Goal: Task Accomplishment & Management: Manage account settings

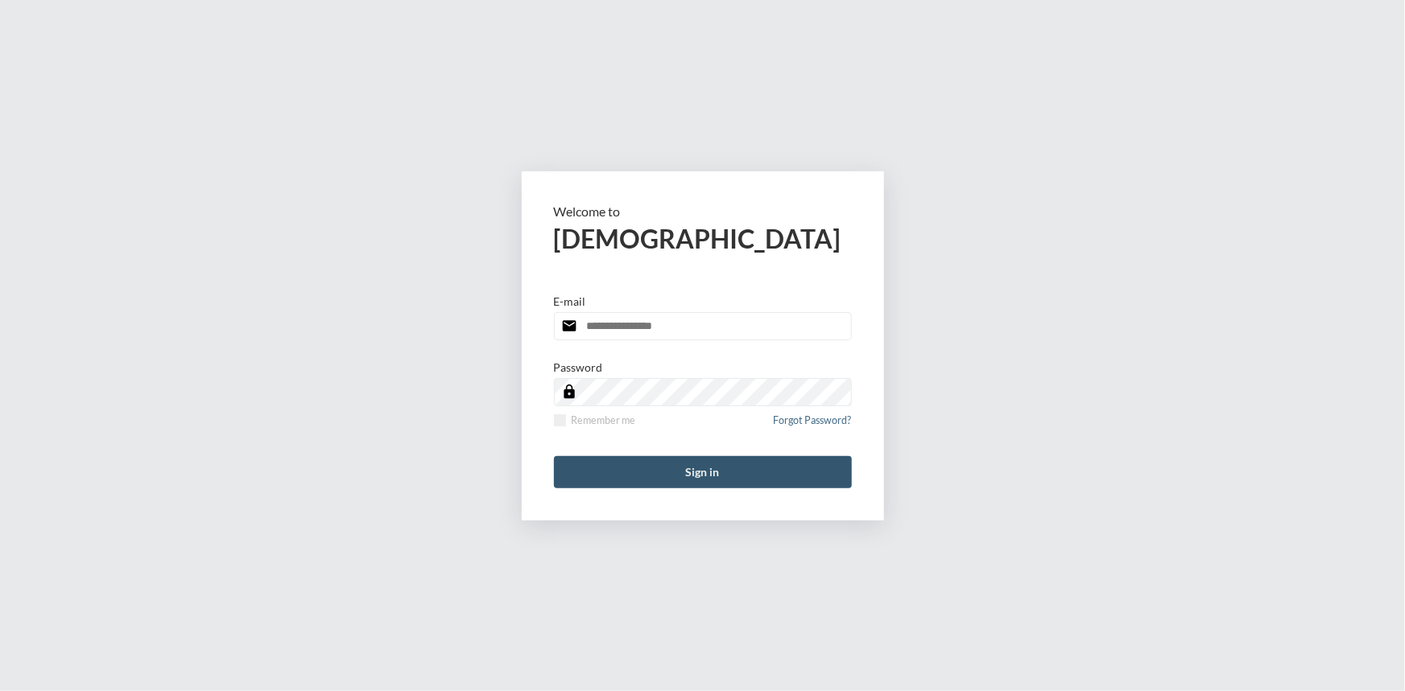
type input "**********"
click at [716, 467] on button "Sign in" at bounding box center [703, 472] width 298 height 32
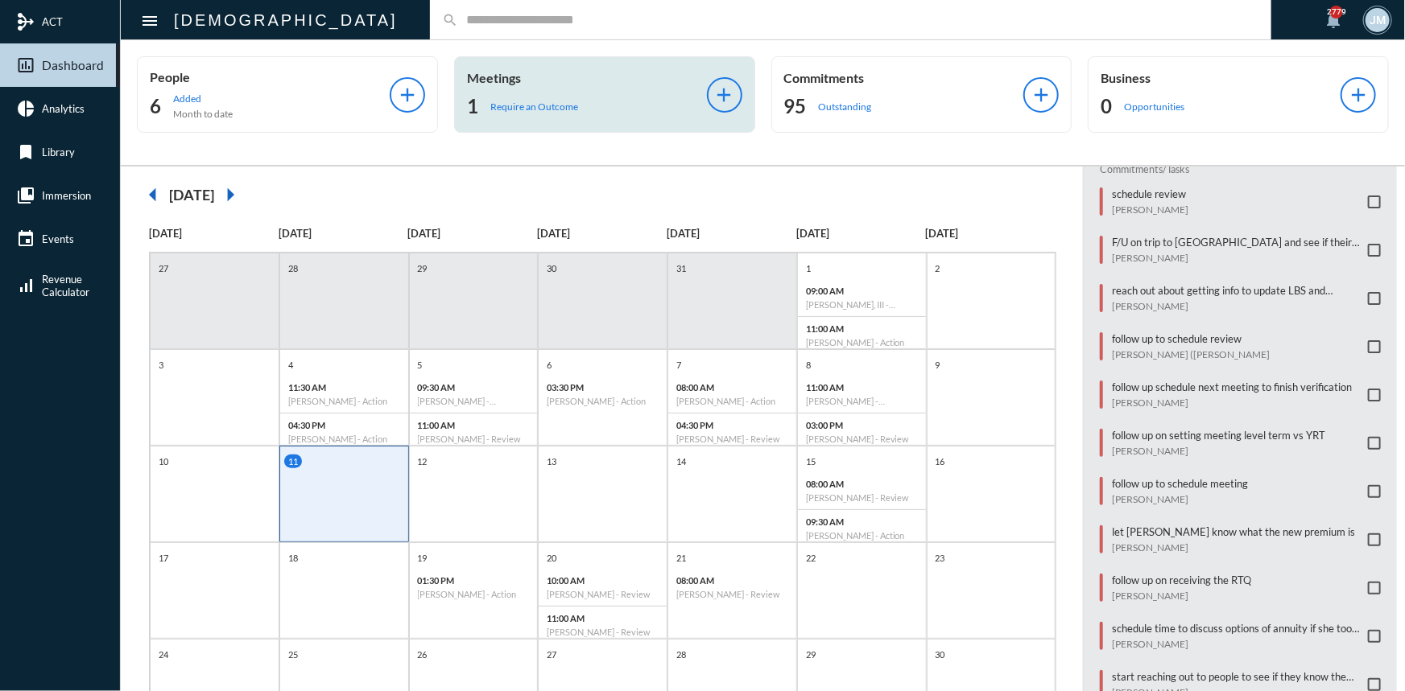
click at [509, 76] on p "Meetings" at bounding box center [587, 77] width 240 height 15
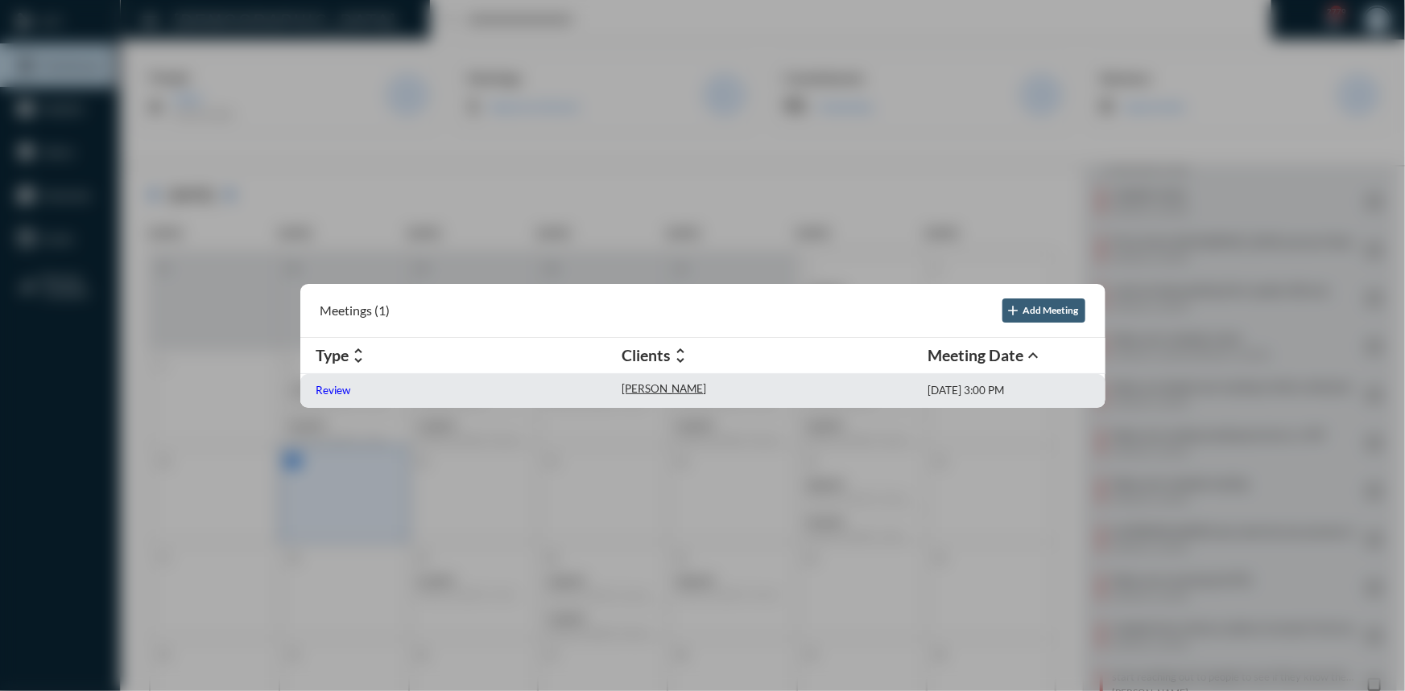
click at [328, 394] on p "Review" at bounding box center [333, 390] width 35 height 13
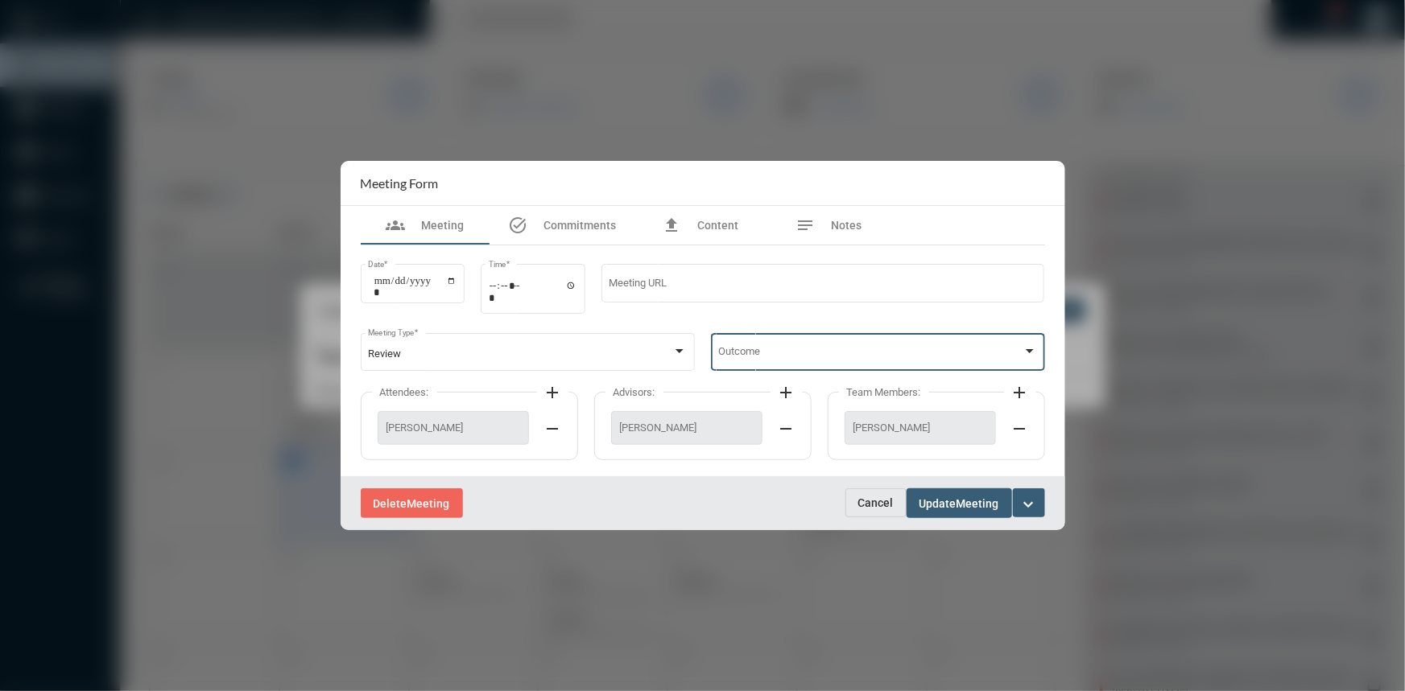
click at [1030, 352] on div at bounding box center [1029, 351] width 8 height 4
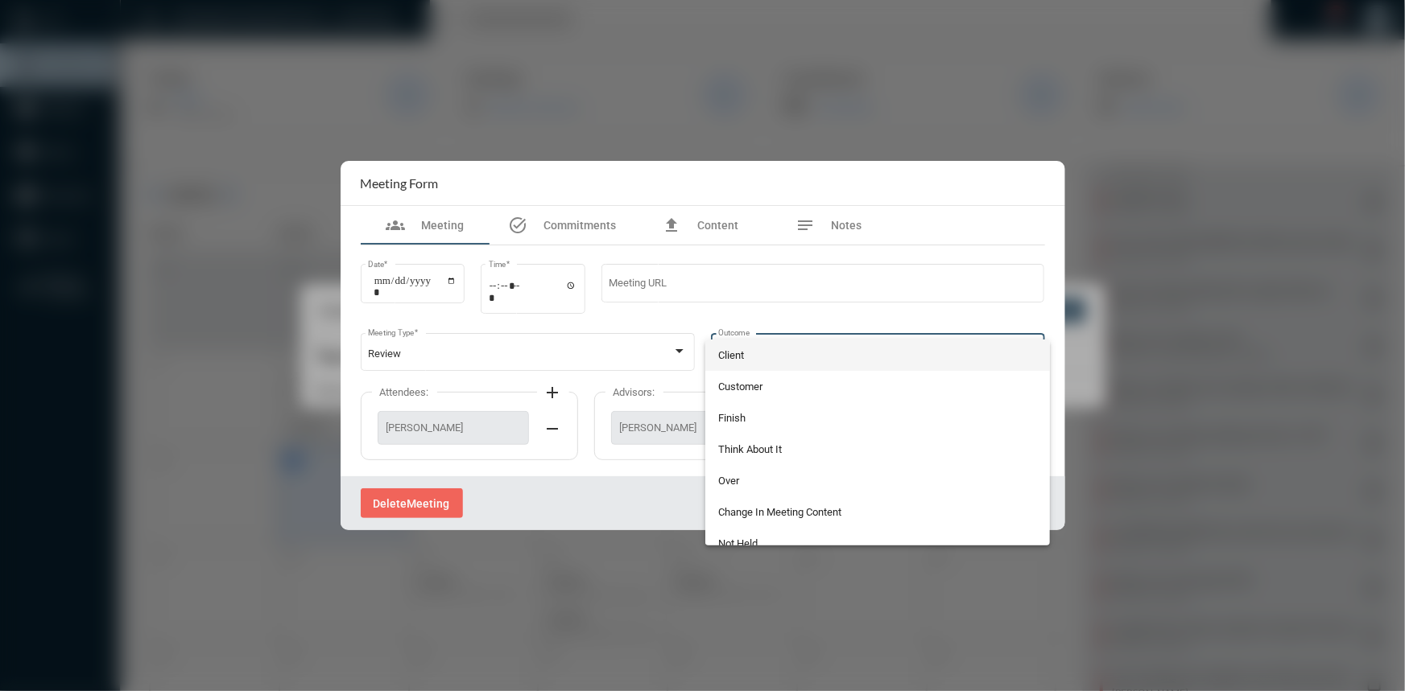
click at [749, 348] on span "Client" at bounding box center [877, 355] width 319 height 31
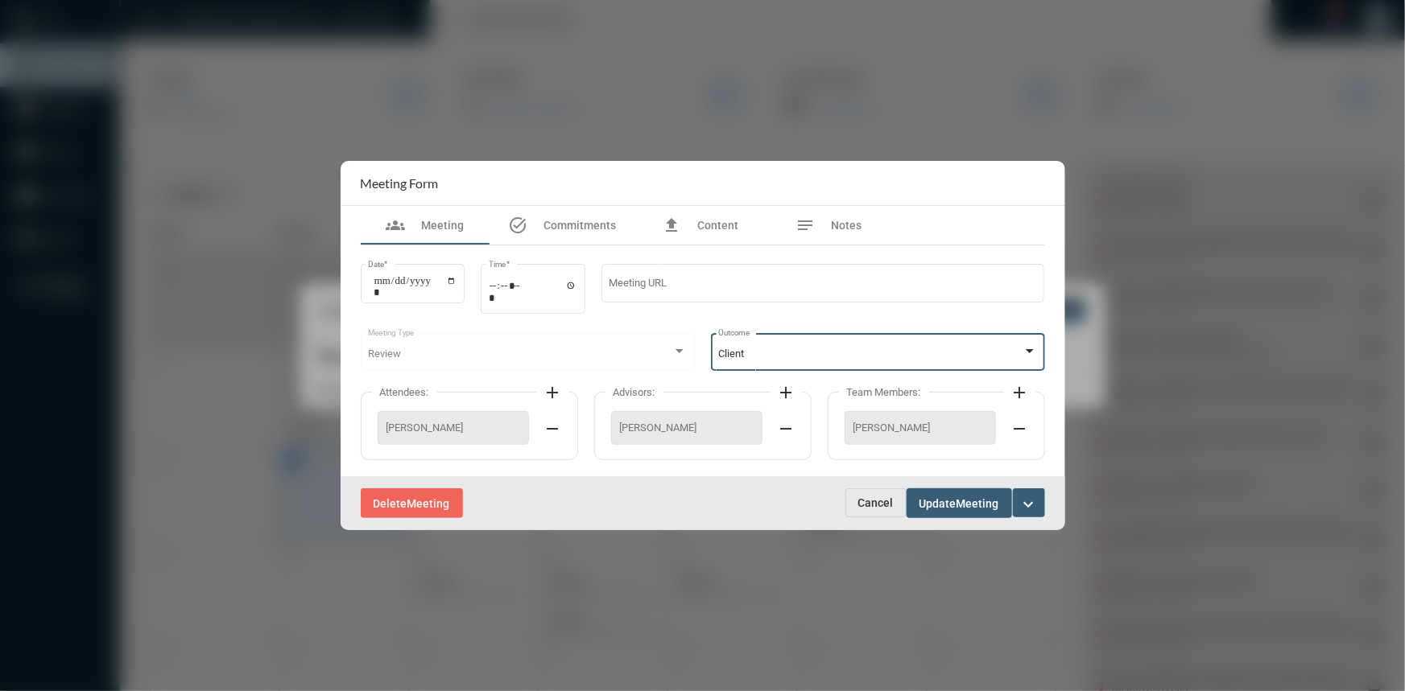
click at [950, 499] on span "Update" at bounding box center [937, 503] width 37 height 13
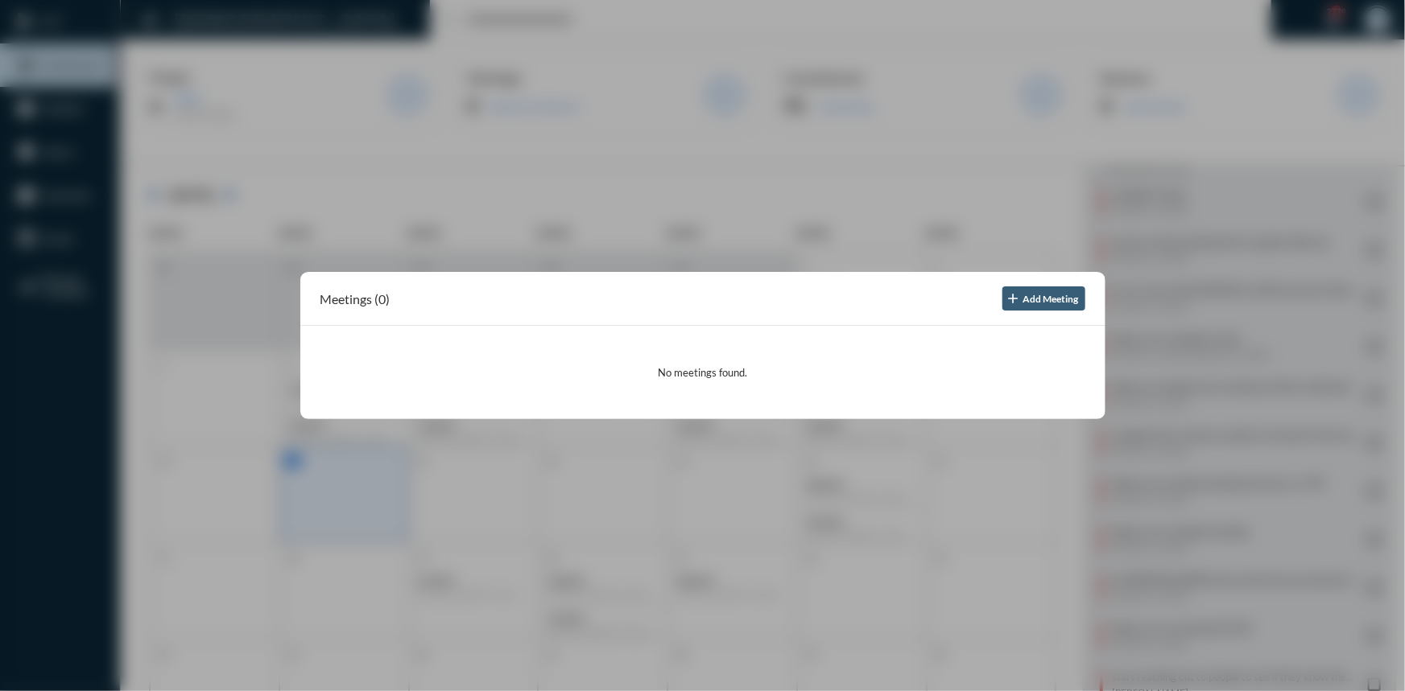
click at [853, 137] on div at bounding box center [702, 345] width 1405 height 691
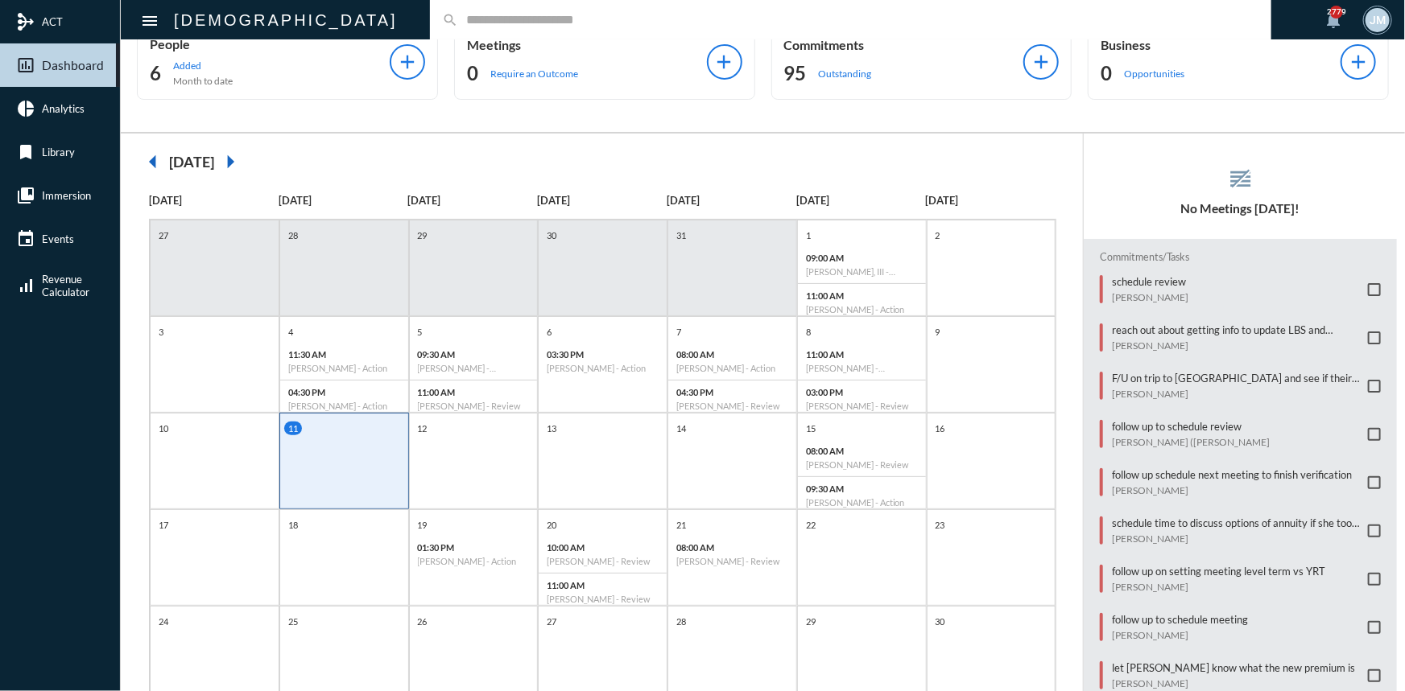
scroll to position [30, 0]
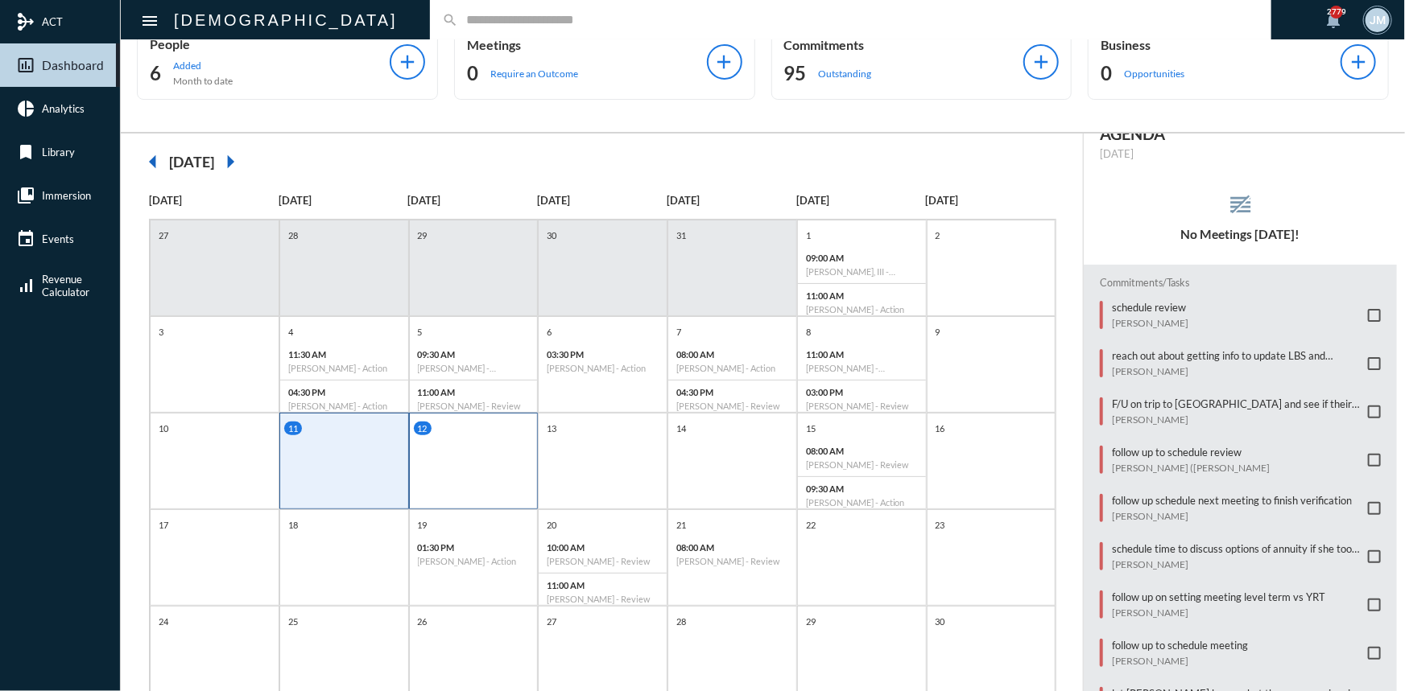
click at [467, 446] on div "12" at bounding box center [474, 461] width 130 height 97
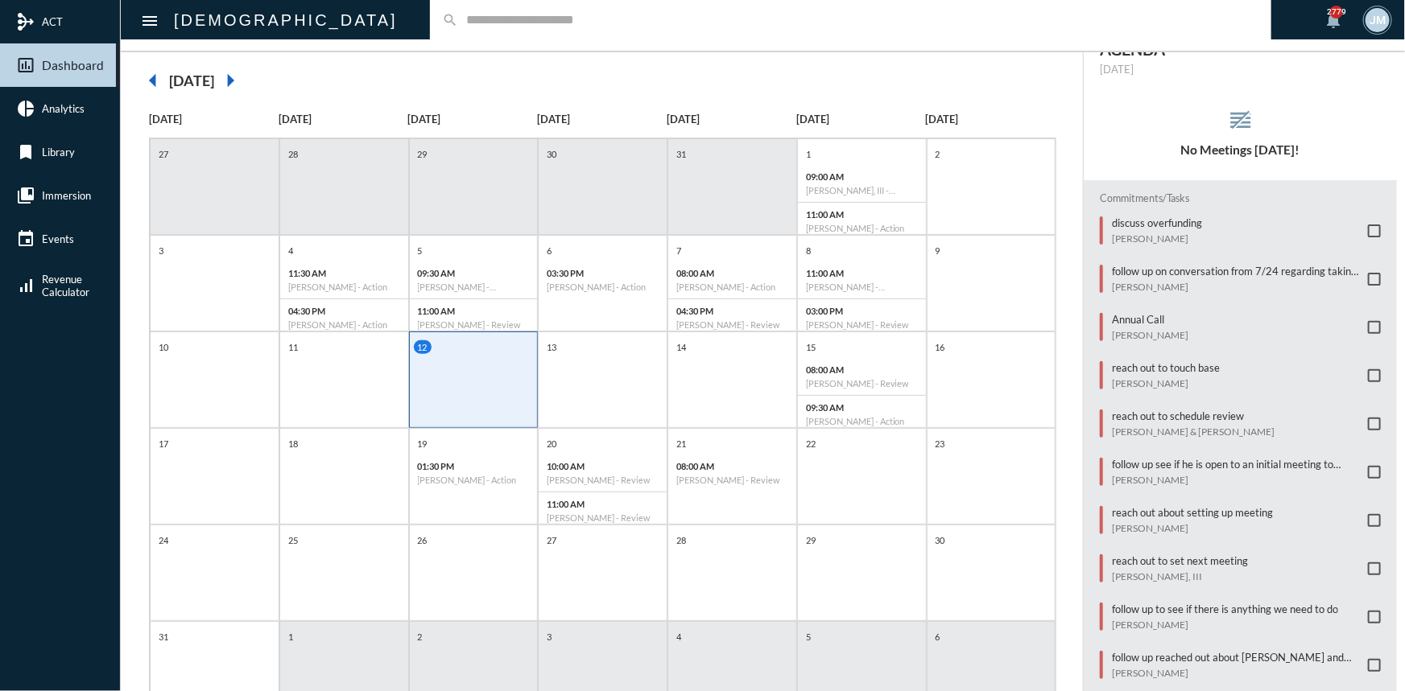
scroll to position [180, 0]
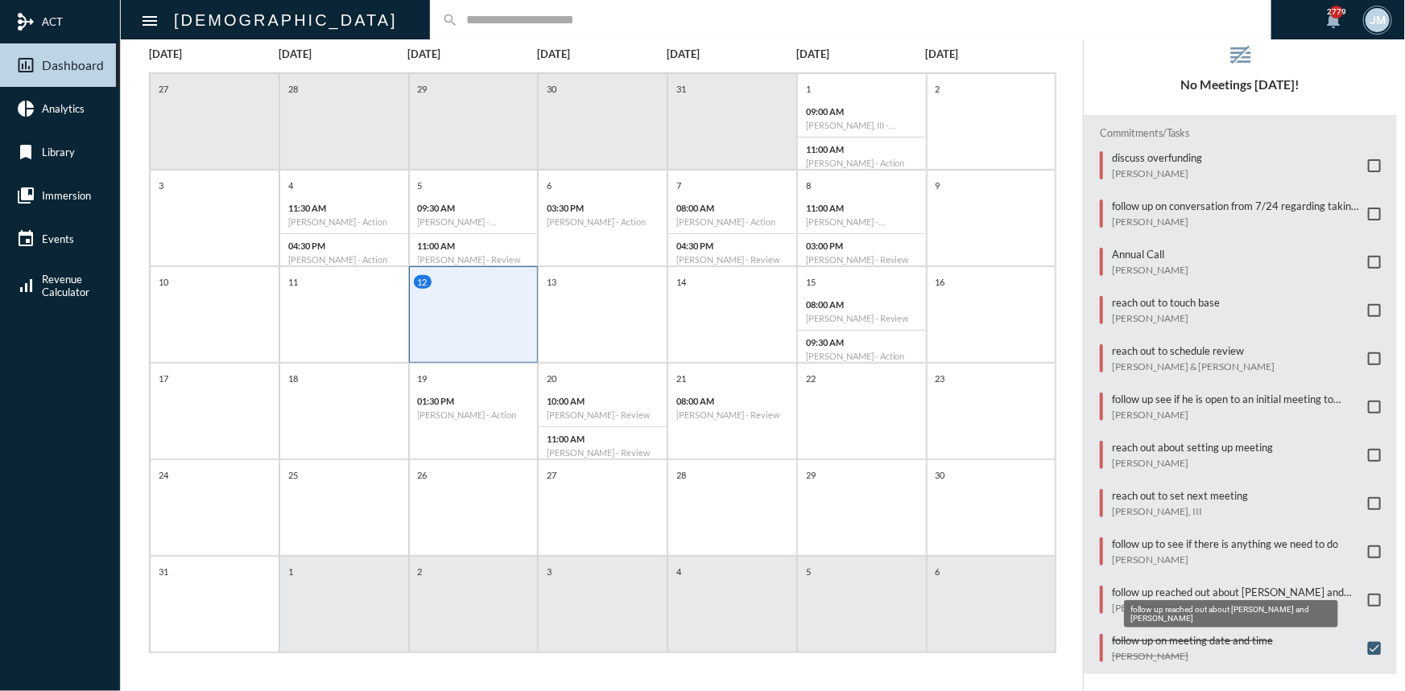
click at [1140, 586] on p "follow up reached out about [PERSON_NAME] and [PERSON_NAME]" at bounding box center [1236, 592] width 248 height 13
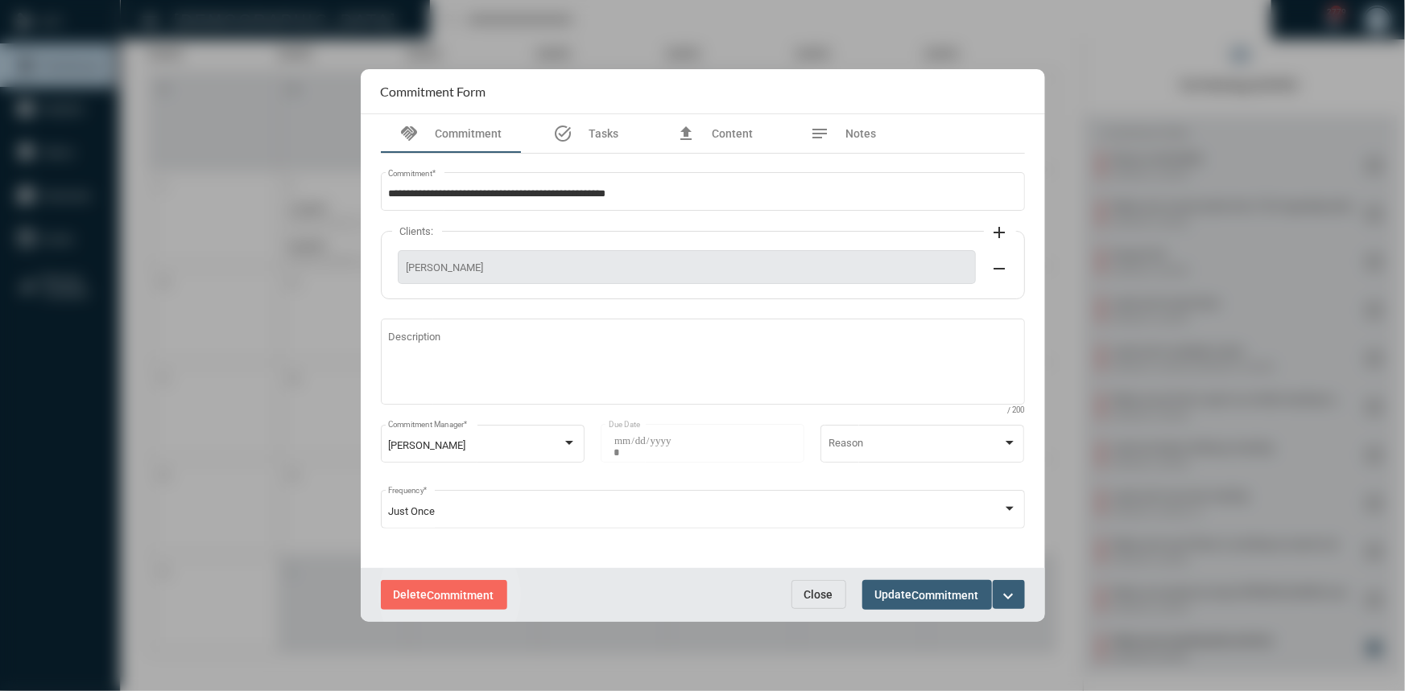
click at [450, 596] on span "Commitment" at bounding box center [460, 595] width 67 height 13
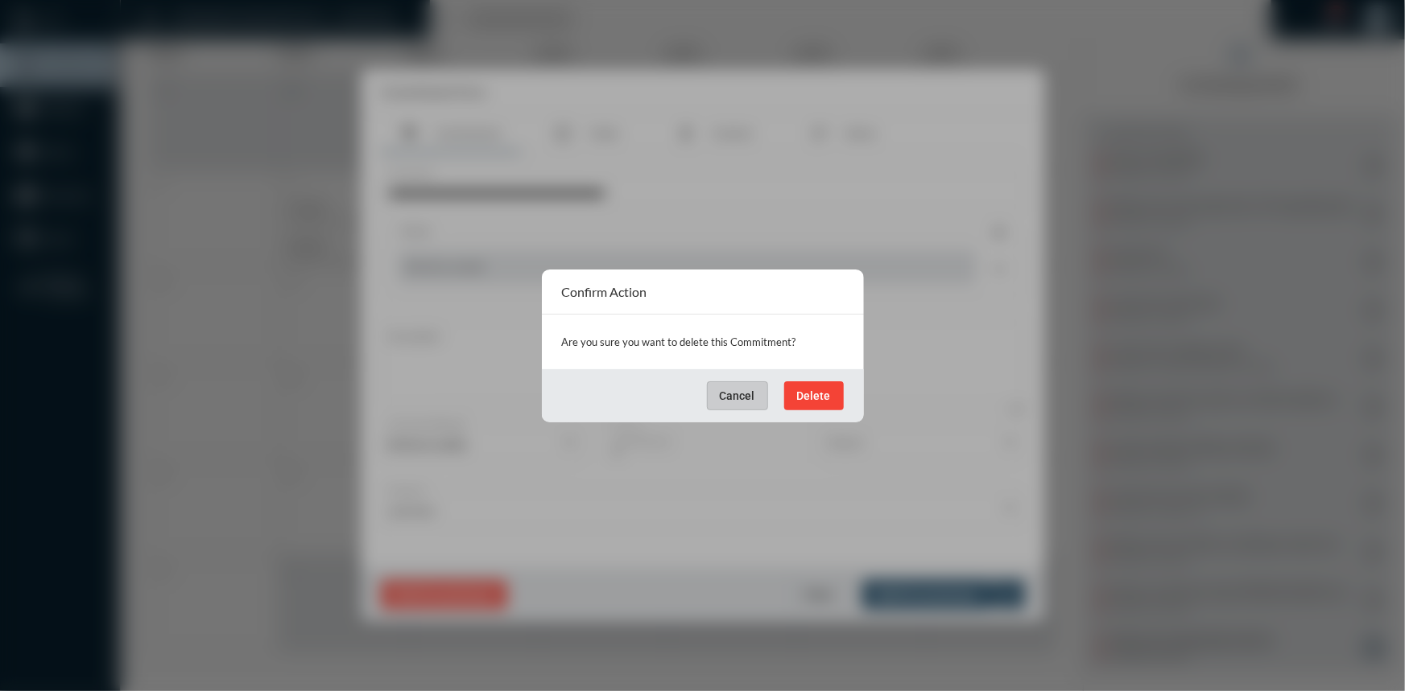
click at [811, 394] on span "Delete" at bounding box center [814, 396] width 34 height 13
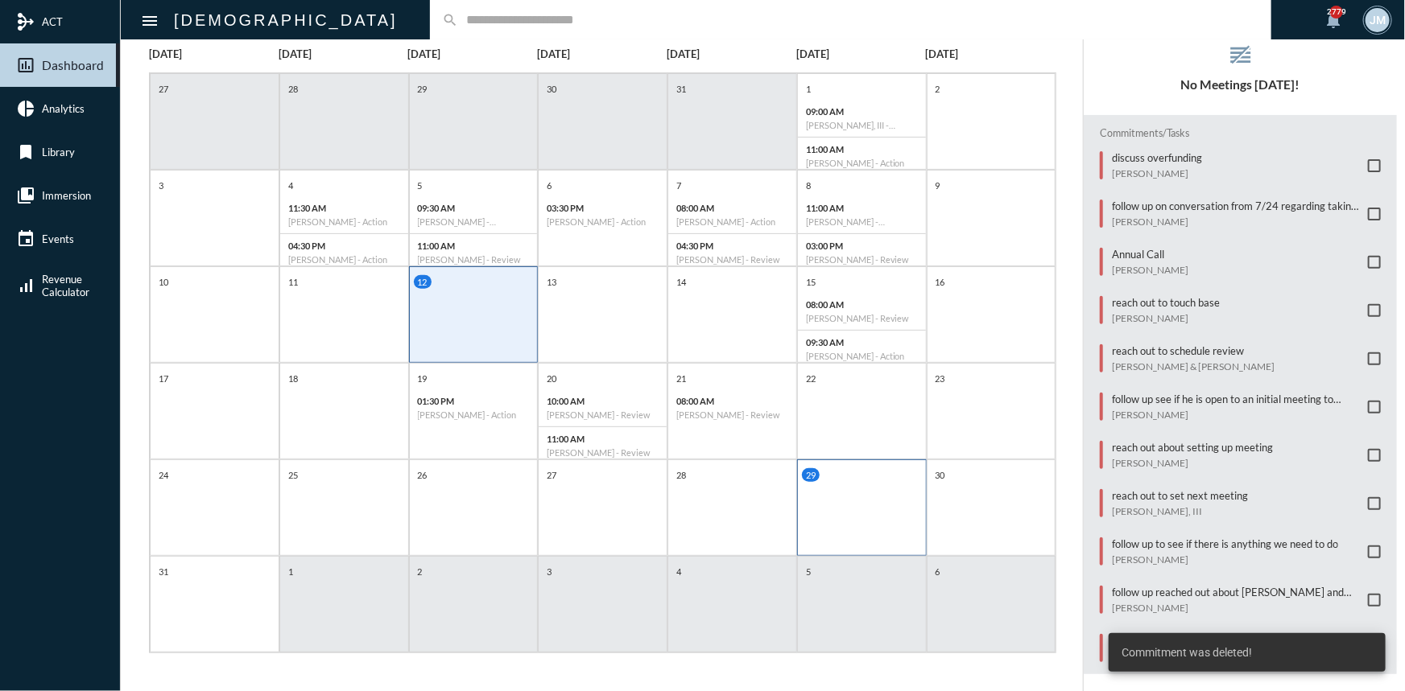
scroll to position [0, 0]
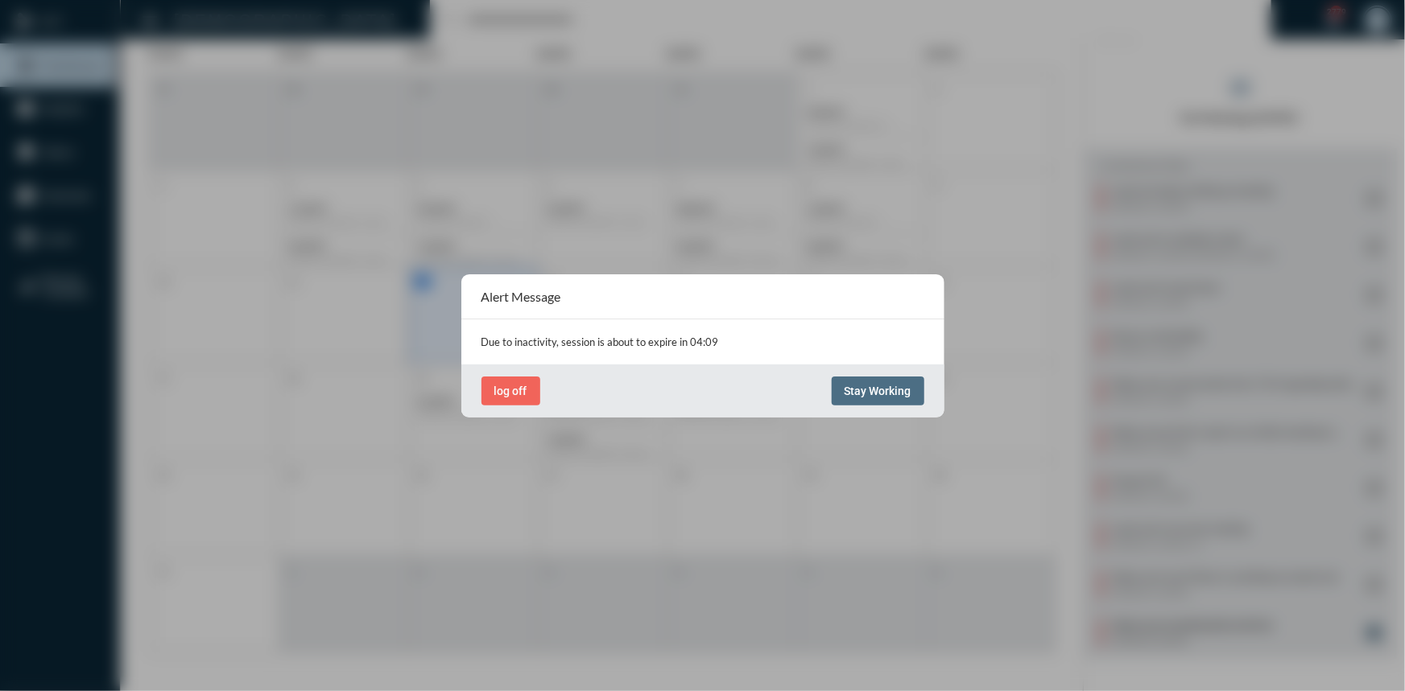
click at [859, 394] on span "Stay Working" at bounding box center [877, 391] width 67 height 13
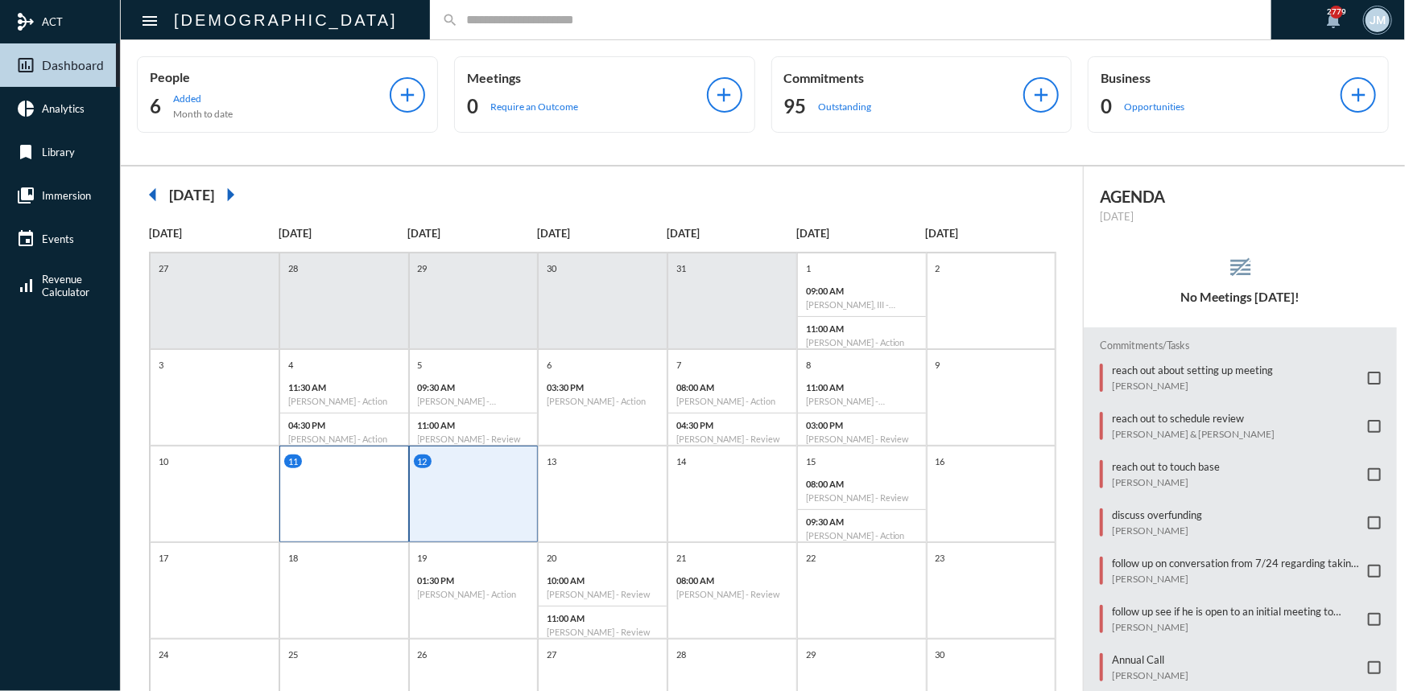
click at [355, 469] on div "11" at bounding box center [344, 494] width 130 height 97
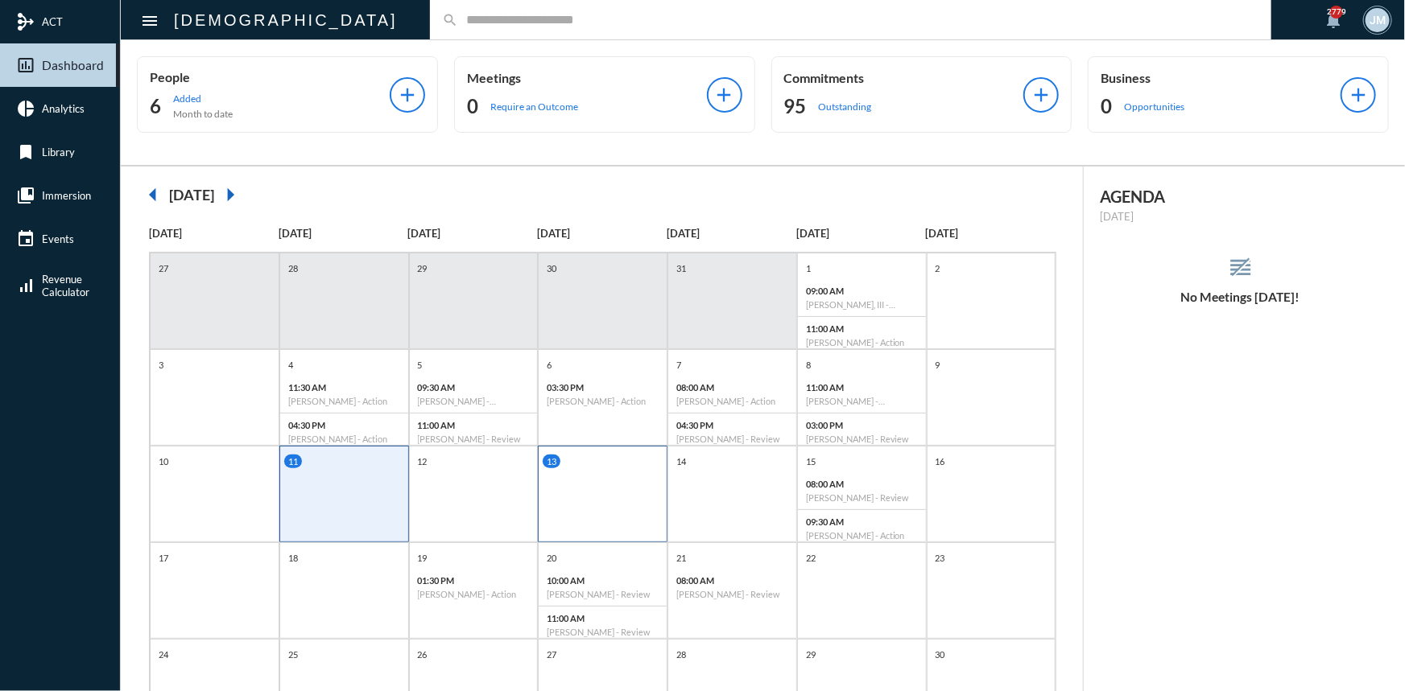
click at [601, 495] on div "13" at bounding box center [603, 494] width 130 height 97
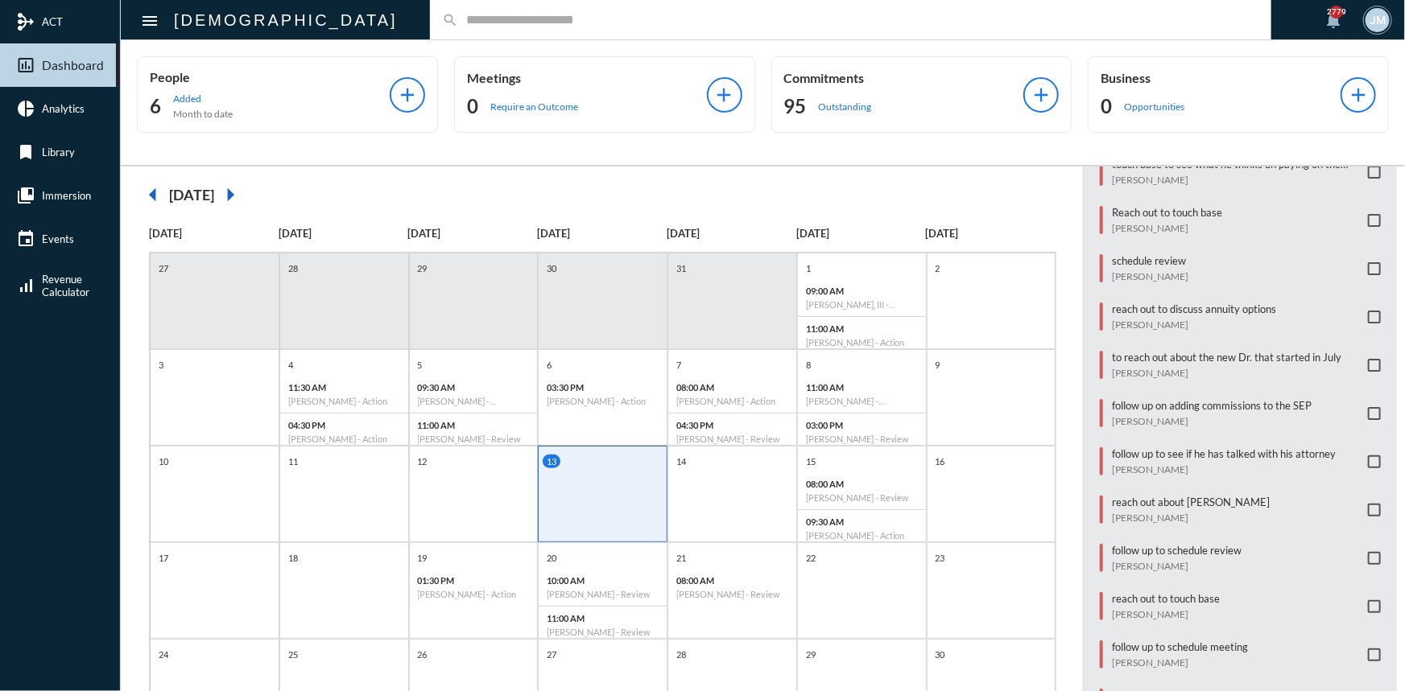
scroll to position [413, 0]
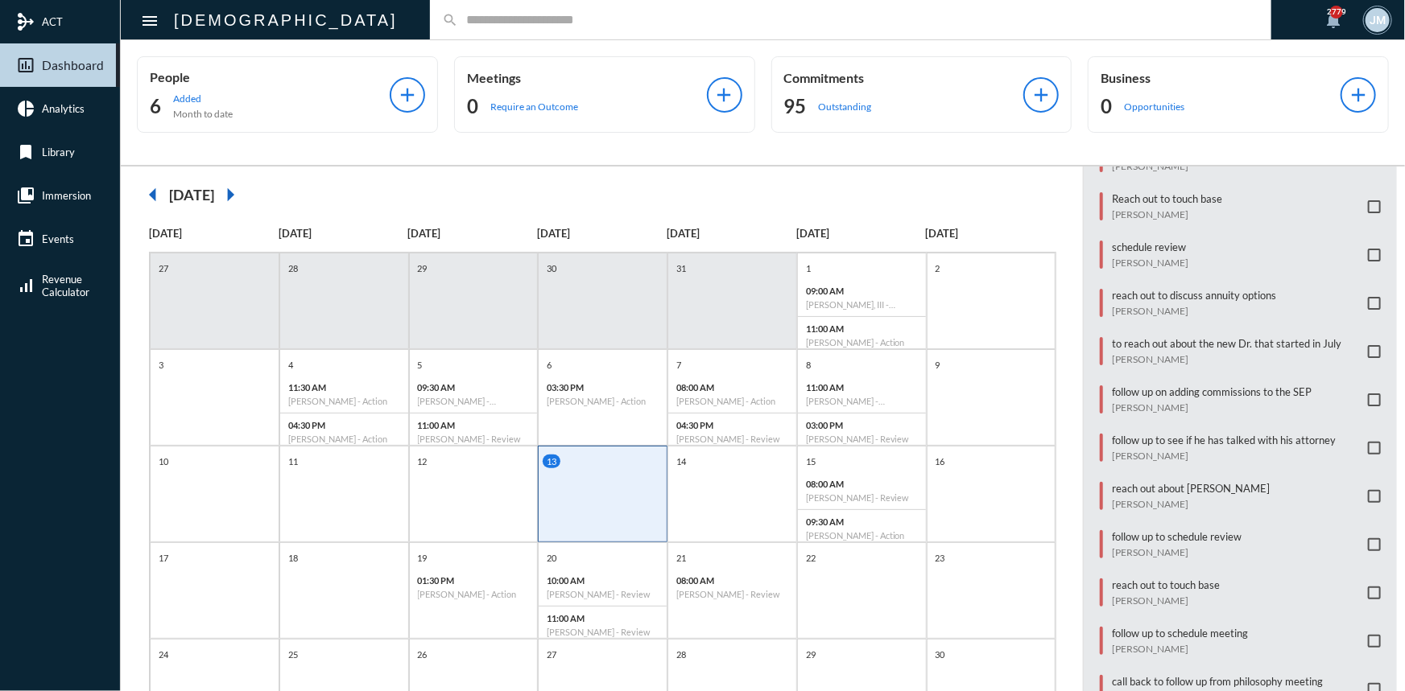
click at [1129, 468] on div "Commitments/Tasks Investment Compliance Review [PERSON_NAME] Schedule review [P…" at bounding box center [1239, 388] width 313 height 946
click at [1132, 482] on p "reach out about [PERSON_NAME]" at bounding box center [1191, 488] width 158 height 13
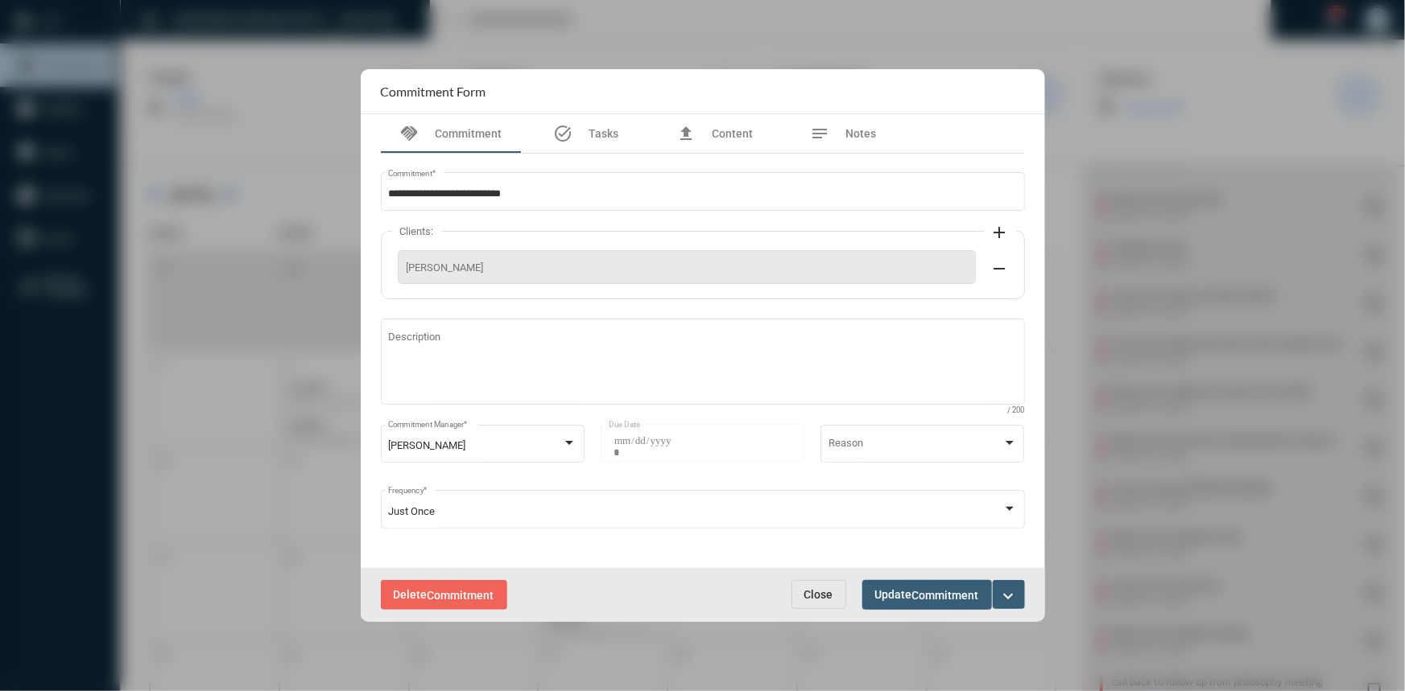
click at [811, 594] on span "Close" at bounding box center [818, 594] width 29 height 13
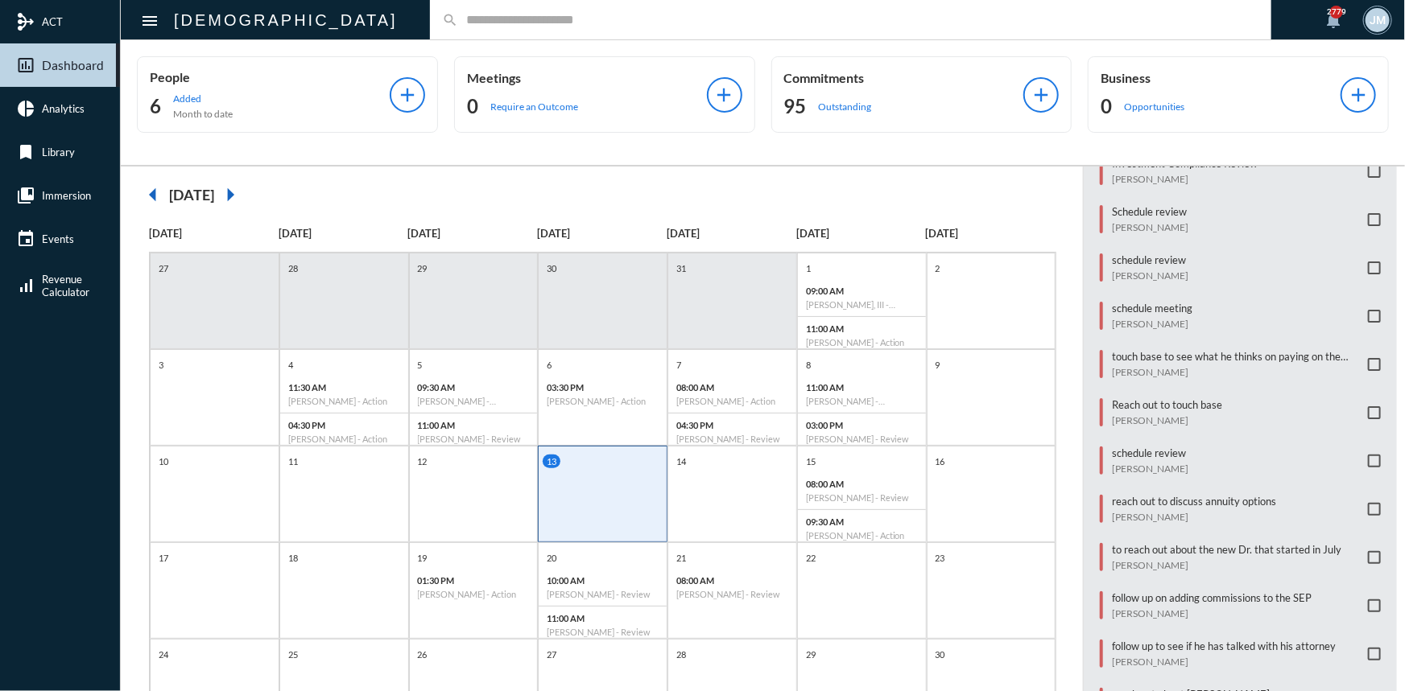
scroll to position [121, 0]
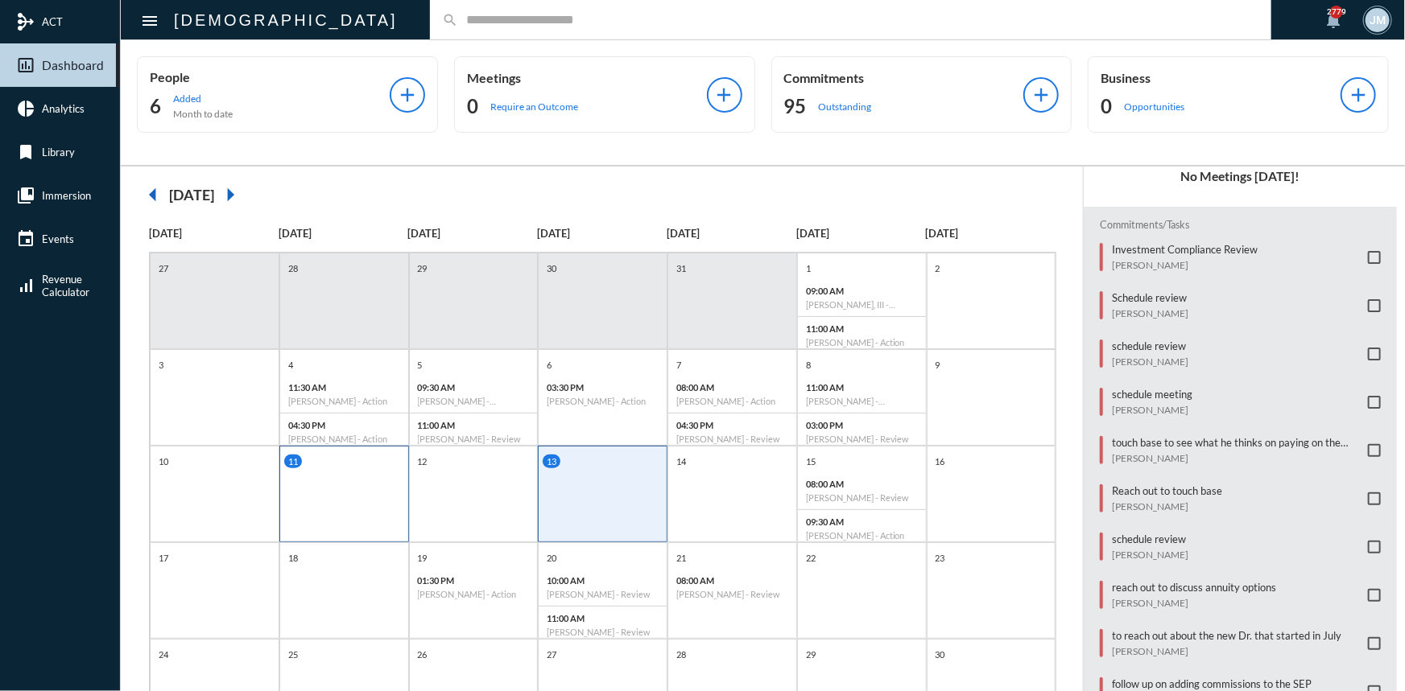
click at [332, 487] on div "11" at bounding box center [344, 494] width 130 height 97
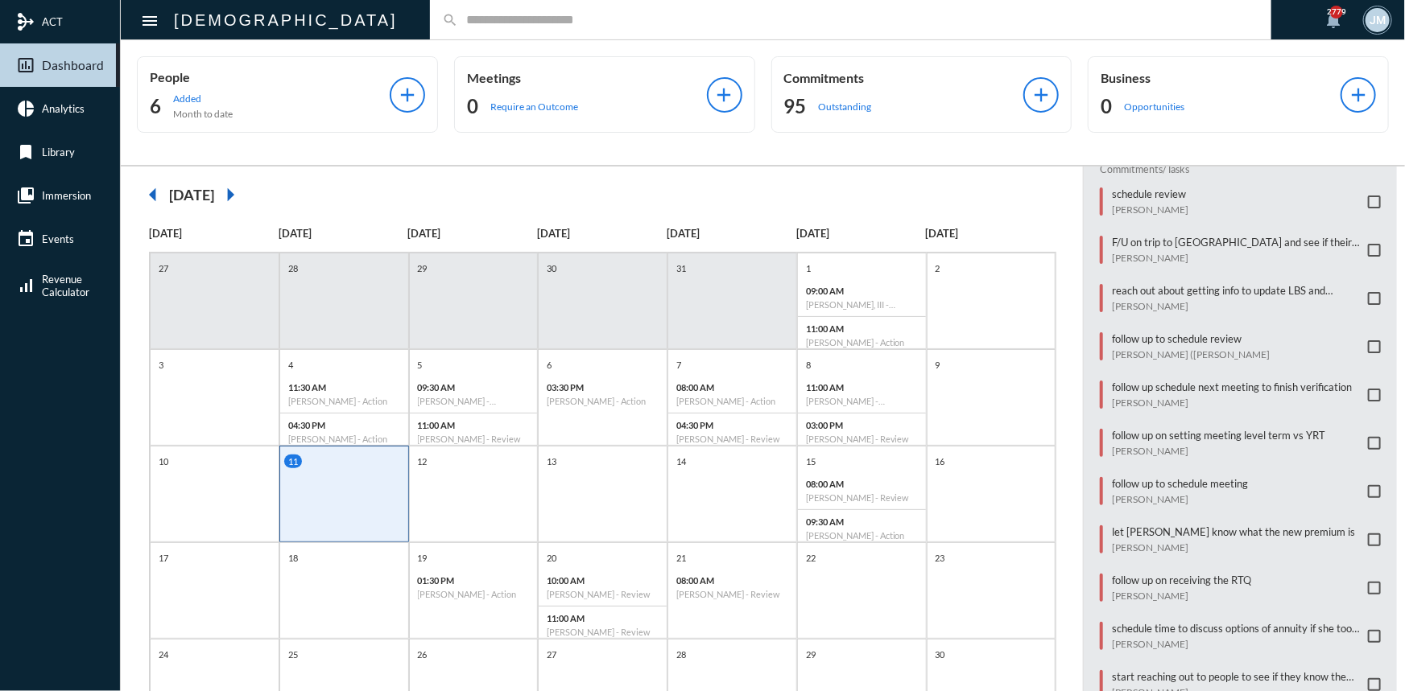
scroll to position [180, 0]
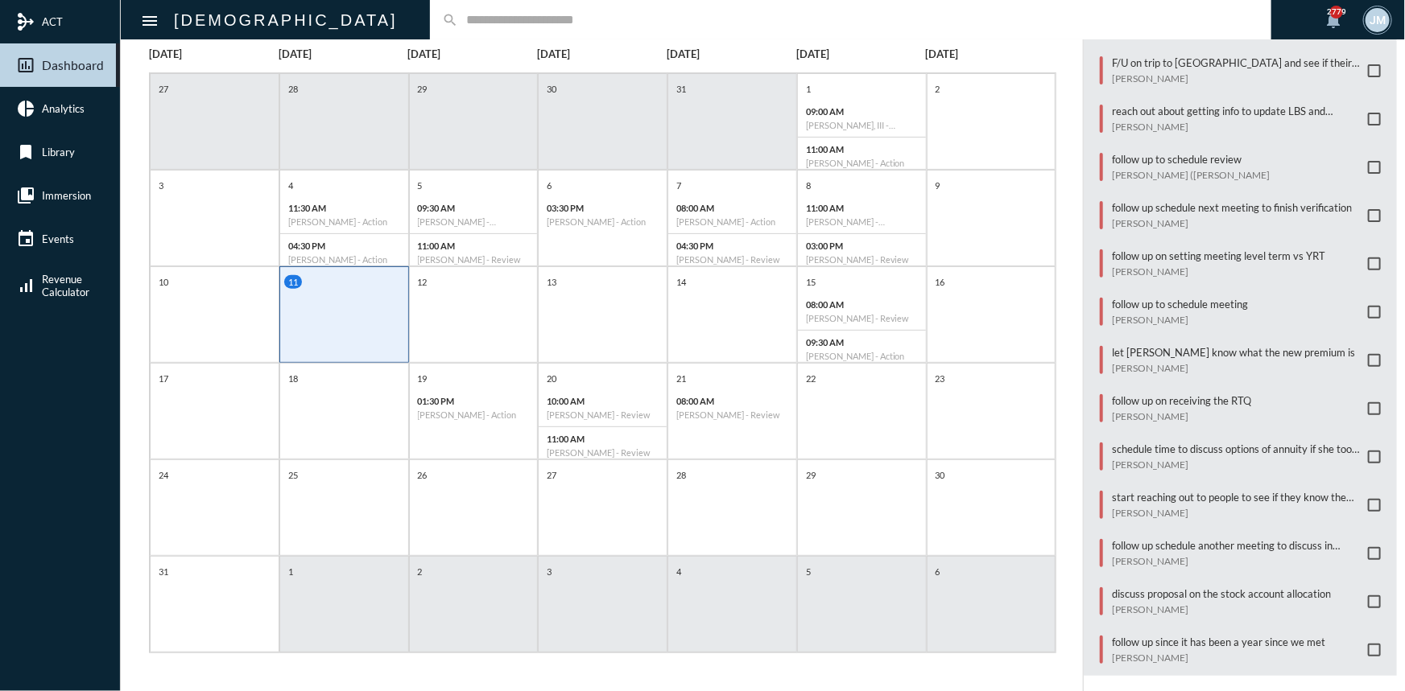
click at [458, 20] on input "text" at bounding box center [858, 20] width 801 height 14
type input "****"
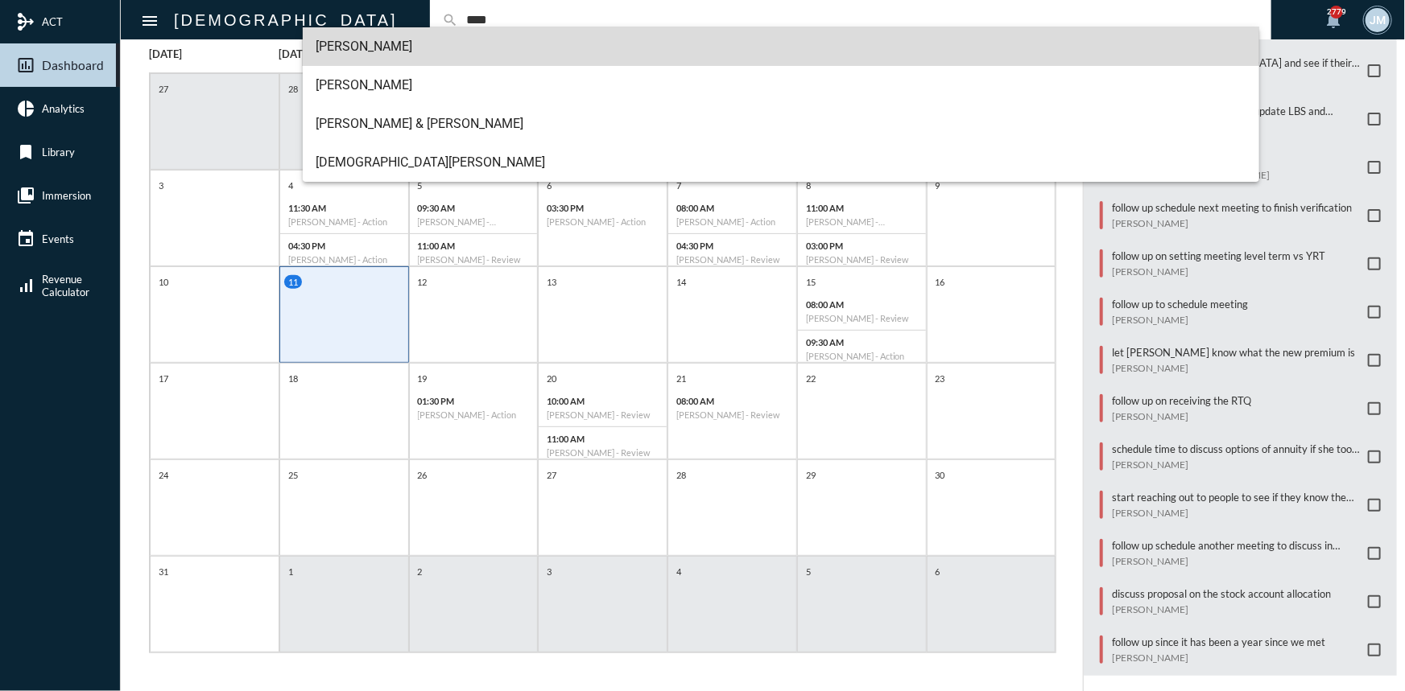
click at [358, 46] on span "[PERSON_NAME]" at bounding box center [781, 46] width 931 height 39
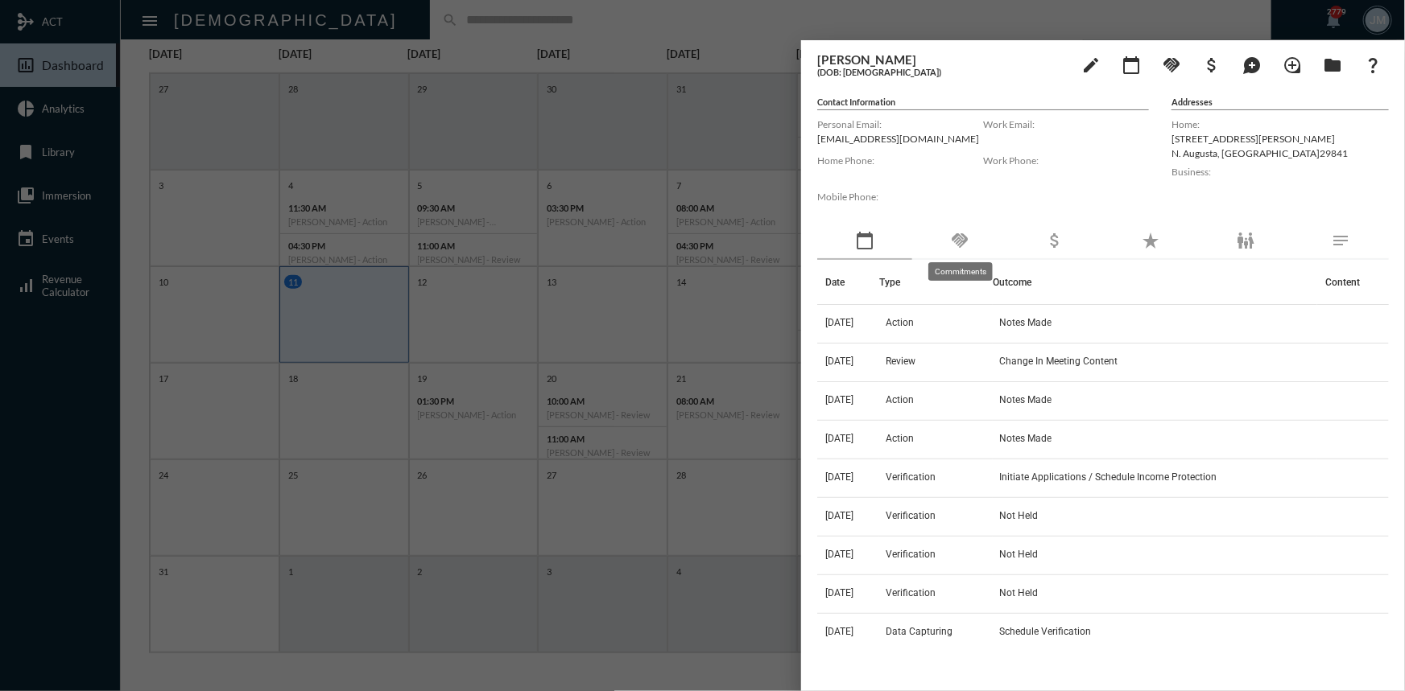
click at [963, 241] on mat-icon "handshake" at bounding box center [959, 240] width 19 height 19
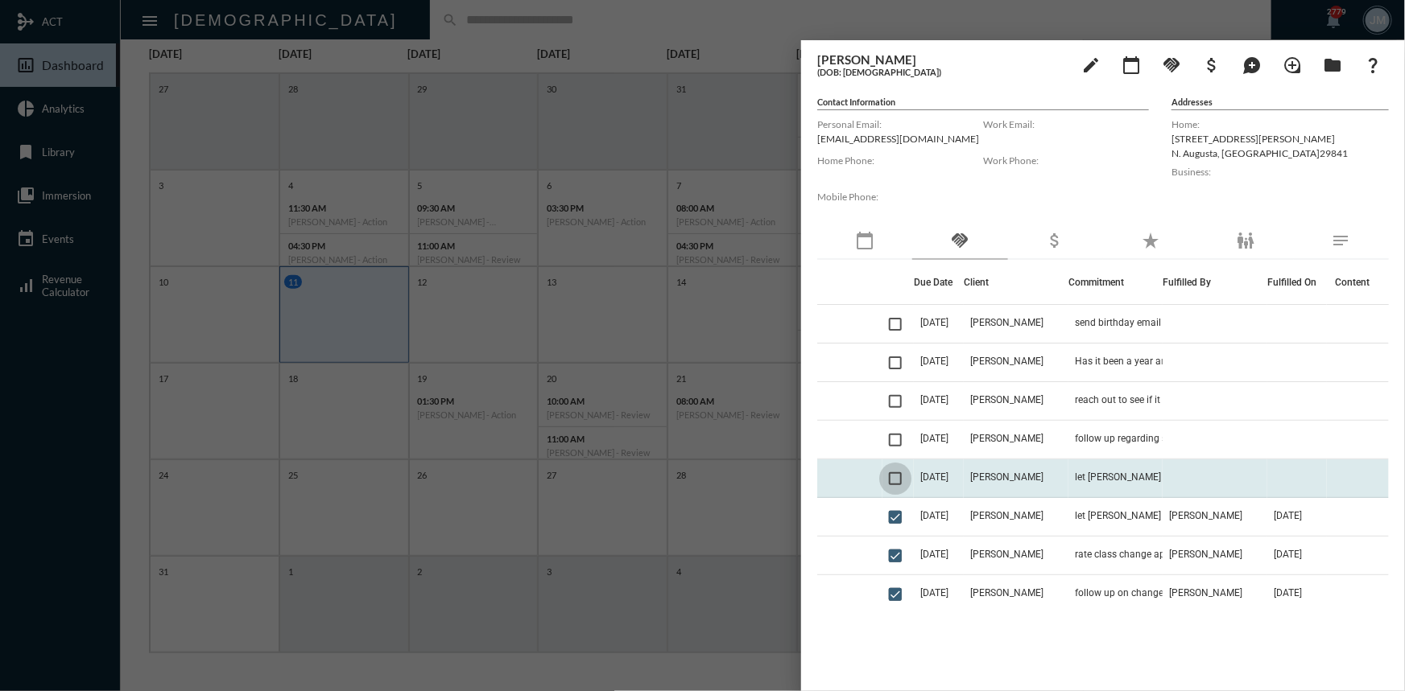
click at [898, 481] on span at bounding box center [895, 478] width 13 height 13
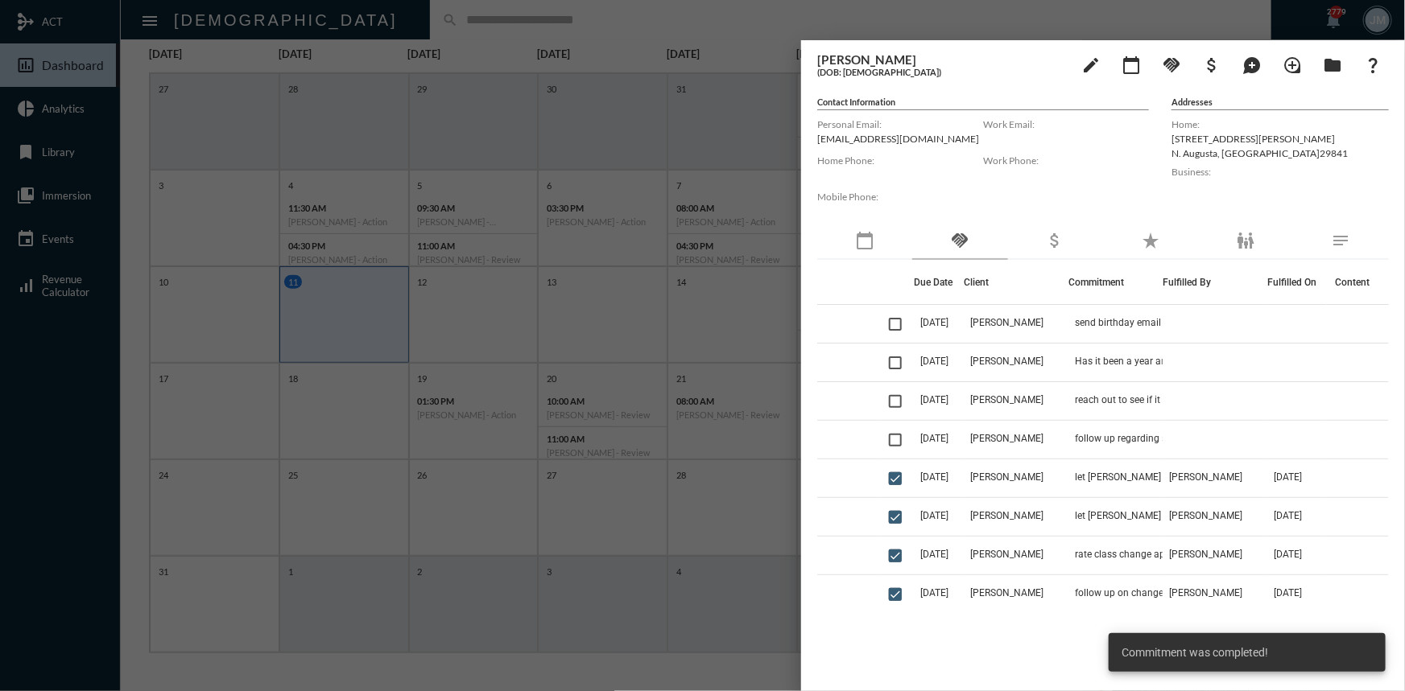
click at [740, 125] on div at bounding box center [702, 345] width 1405 height 691
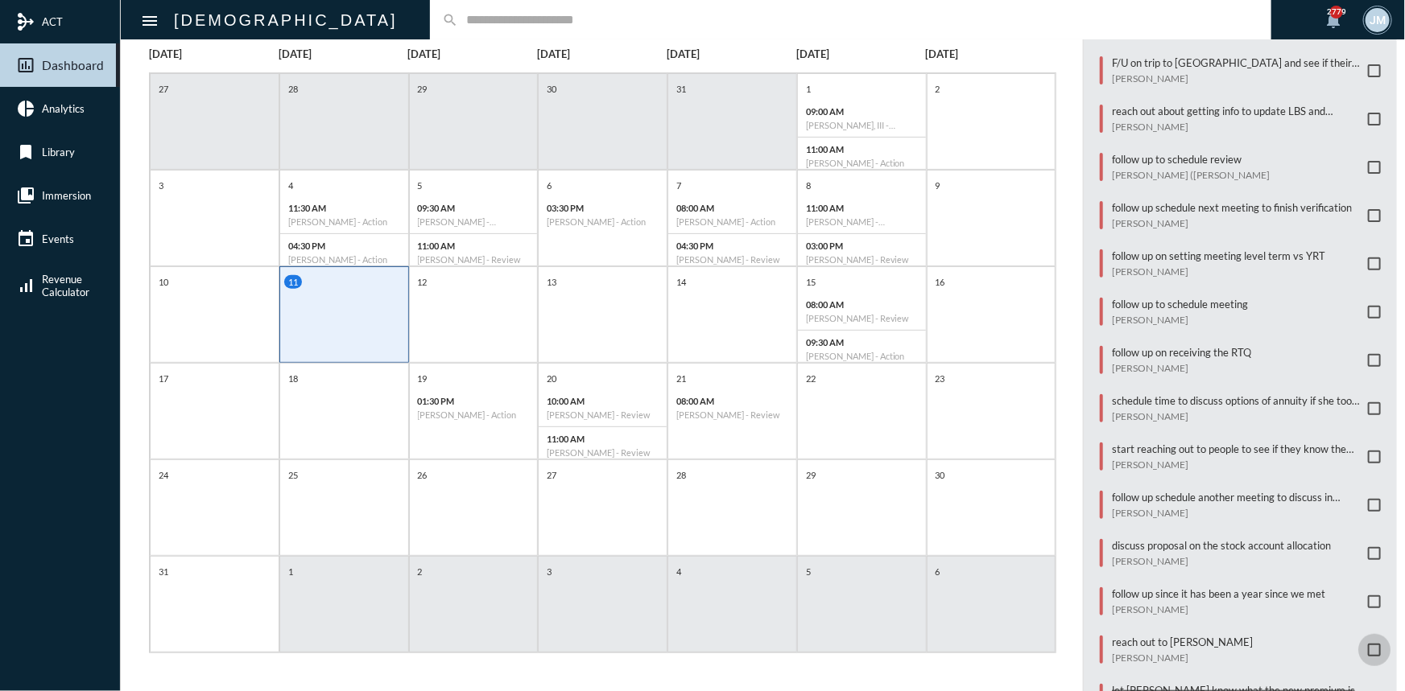
click at [1368, 644] on span at bounding box center [1374, 650] width 13 height 13
click at [458, 23] on input "text" at bounding box center [858, 20] width 801 height 14
type input "****"
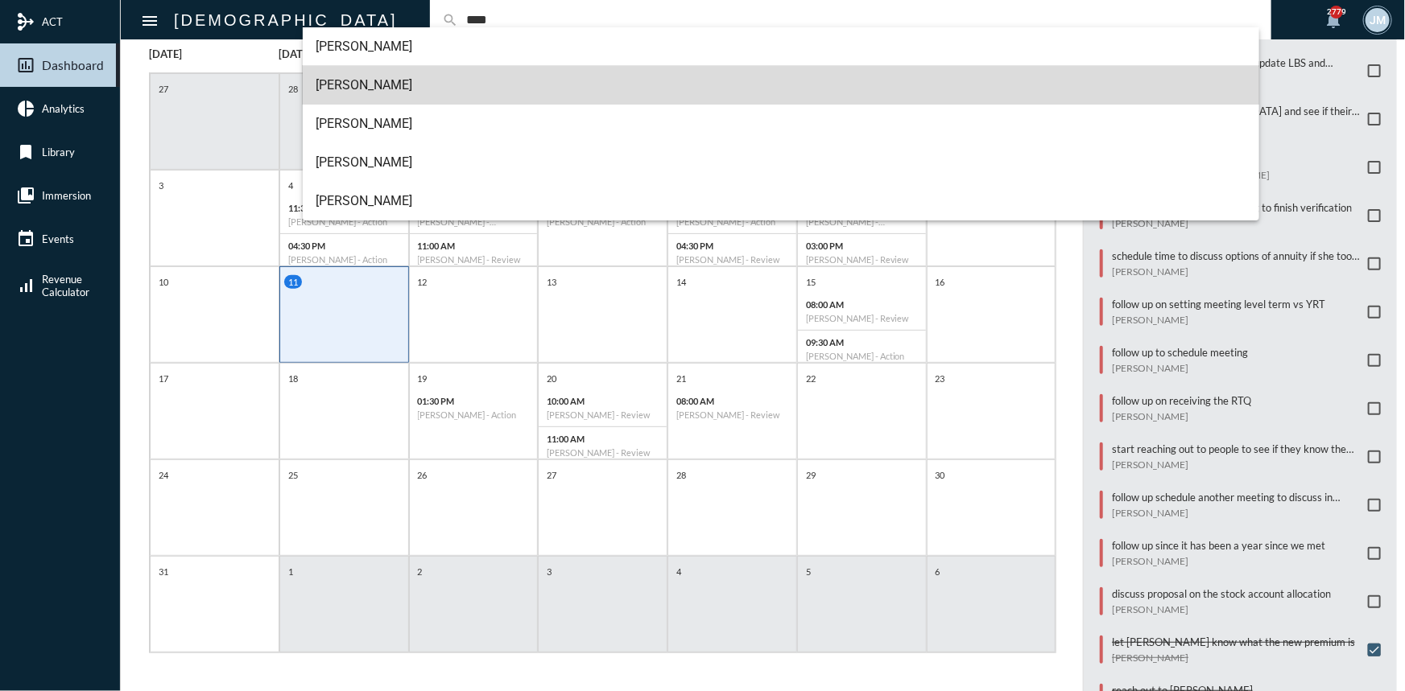
click at [342, 93] on span "[PERSON_NAME]" at bounding box center [781, 85] width 931 height 39
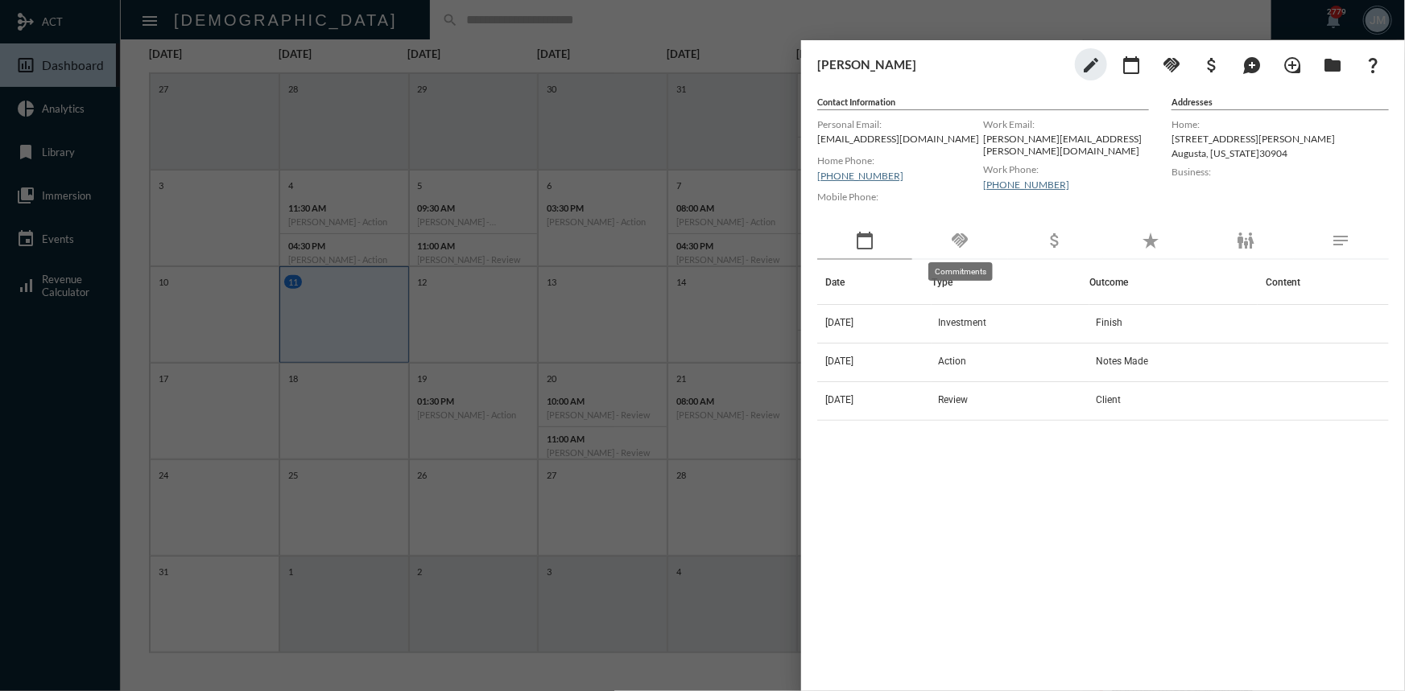
click at [964, 237] on mat-icon "handshake" at bounding box center [959, 240] width 19 height 19
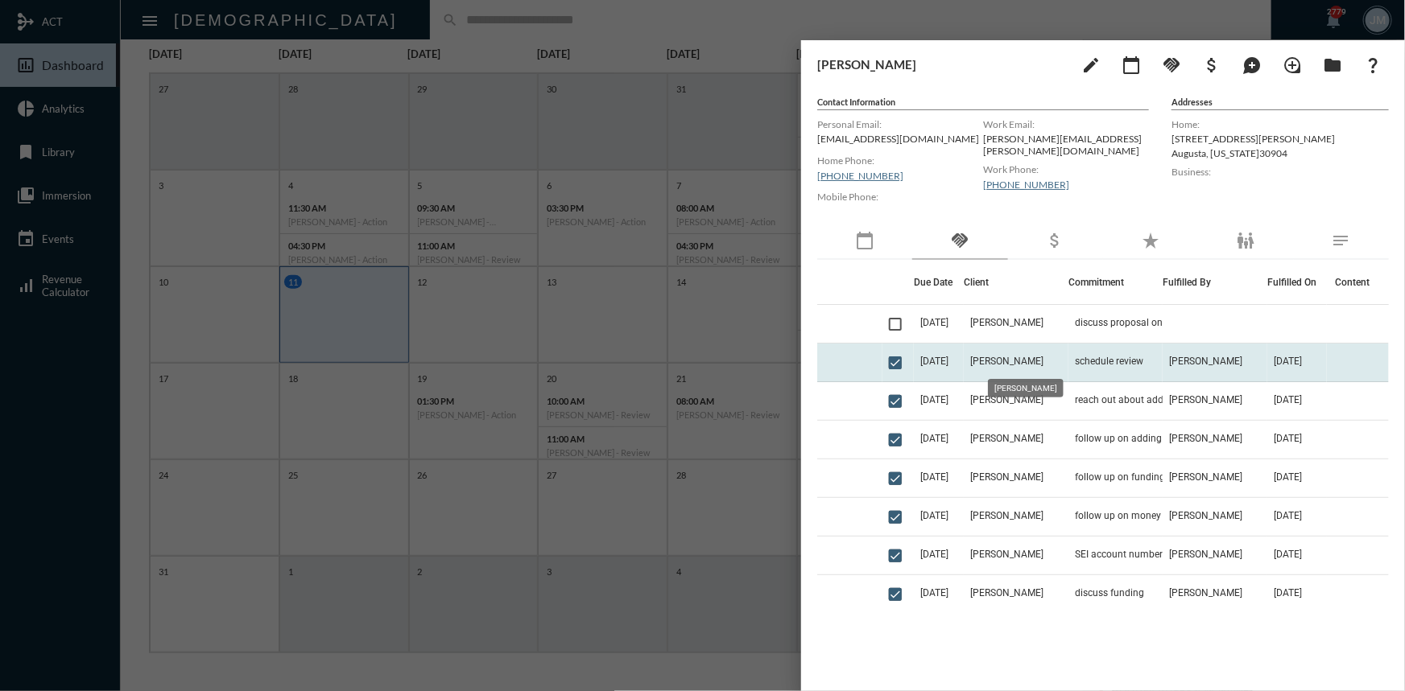
click at [1035, 361] on span "[PERSON_NAME]" at bounding box center [1006, 361] width 73 height 11
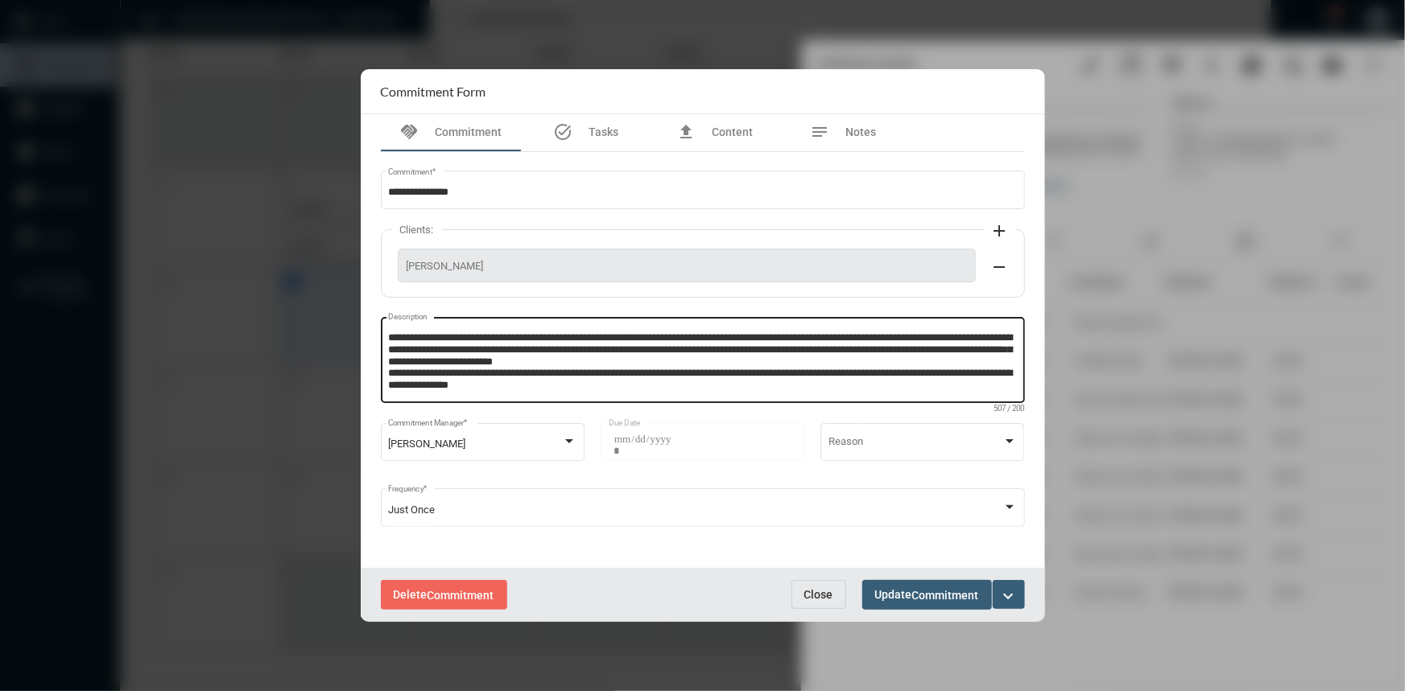
scroll to position [6, 0]
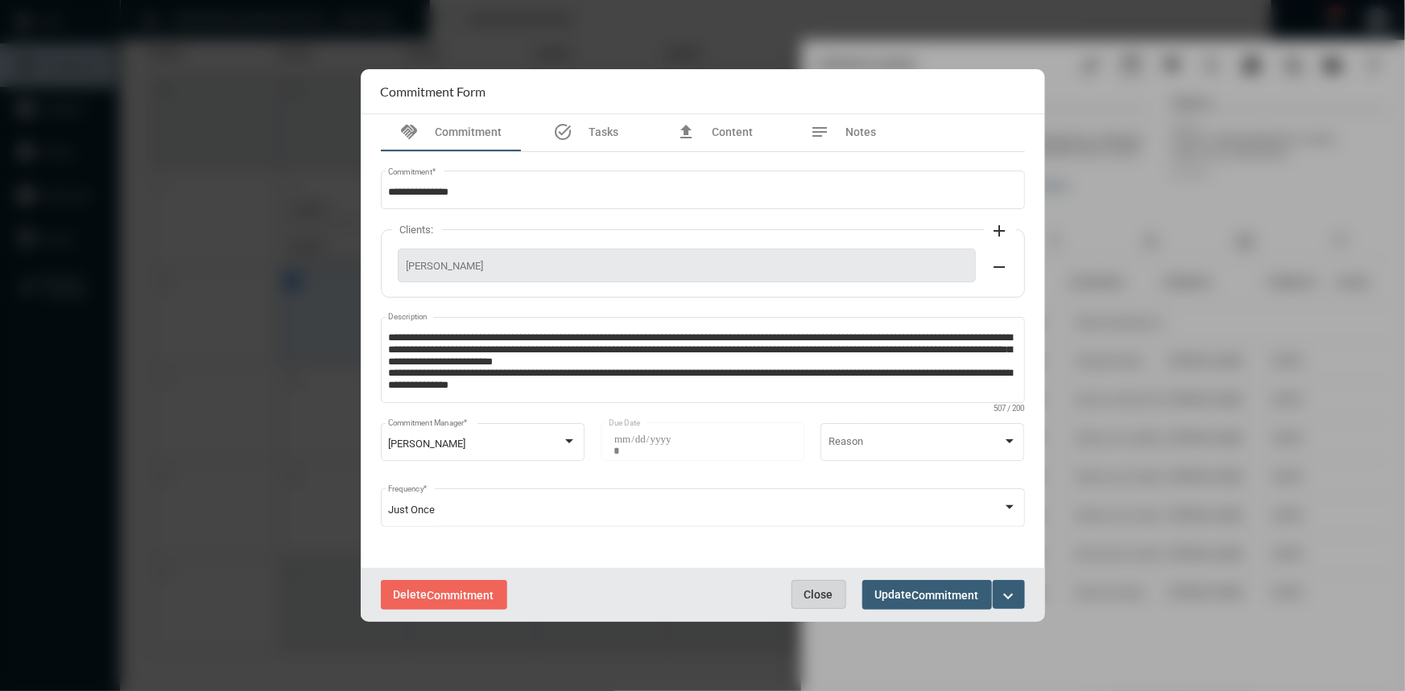
click at [815, 592] on span "Close" at bounding box center [818, 594] width 29 height 13
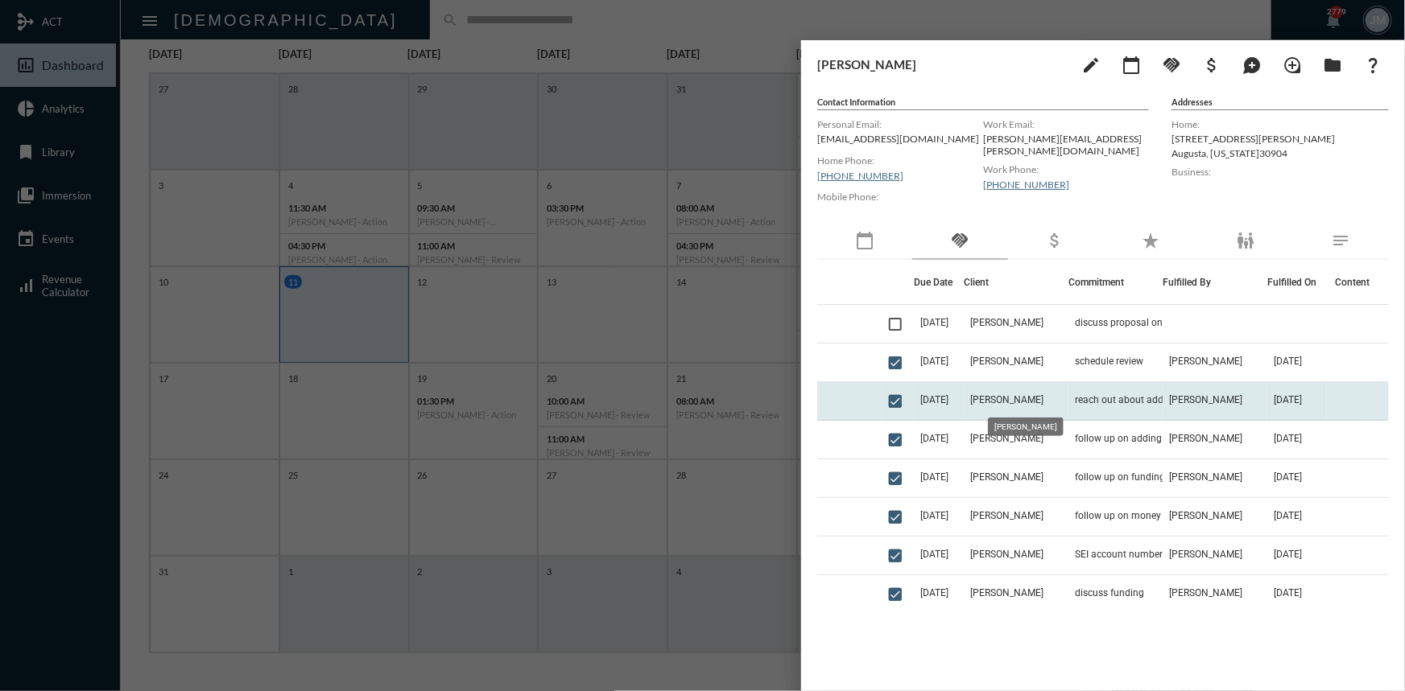
click at [998, 402] on span "[PERSON_NAME]" at bounding box center [1006, 399] width 73 height 11
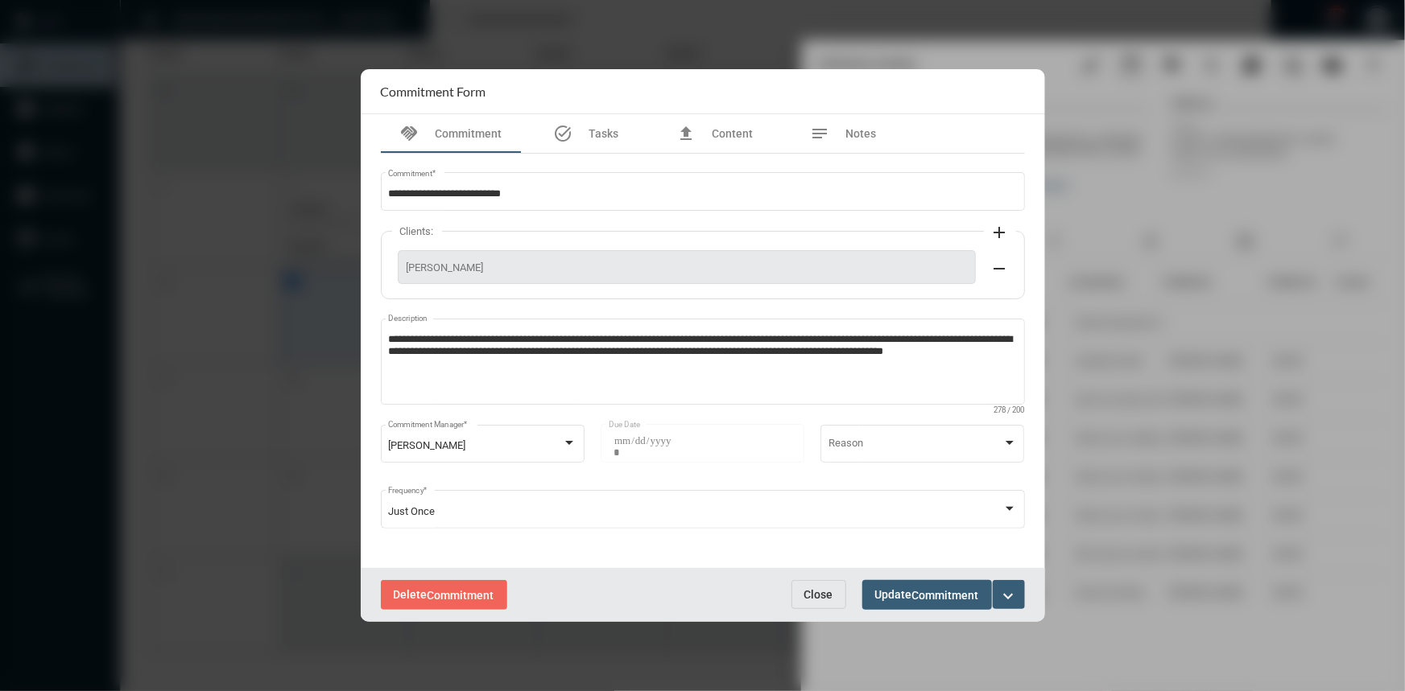
drag, startPoint x: 821, startPoint y: 595, endPoint x: 877, endPoint y: 542, distance: 77.4
click at [823, 592] on span "Close" at bounding box center [818, 594] width 29 height 13
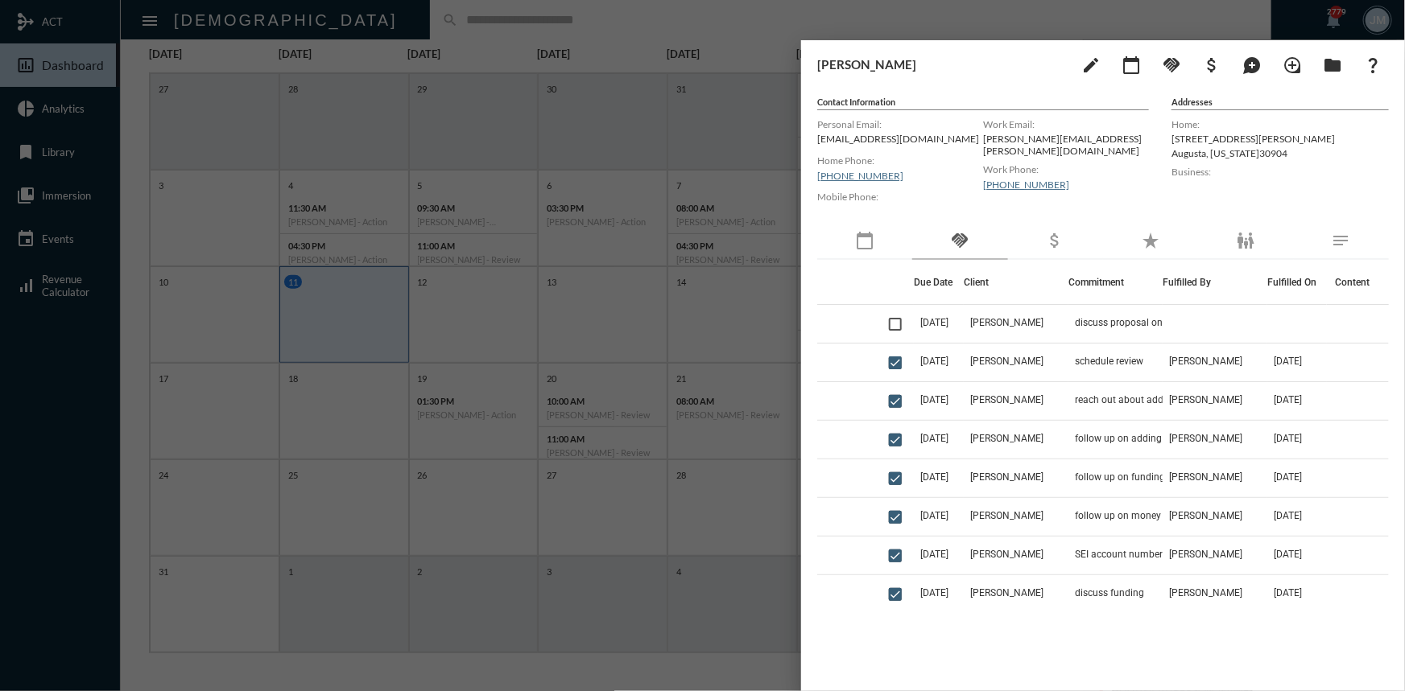
click at [754, 45] on div at bounding box center [702, 345] width 1405 height 691
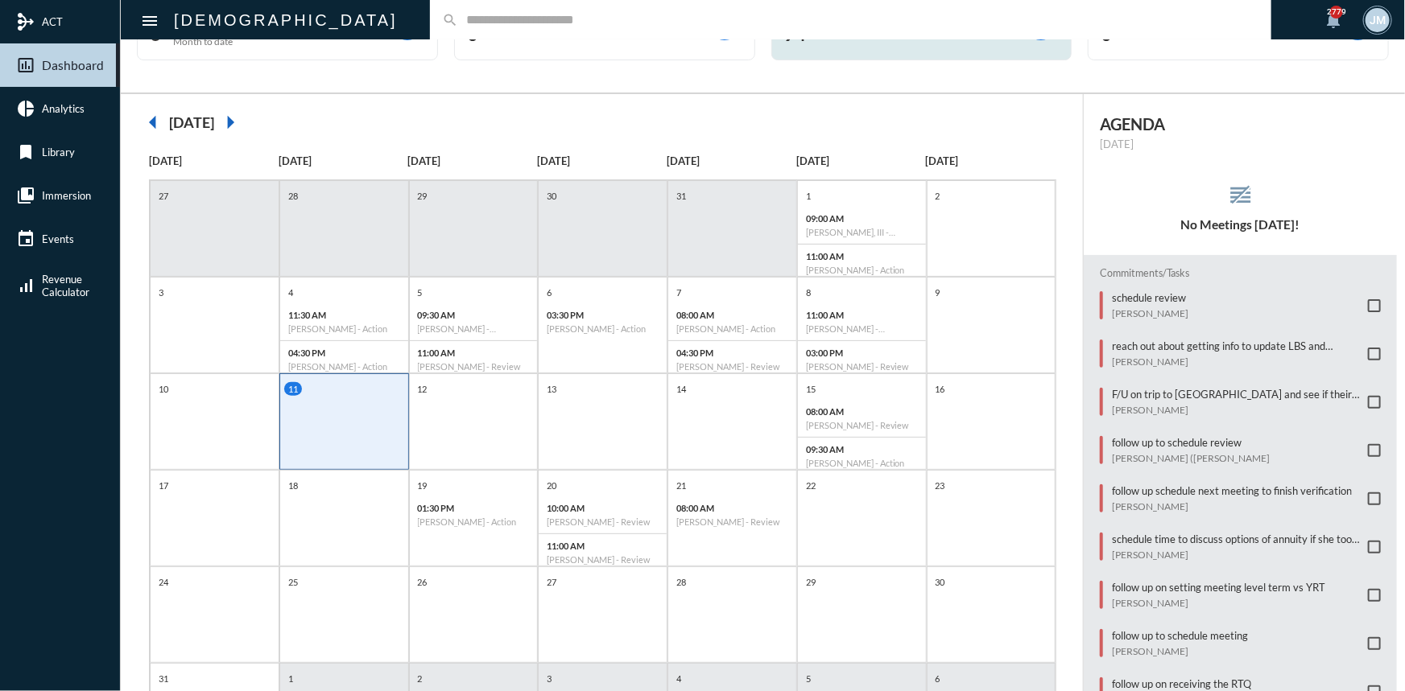
scroll to position [0, 0]
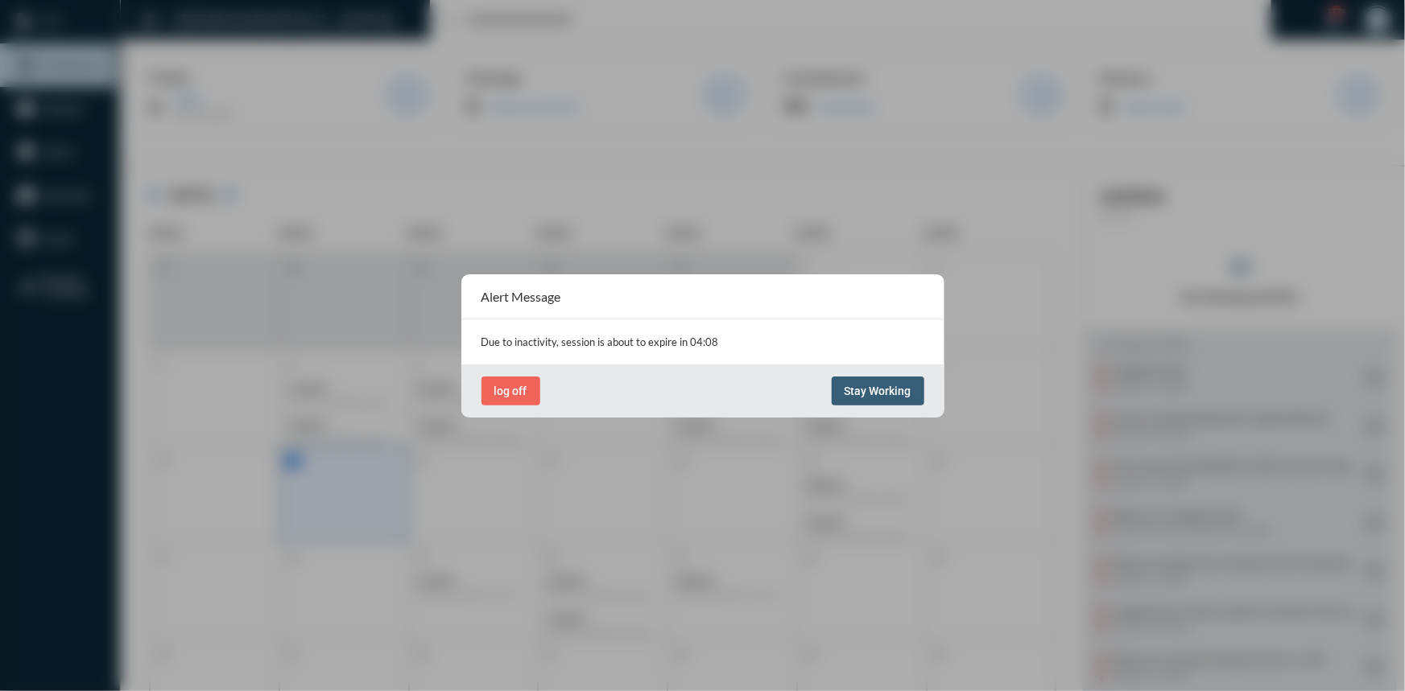
click at [862, 391] on span "Stay Working" at bounding box center [877, 391] width 67 height 13
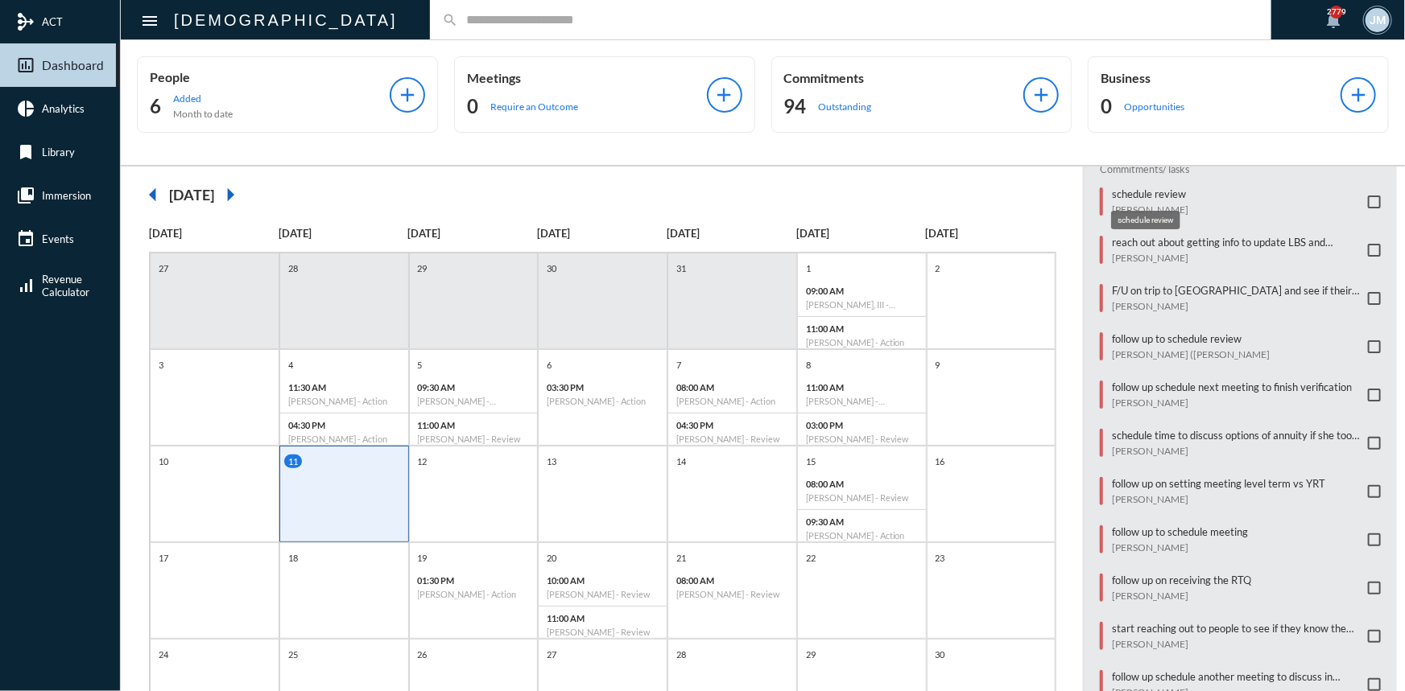
scroll to position [151, 0]
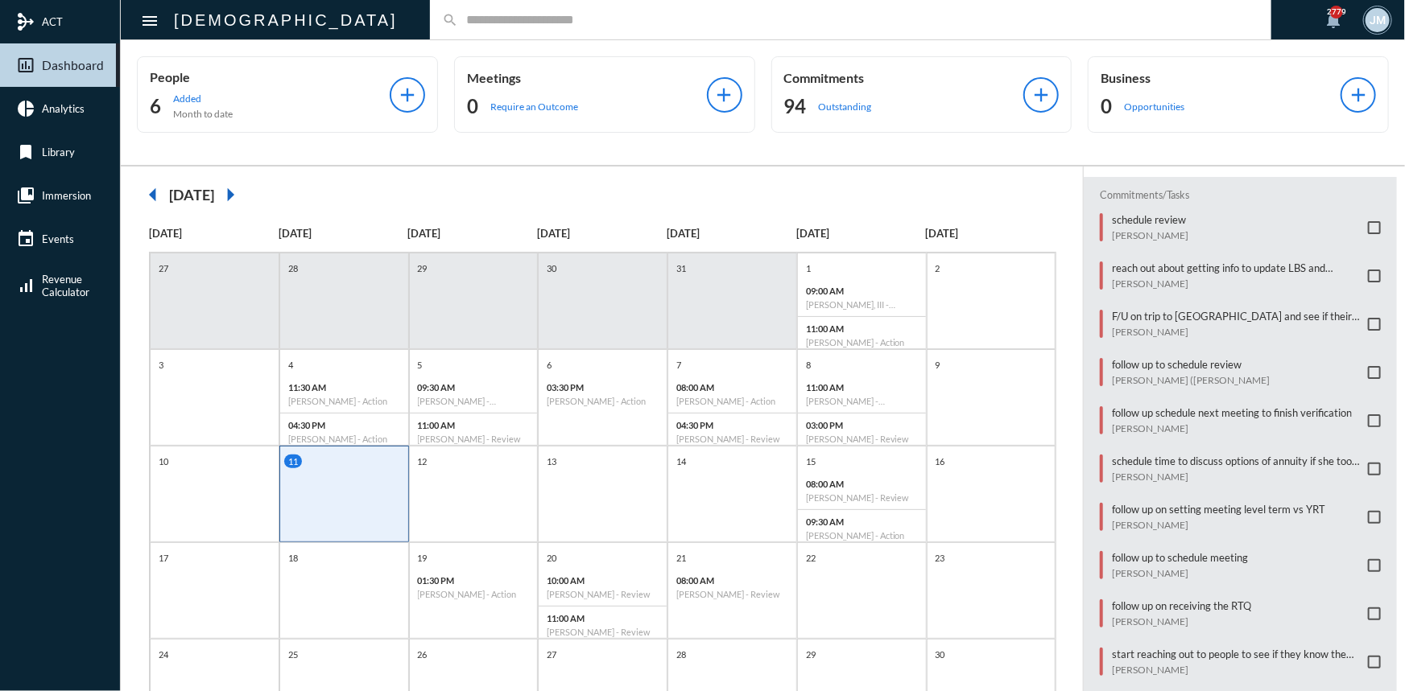
click at [458, 22] on input "text" at bounding box center [858, 20] width 801 height 14
type input "******"
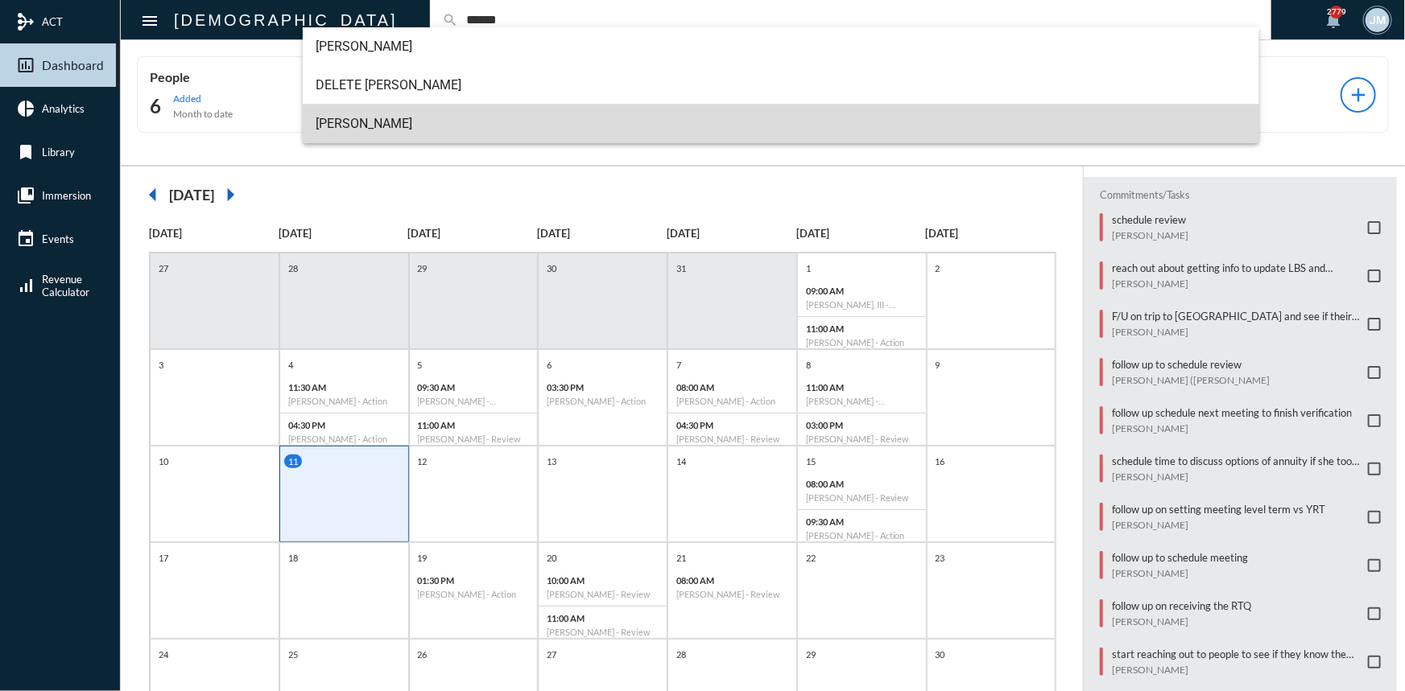
click at [331, 131] on span "[PERSON_NAME]" at bounding box center [781, 124] width 931 height 39
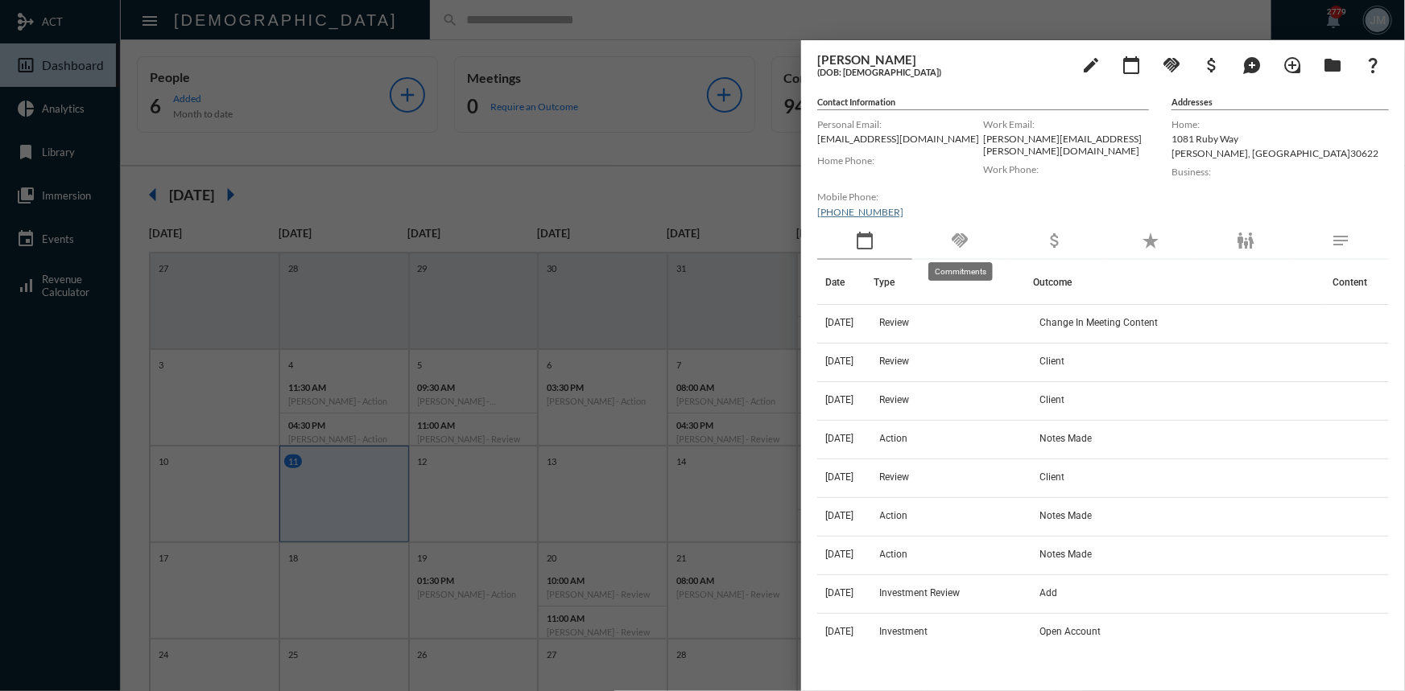
click at [961, 233] on mat-icon "handshake" at bounding box center [959, 240] width 19 height 19
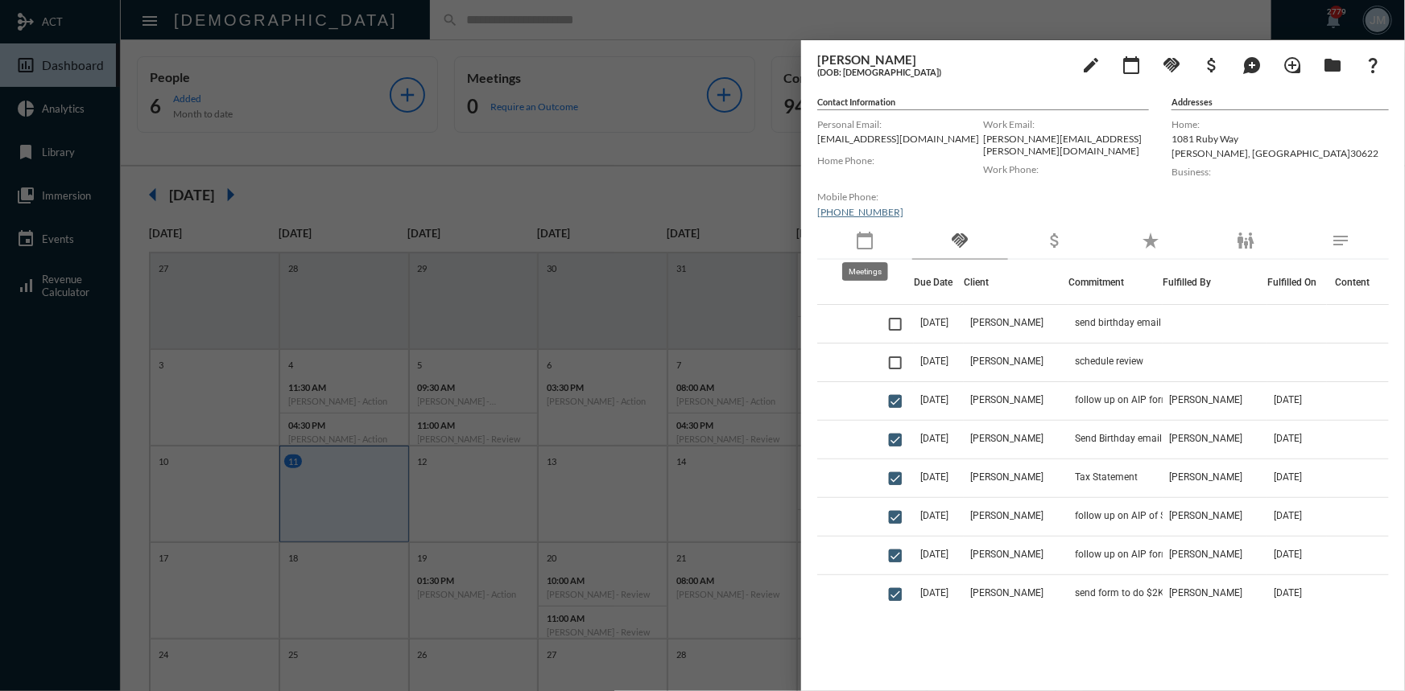
click at [872, 238] on mat-icon "calendar_today" at bounding box center [864, 240] width 19 height 19
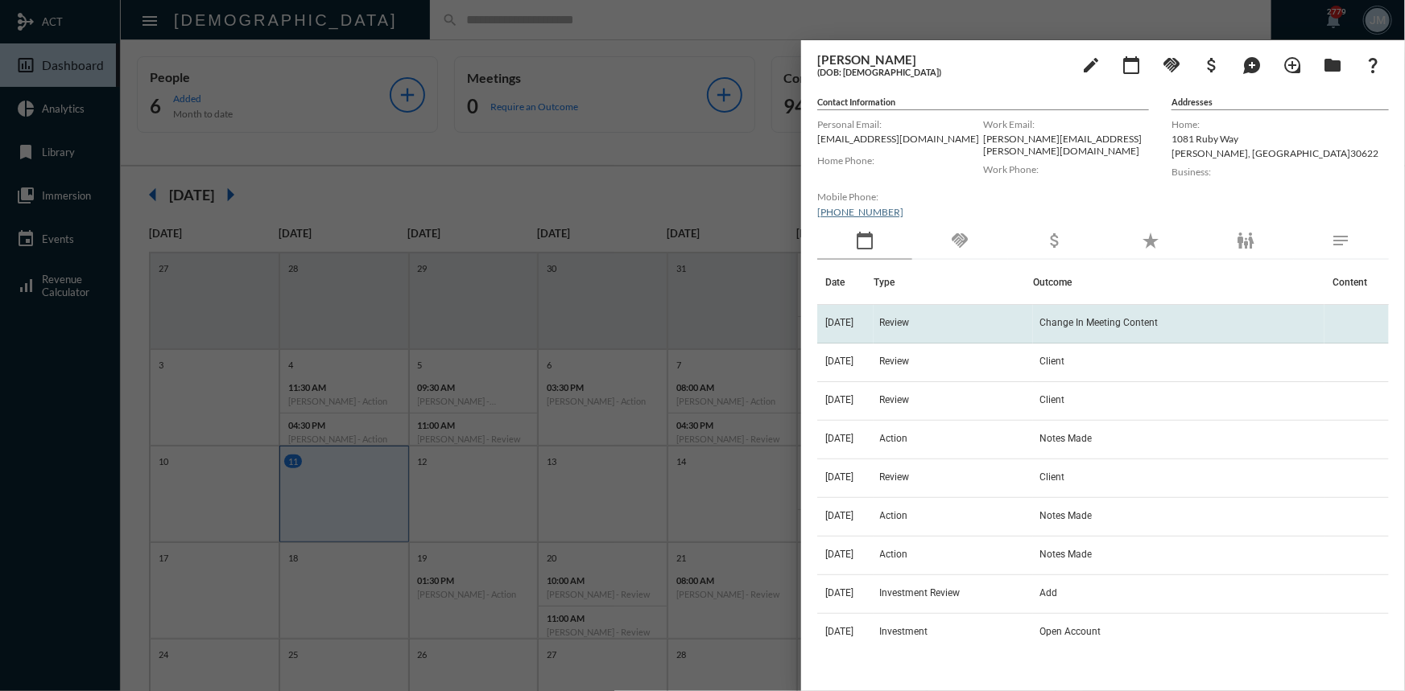
click at [908, 318] on span "Review" at bounding box center [895, 322] width 30 height 11
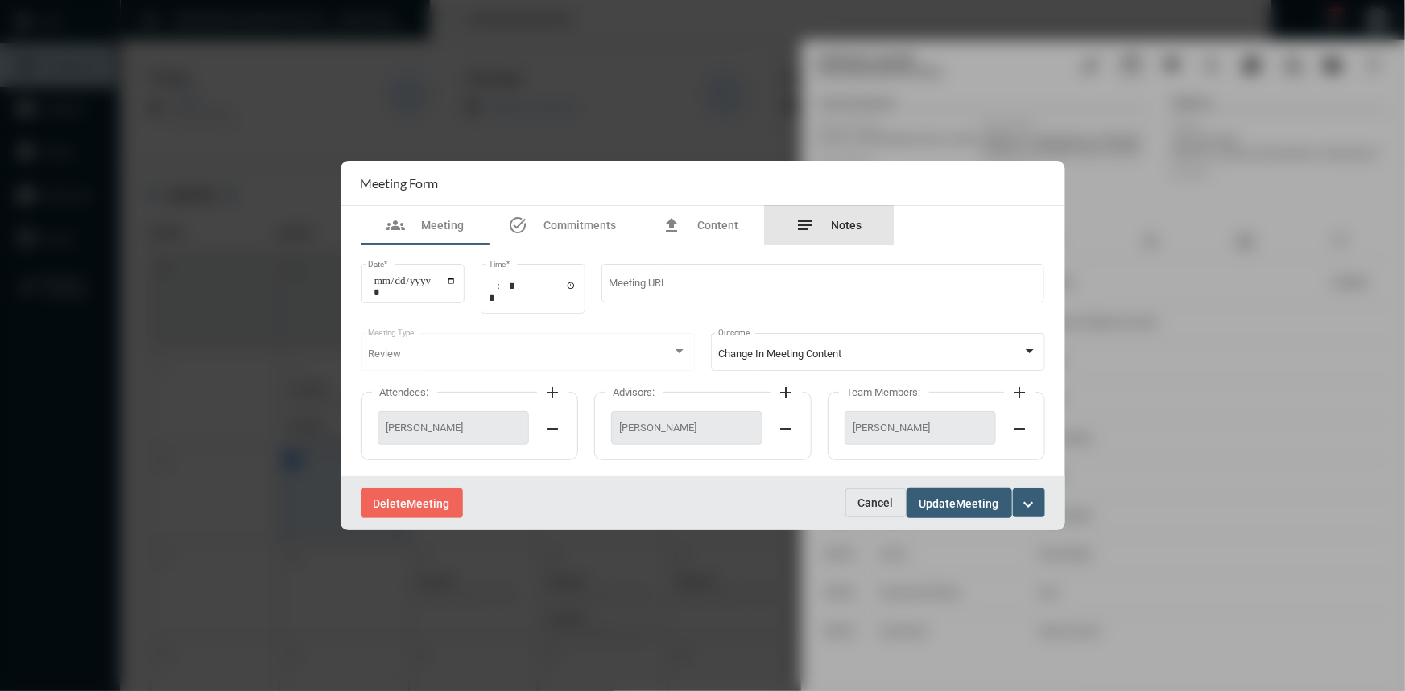
click at [856, 223] on span "Notes" at bounding box center [846, 225] width 31 height 13
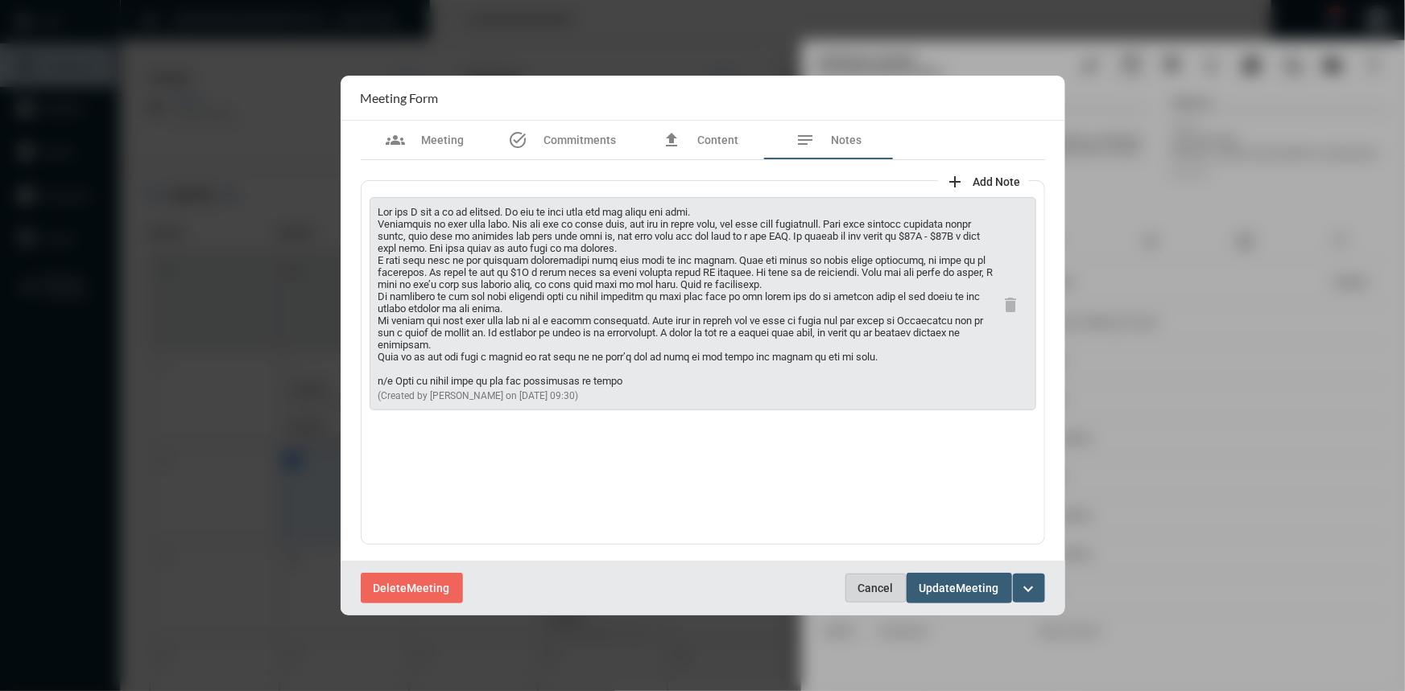
drag, startPoint x: 867, startPoint y: 592, endPoint x: 884, endPoint y: 574, distance: 24.5
click at [868, 592] on span "Cancel" at bounding box center [875, 588] width 35 height 13
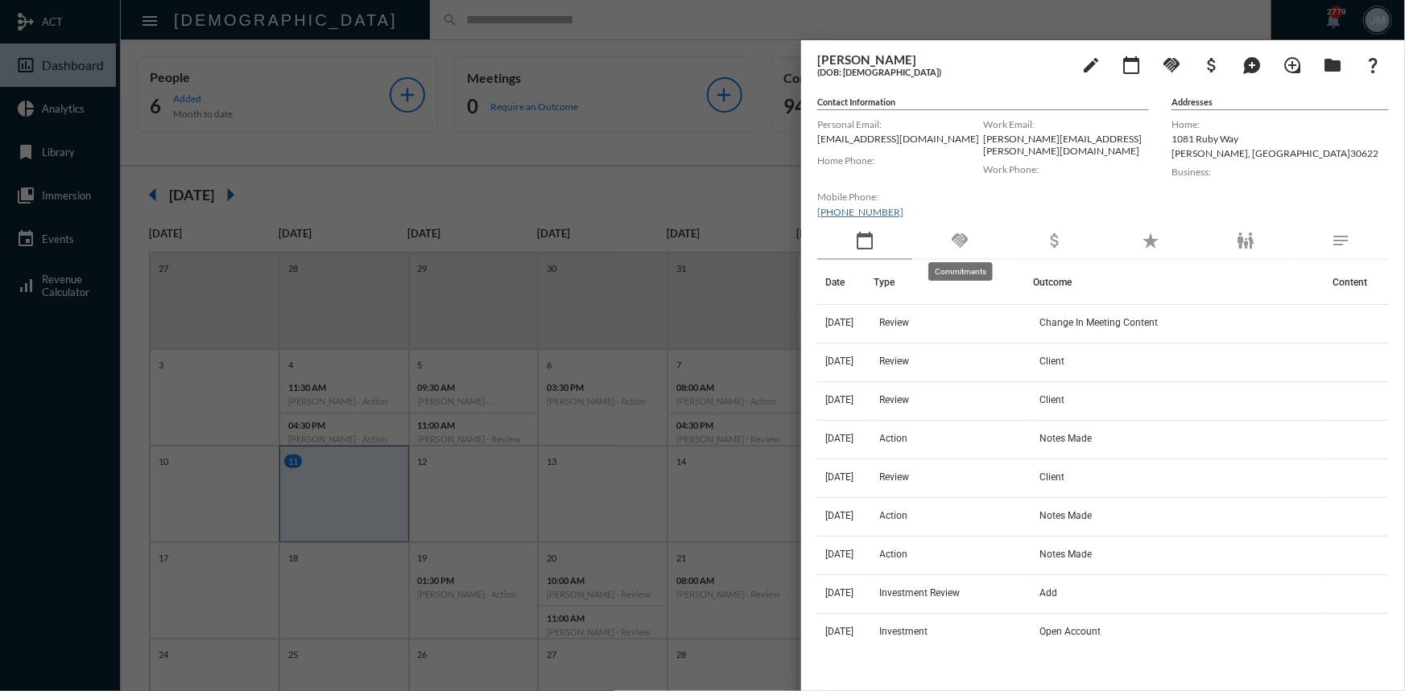
click at [951, 241] on mat-icon "handshake" at bounding box center [959, 240] width 19 height 19
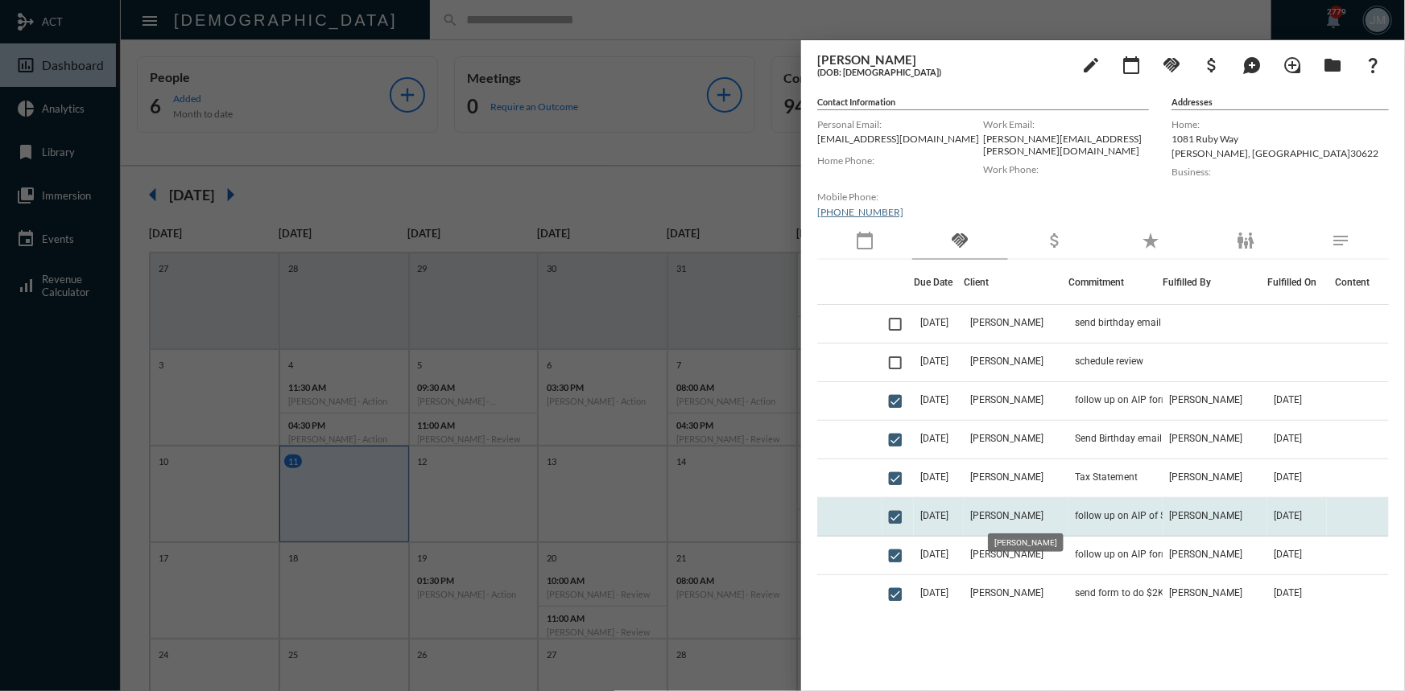
click at [996, 520] on span "[PERSON_NAME]" at bounding box center [1006, 515] width 73 height 11
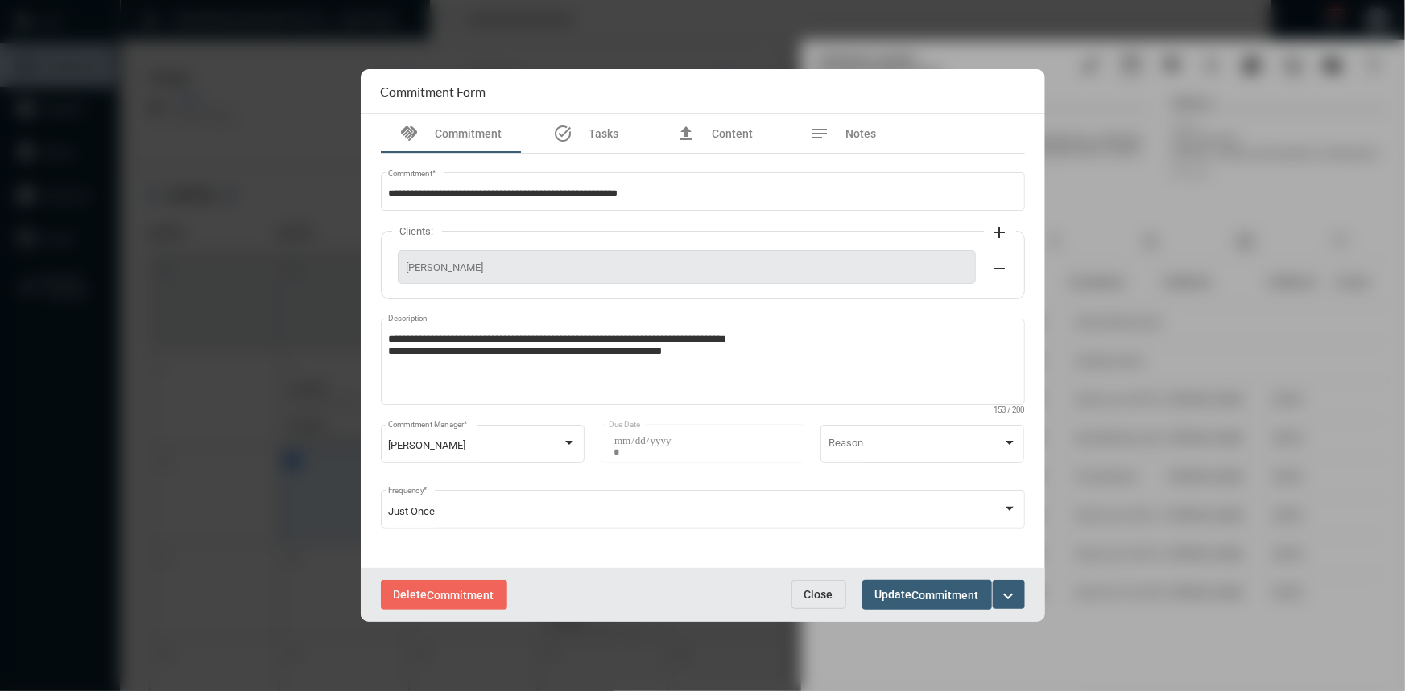
click at [819, 596] on span "Close" at bounding box center [818, 594] width 29 height 13
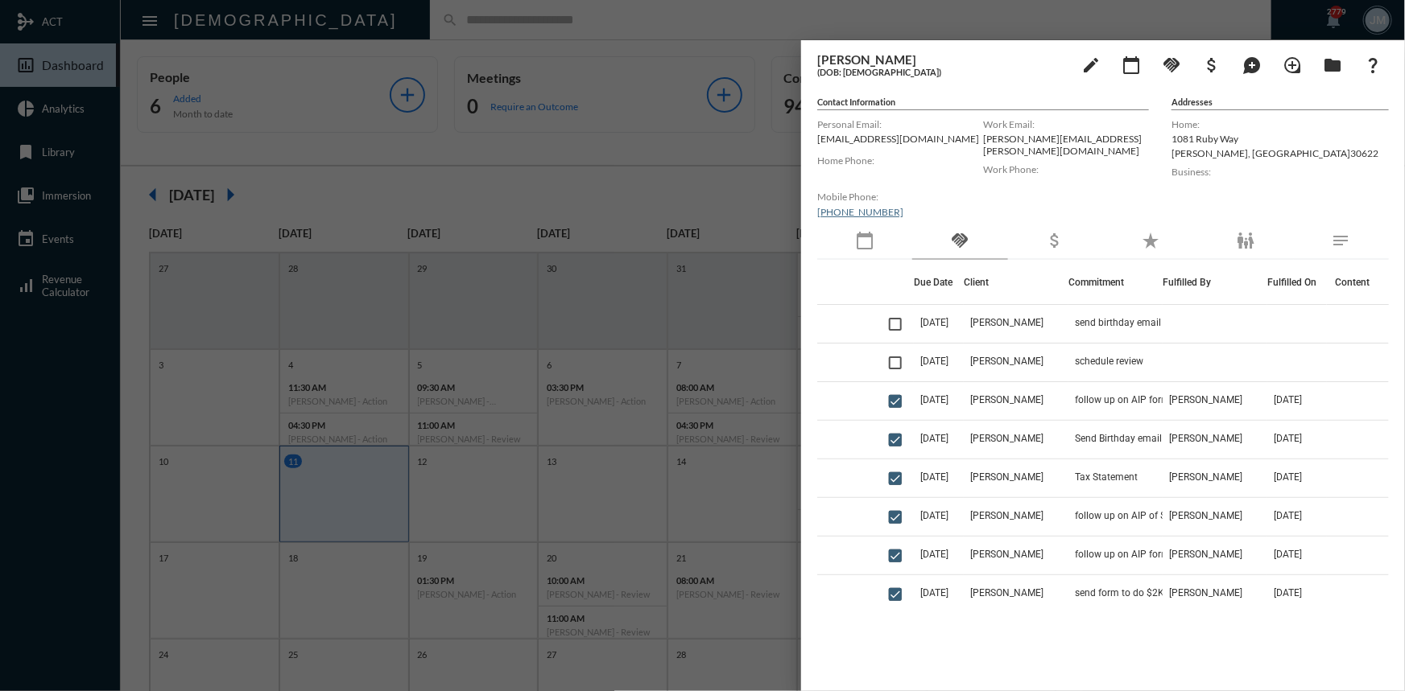
click at [692, 149] on div at bounding box center [702, 345] width 1405 height 691
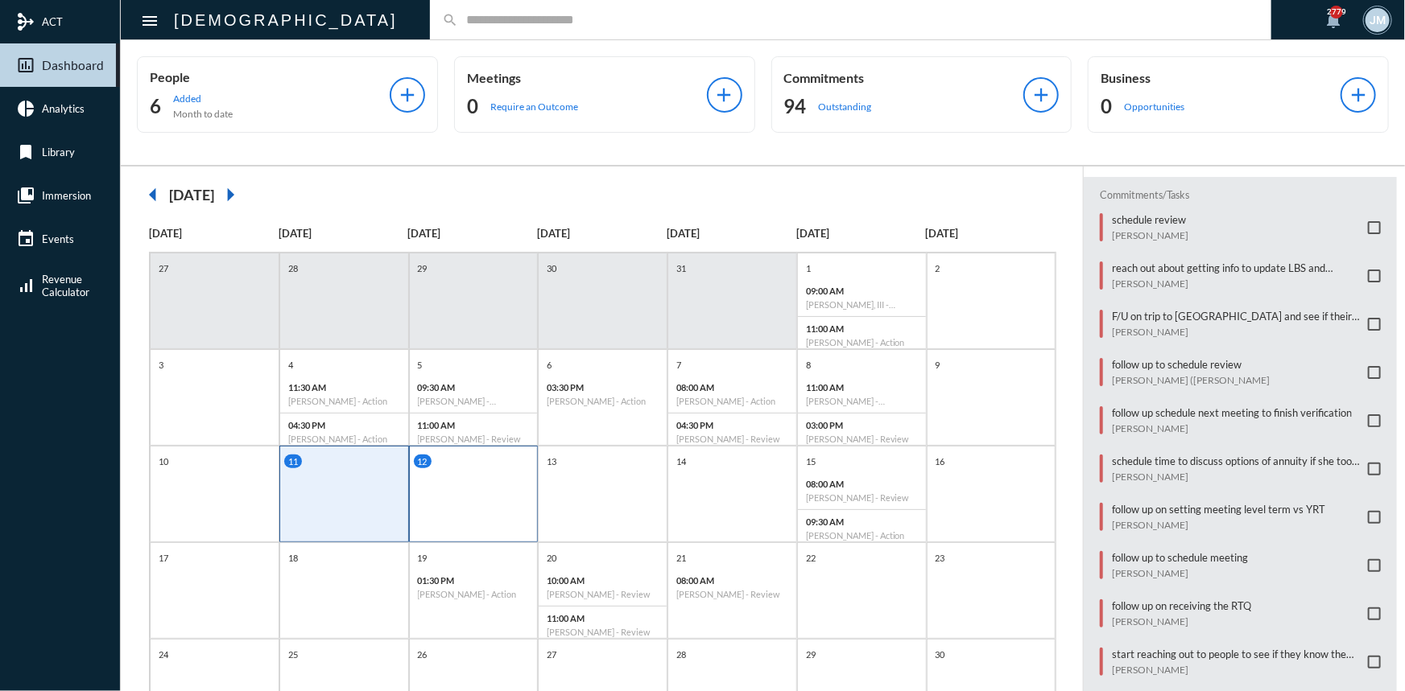
click at [425, 498] on div "12" at bounding box center [474, 494] width 130 height 97
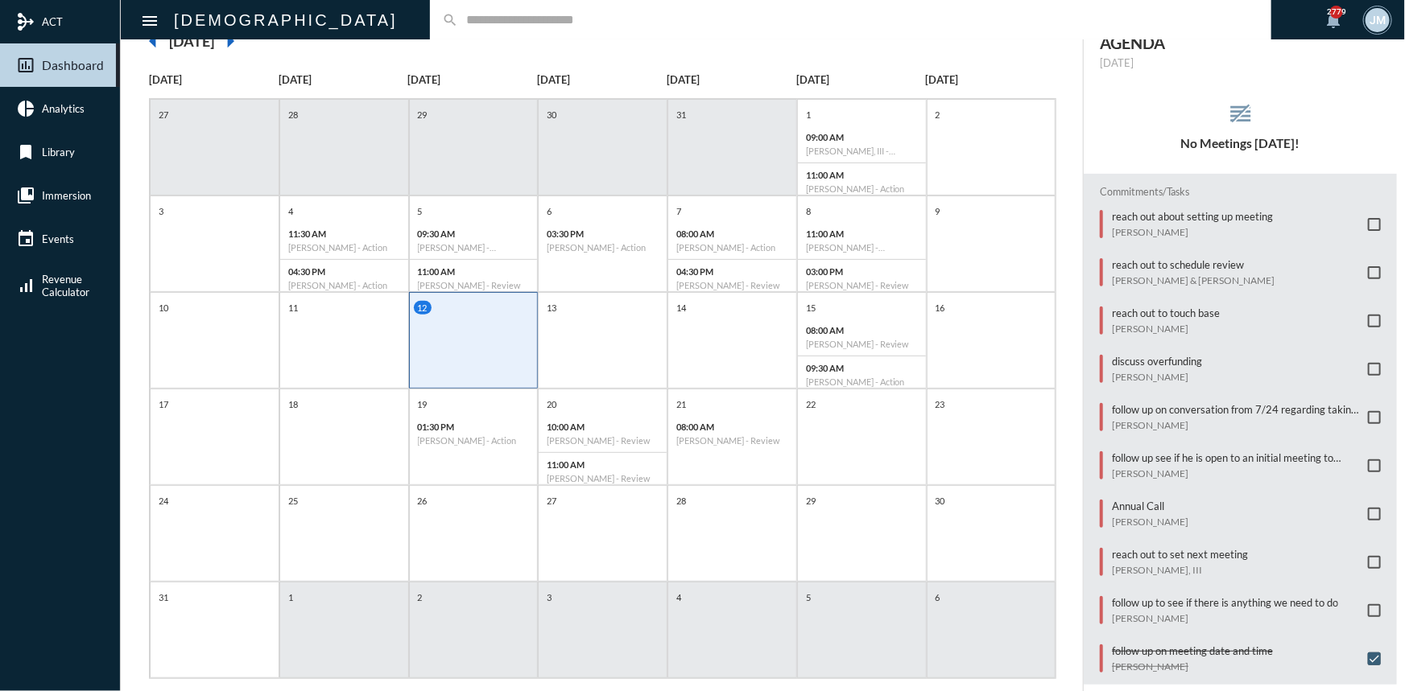
scroll to position [180, 0]
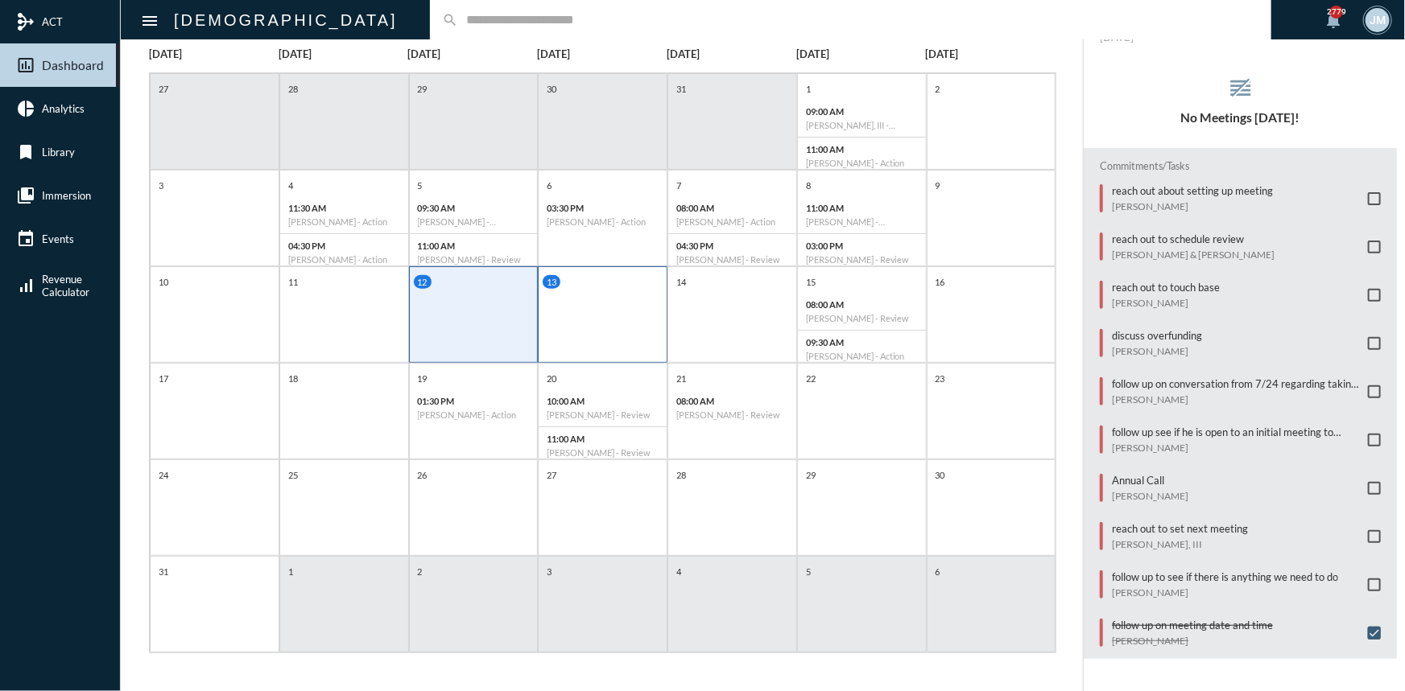
click at [589, 312] on div "13" at bounding box center [603, 314] width 130 height 97
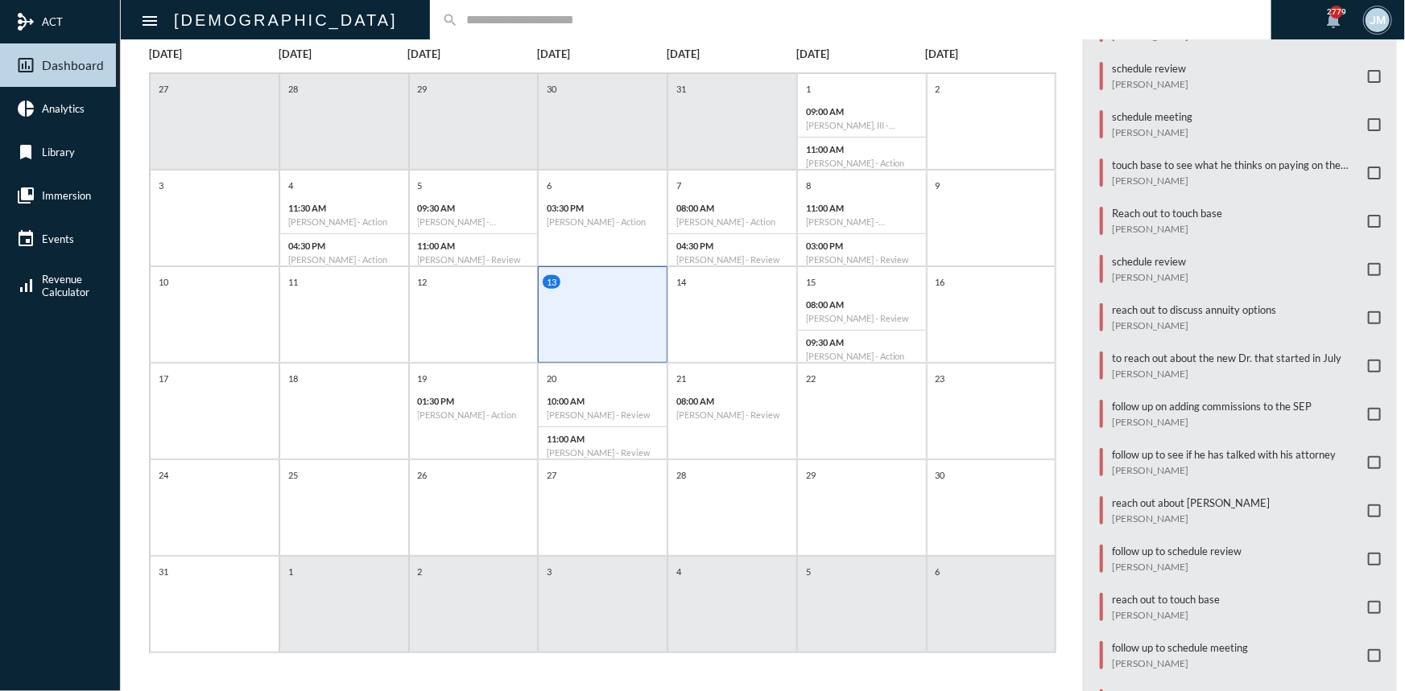
scroll to position [292, 0]
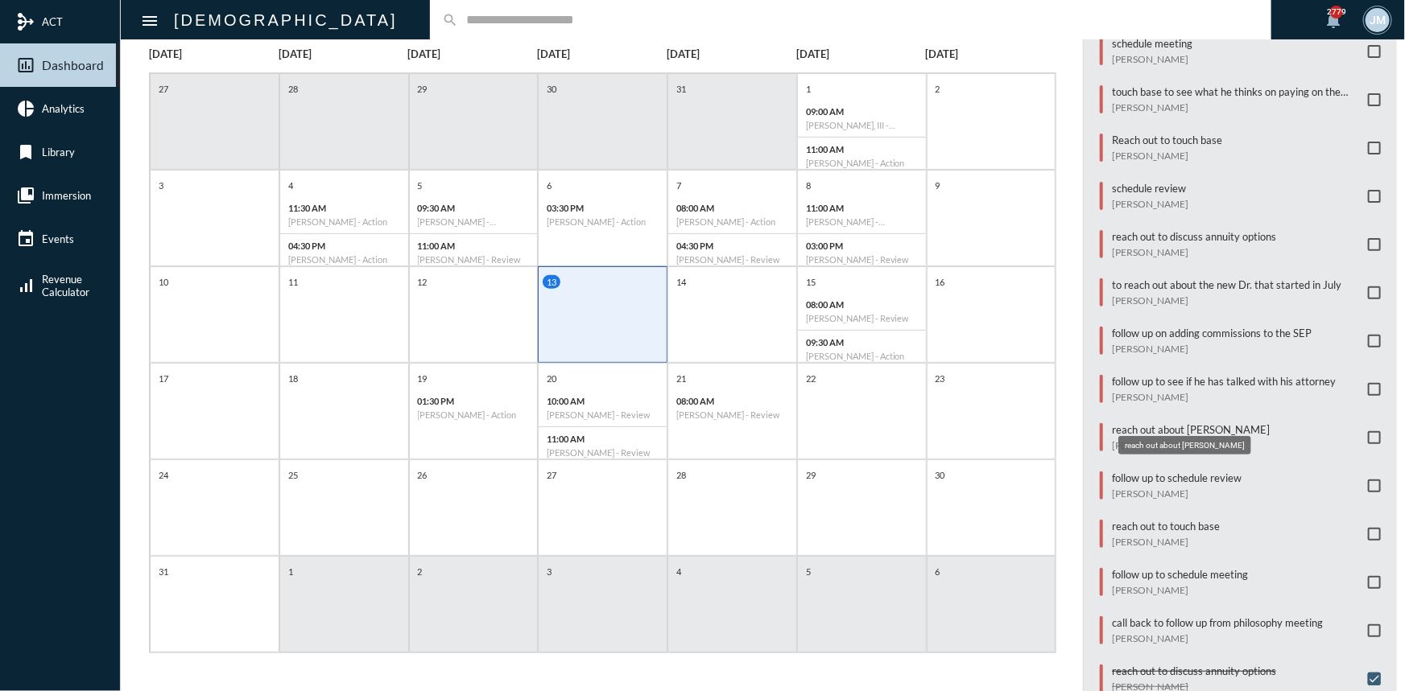
click at [1116, 423] on p "reach out about [PERSON_NAME]" at bounding box center [1191, 429] width 158 height 13
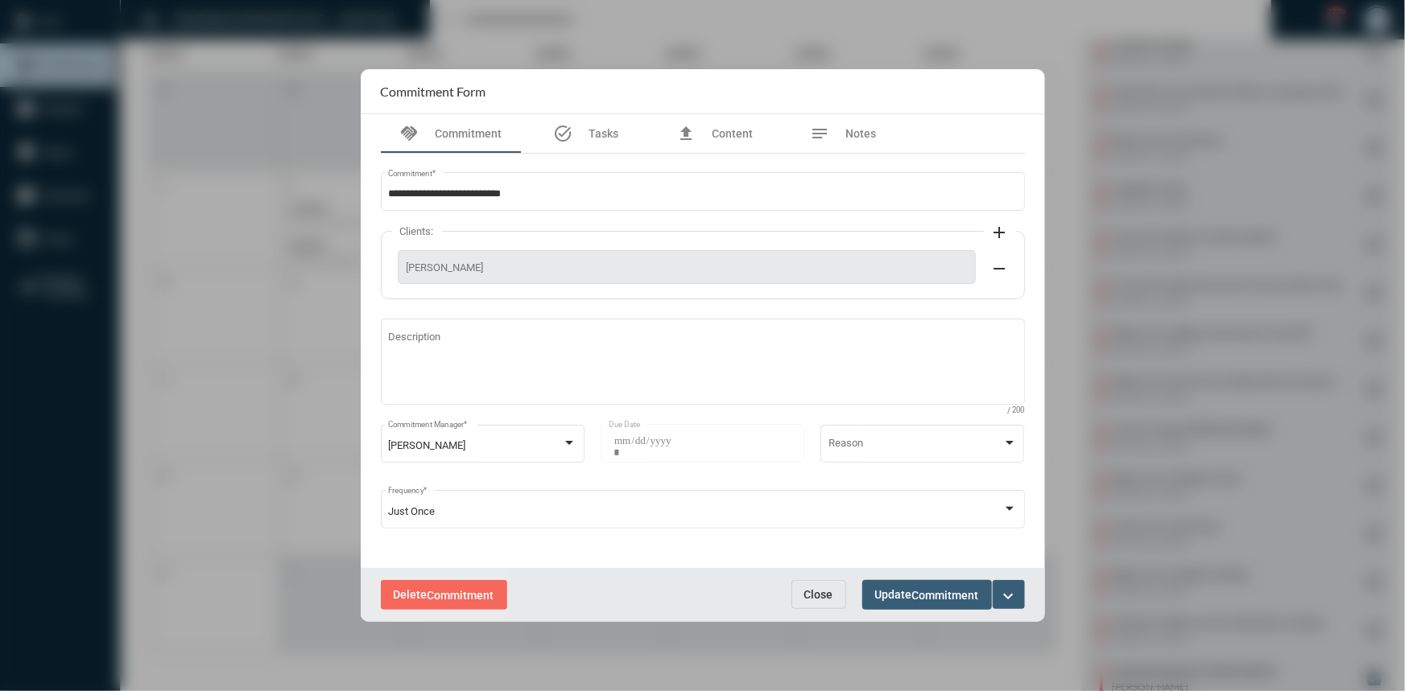
click at [414, 589] on span "Delete Commitment" at bounding box center [444, 594] width 101 height 13
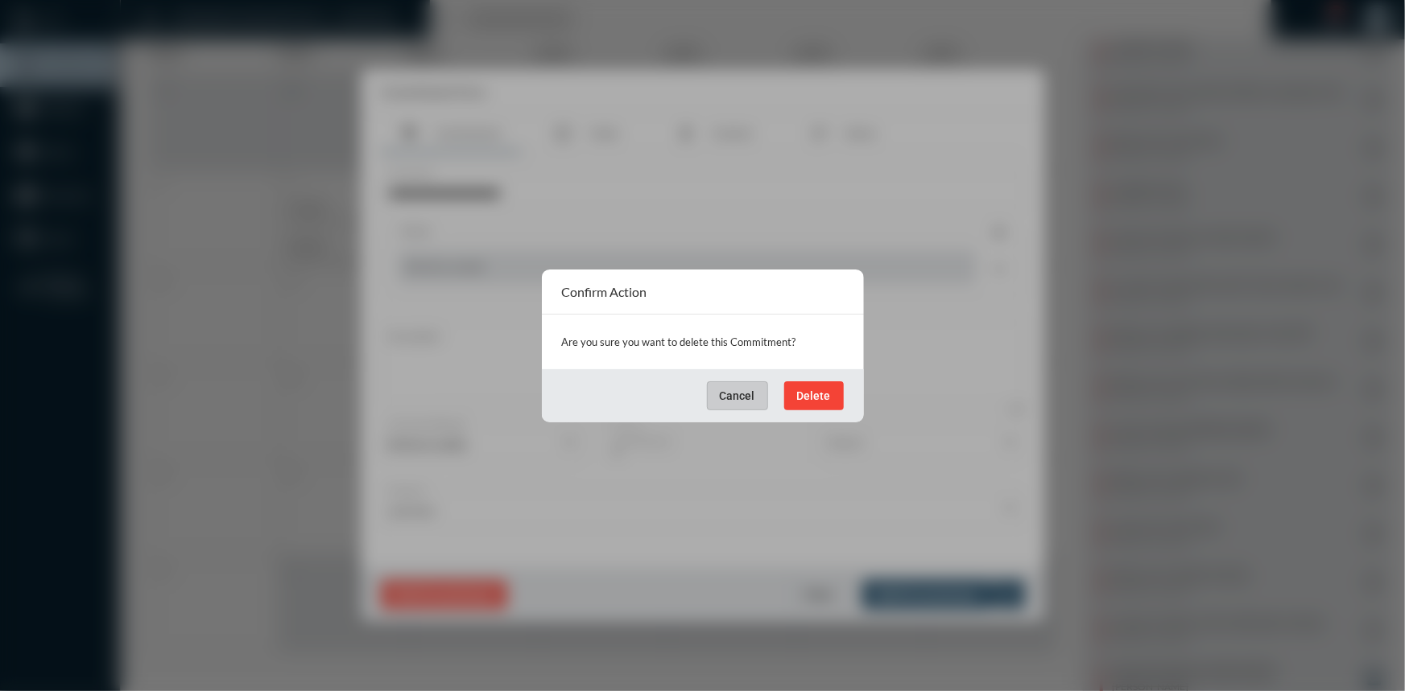
click at [819, 390] on span "Delete" at bounding box center [814, 396] width 34 height 13
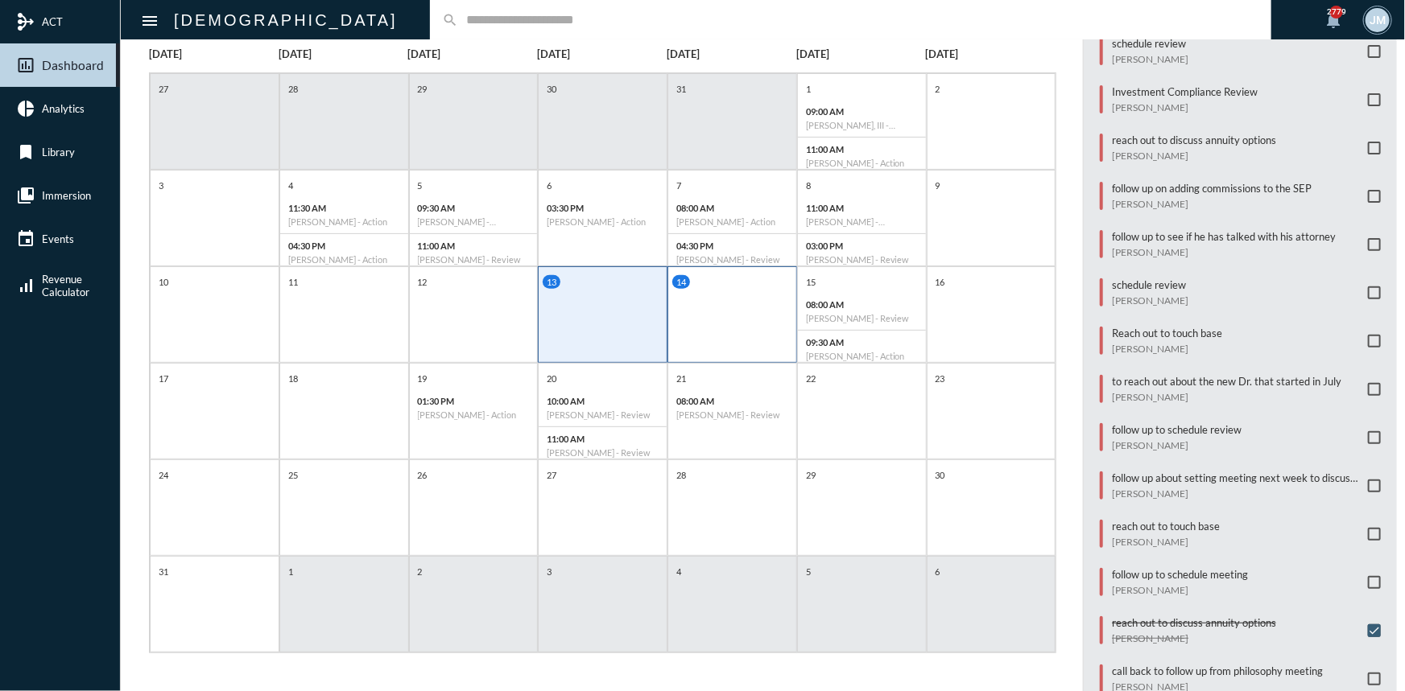
click at [765, 315] on div "14" at bounding box center [732, 314] width 130 height 97
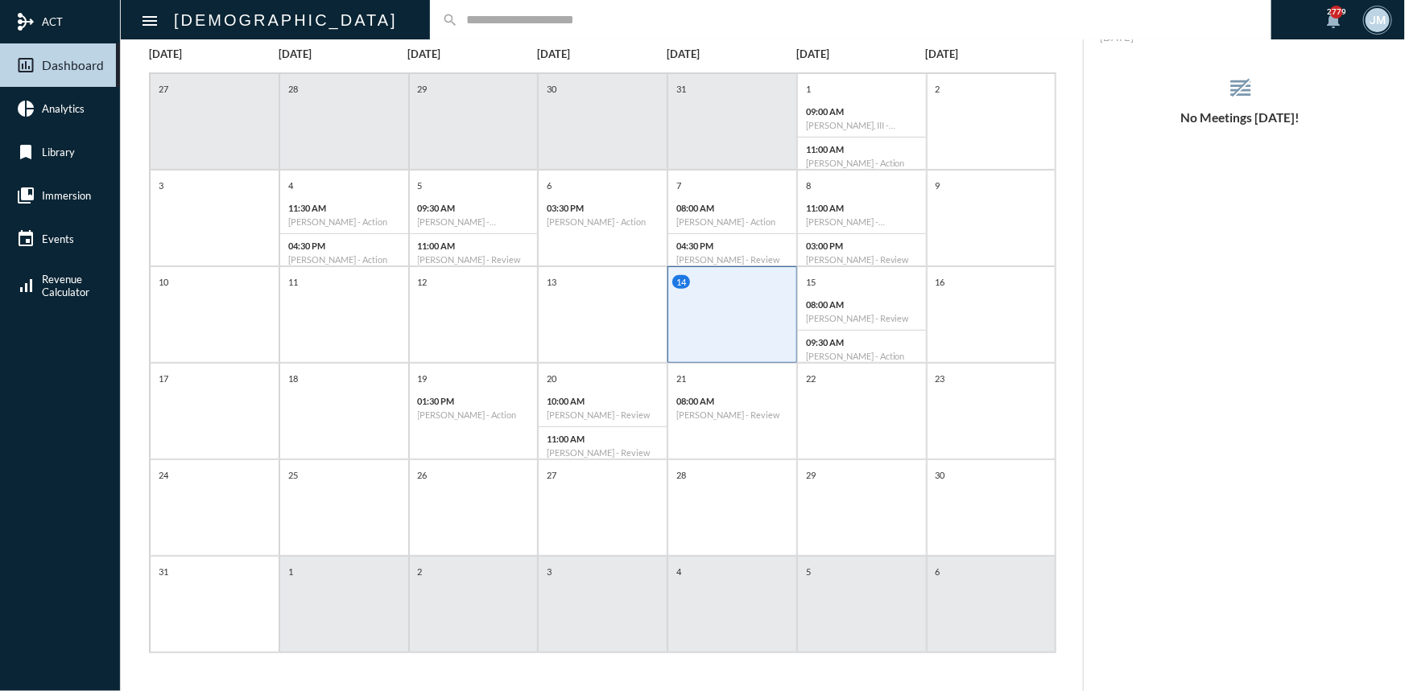
scroll to position [0, 0]
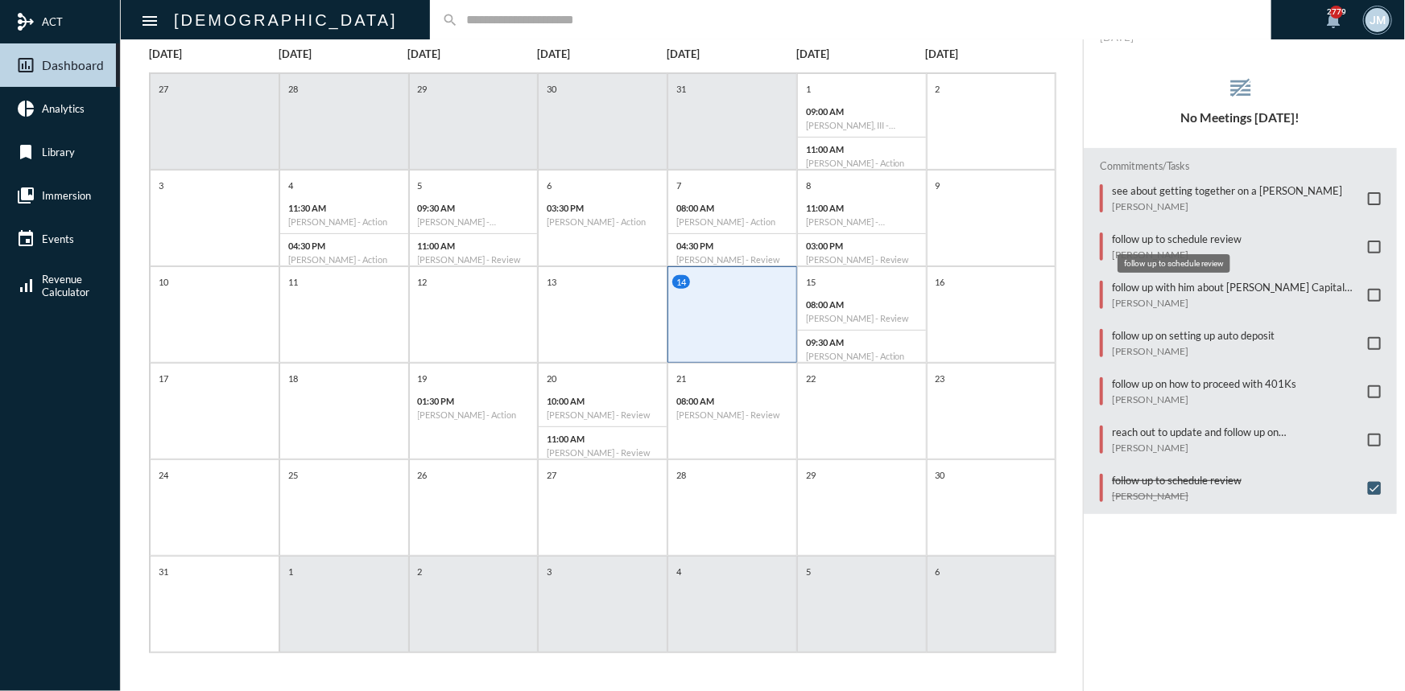
click at [1159, 233] on p "follow up to schedule review" at bounding box center [1177, 239] width 130 height 13
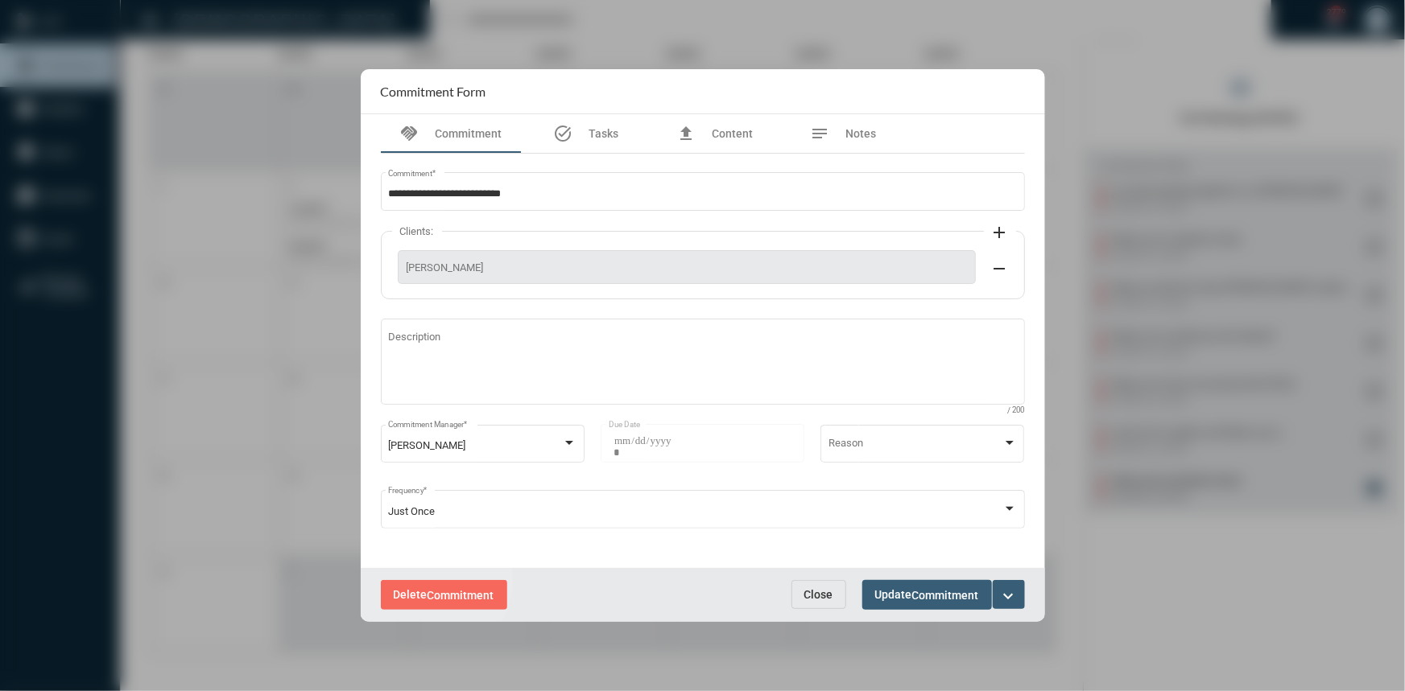
click at [430, 580] on button "Delete Commitment" at bounding box center [444, 595] width 126 height 30
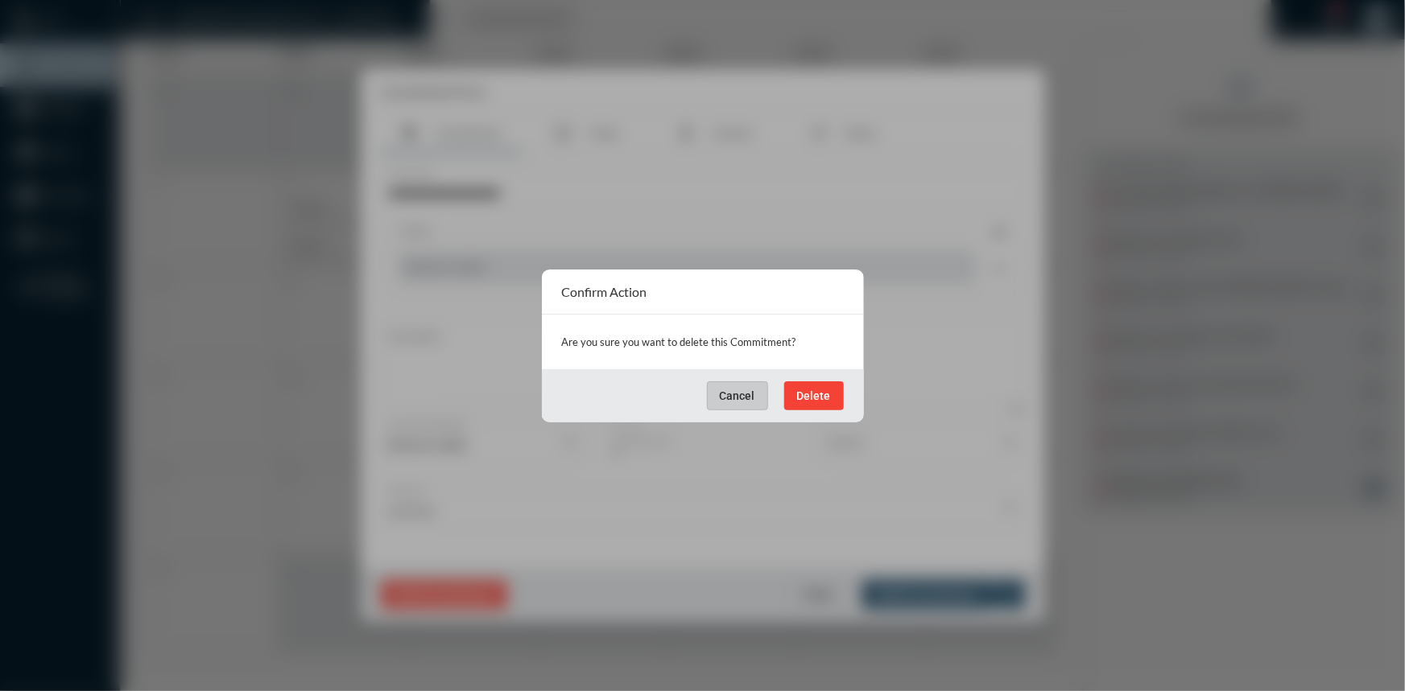
click at [855, 357] on div "Are you sure you want to delete this Commitment?" at bounding box center [703, 342] width 322 height 55
drag, startPoint x: 810, startPoint y: 402, endPoint x: 820, endPoint y: 386, distance: 19.9
click at [818, 390] on button "Delete" at bounding box center [814, 396] width 60 height 29
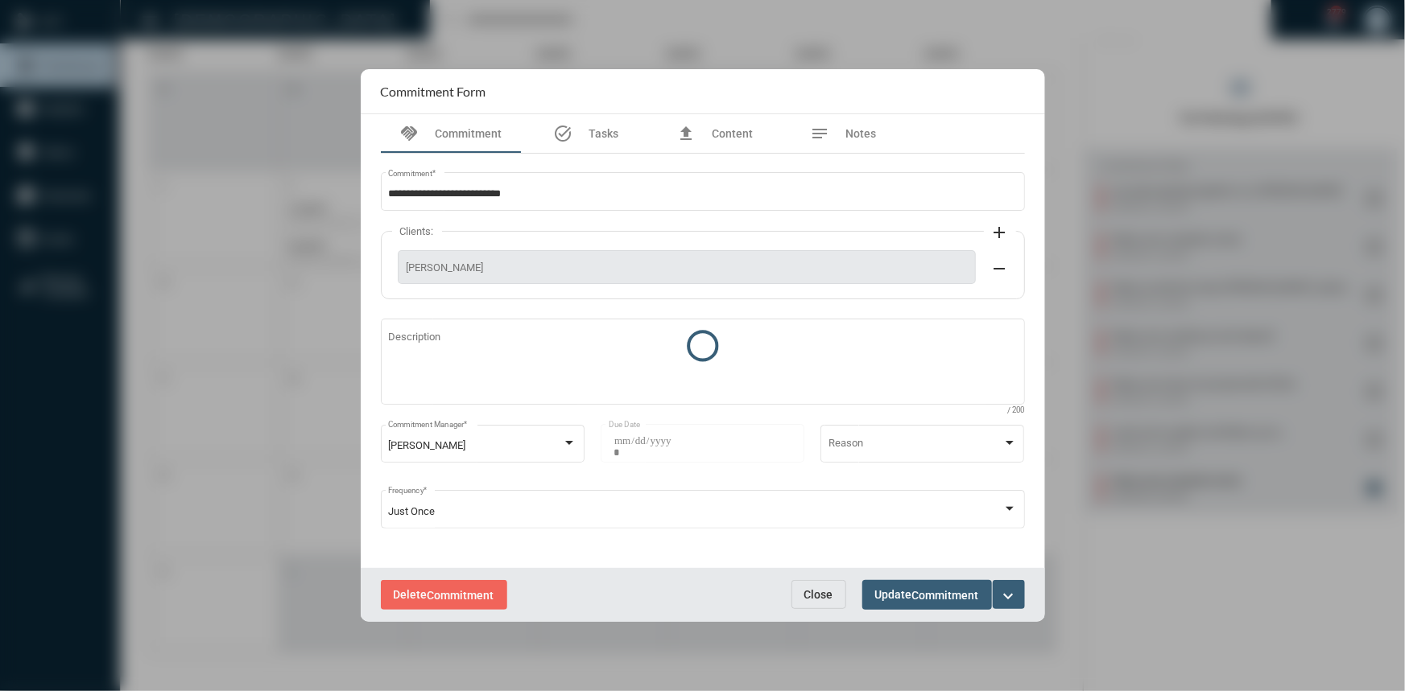
click at [823, 382] on div at bounding box center [703, 345] width 684 height 553
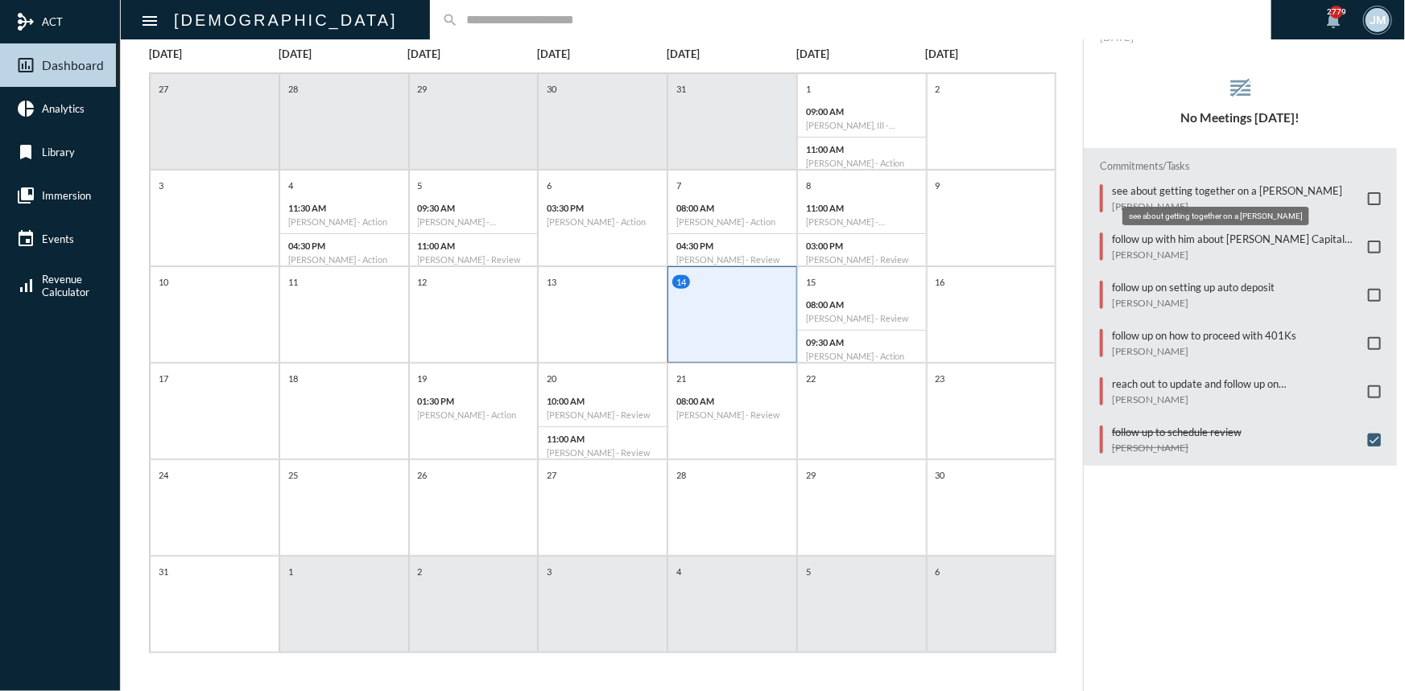
click at [1129, 187] on p "see about getting together on a [PERSON_NAME]" at bounding box center [1227, 190] width 230 height 13
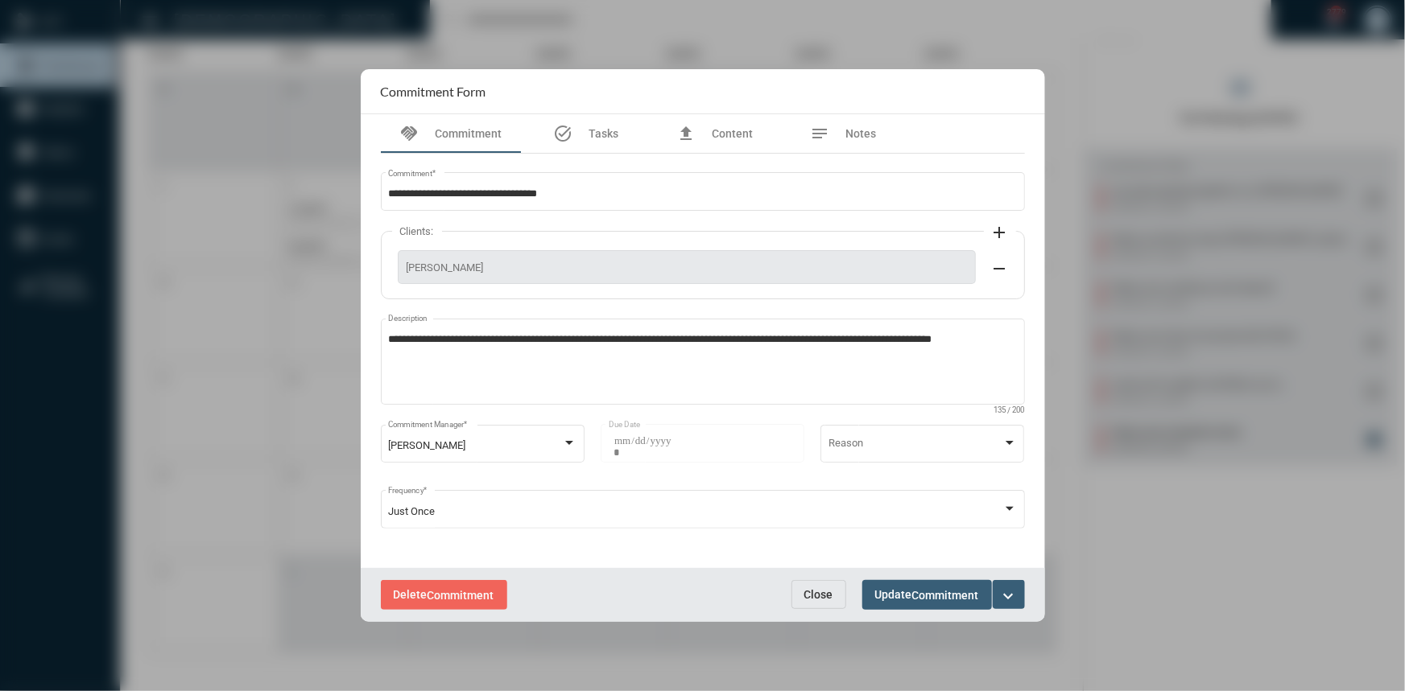
click at [827, 587] on button "Close" at bounding box center [818, 594] width 55 height 29
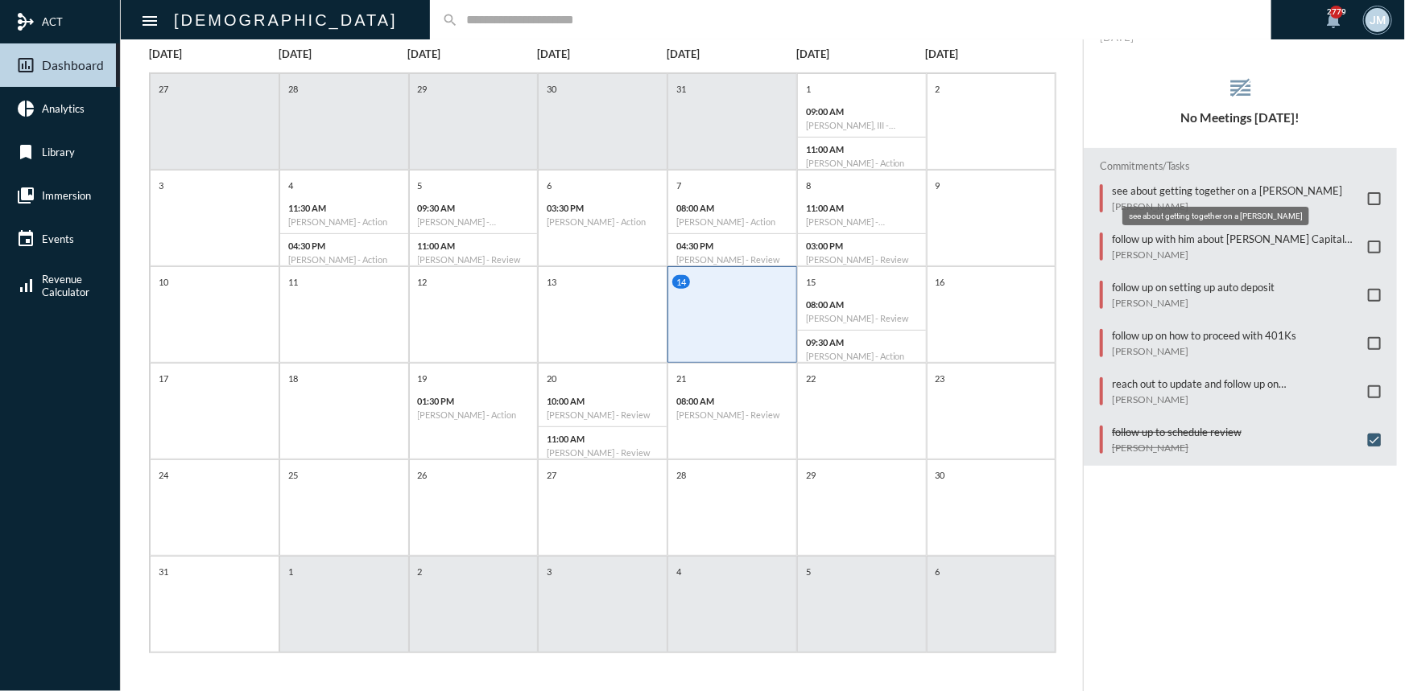
click at [1248, 188] on p "see about getting together on a [PERSON_NAME]" at bounding box center [1227, 190] width 230 height 13
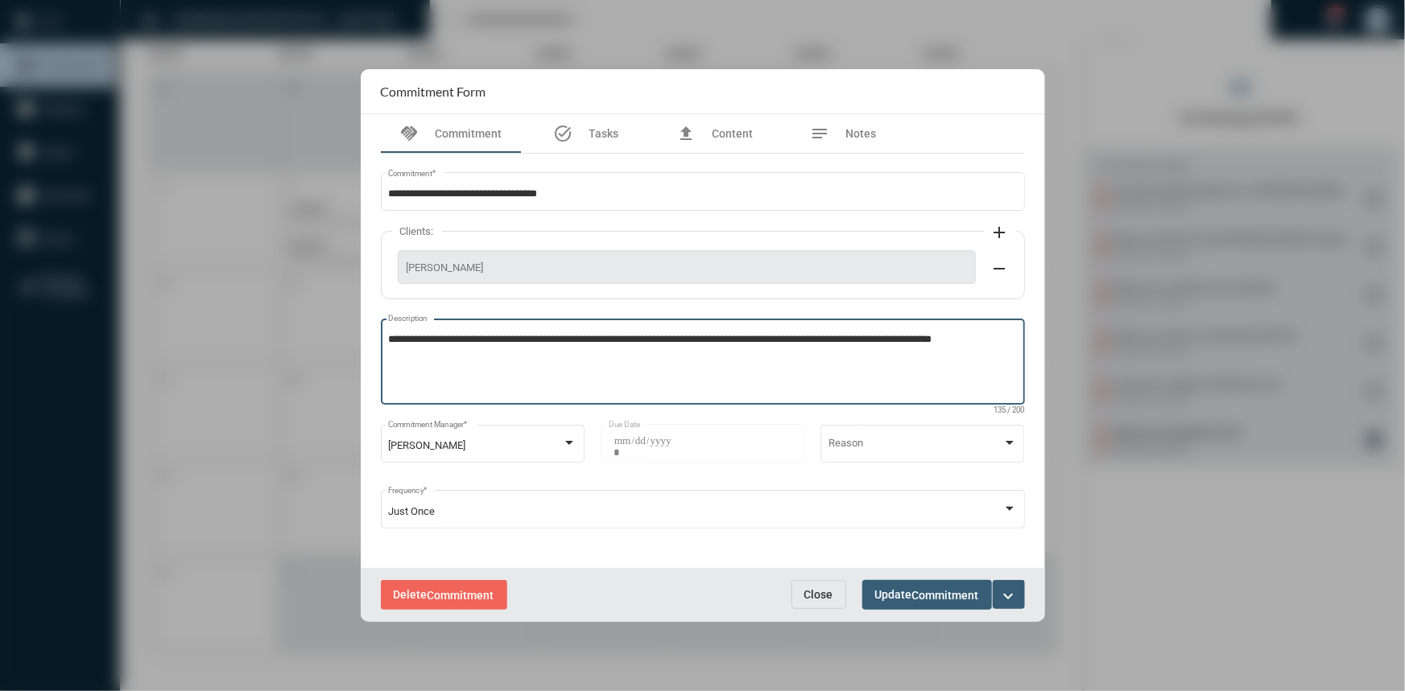
drag, startPoint x: 987, startPoint y: 340, endPoint x: 407, endPoint y: 346, distance: 579.6
click at [385, 334] on div "**********" at bounding box center [703, 360] width 644 height 89
click at [834, 596] on button "Close" at bounding box center [818, 594] width 55 height 29
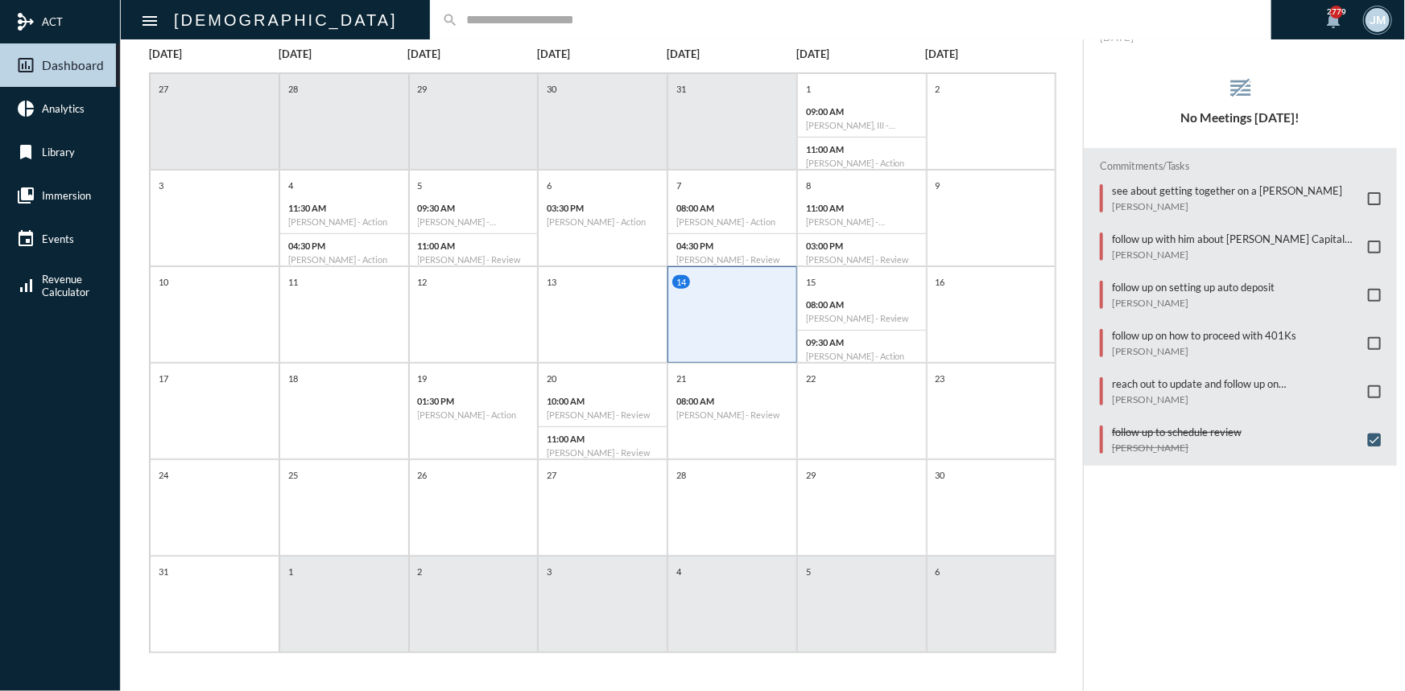
click at [458, 18] on input "text" at bounding box center [858, 20] width 801 height 14
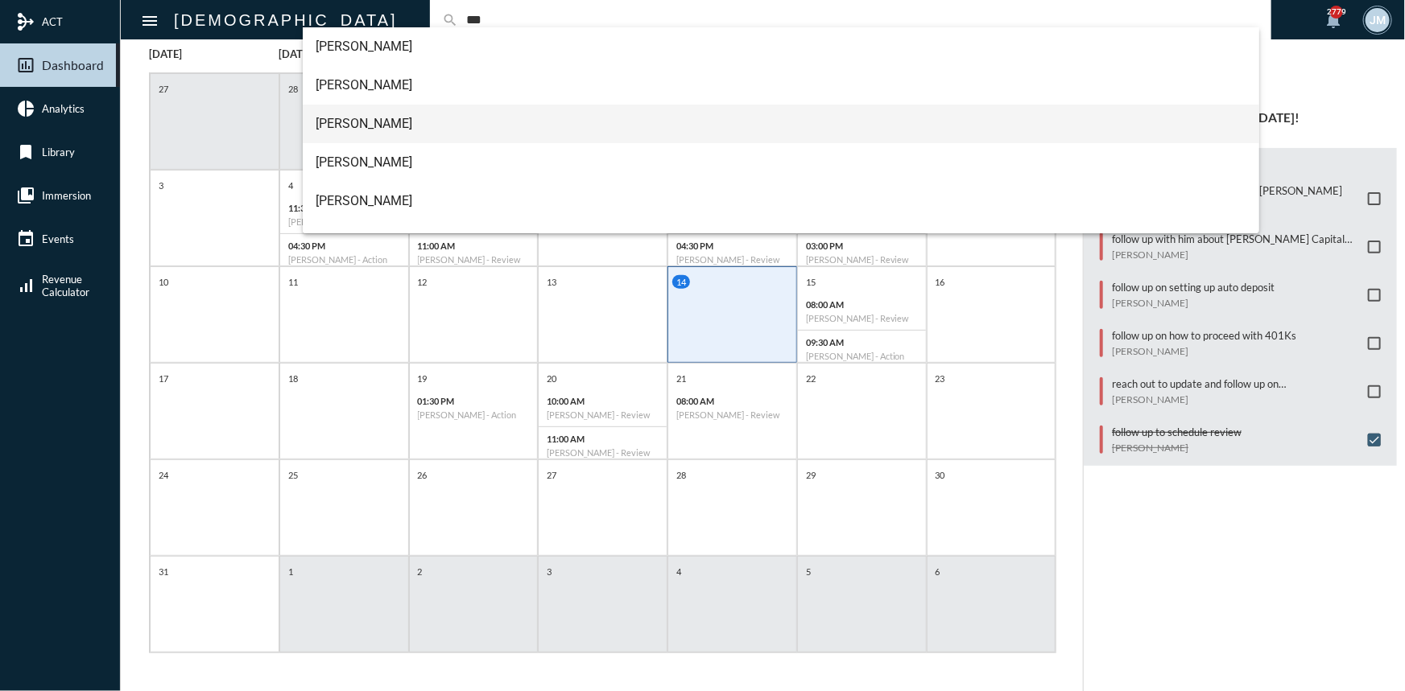
type input "***"
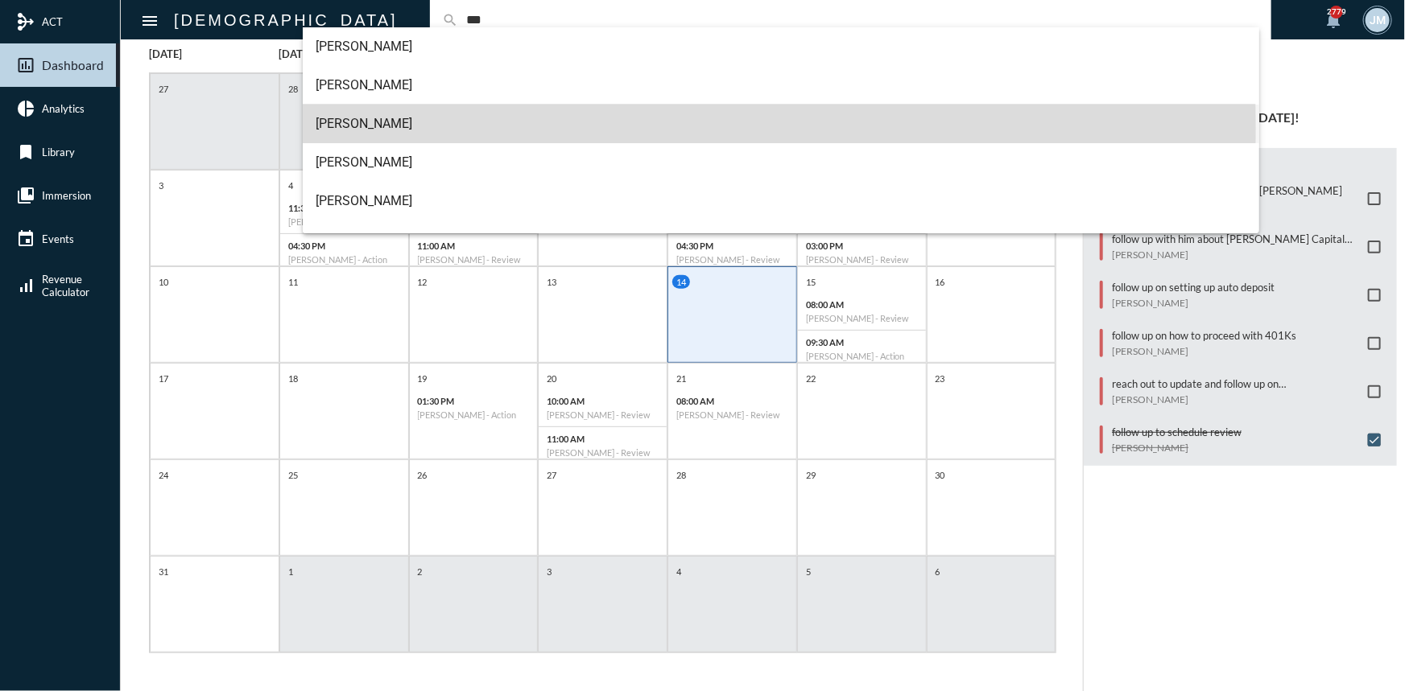
click at [383, 129] on span "[PERSON_NAME]" at bounding box center [781, 124] width 931 height 39
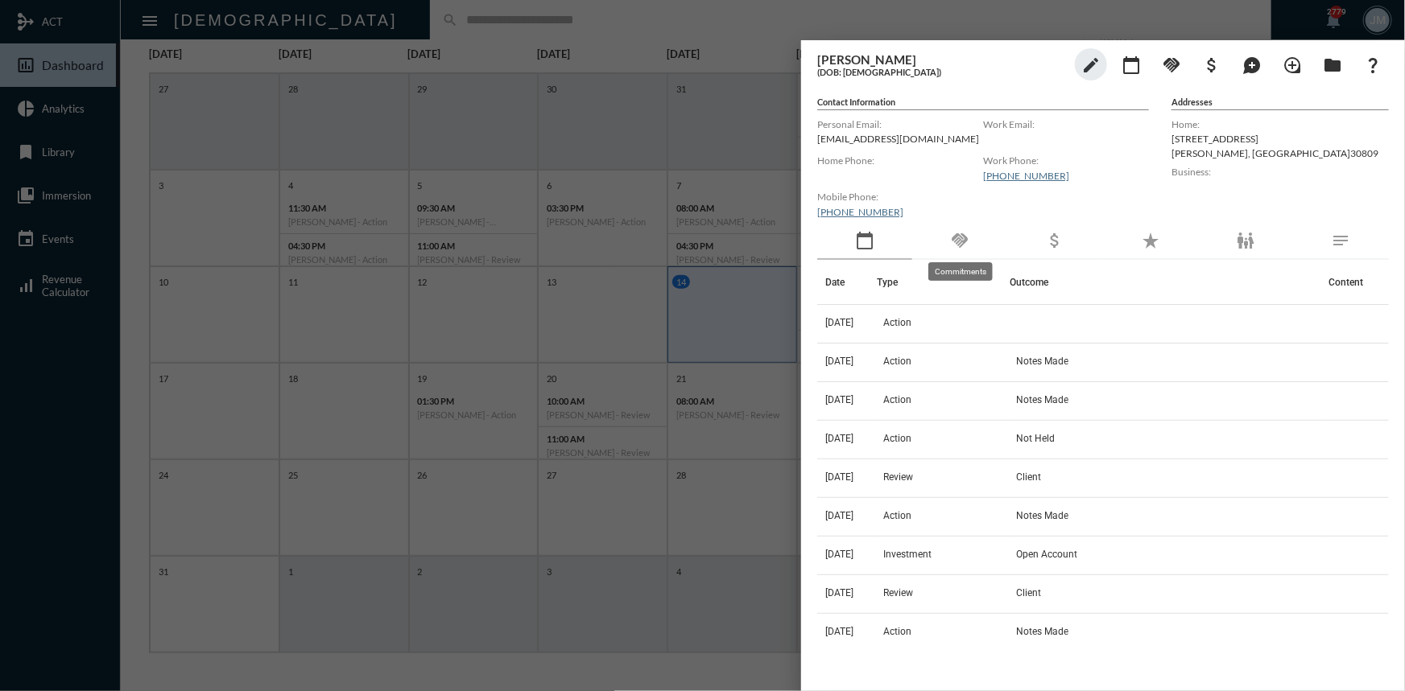
click at [956, 241] on mat-icon "handshake" at bounding box center [959, 240] width 19 height 19
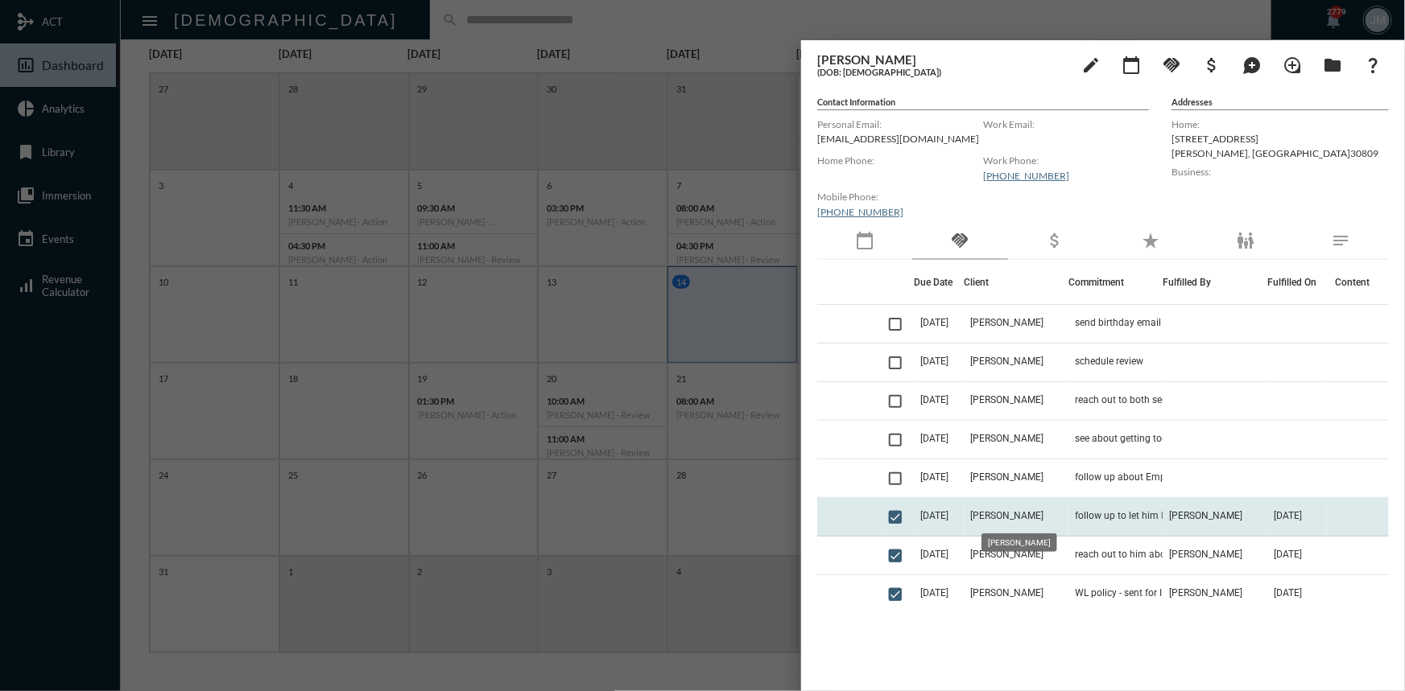
click at [999, 514] on span "[PERSON_NAME]" at bounding box center [1006, 515] width 73 height 11
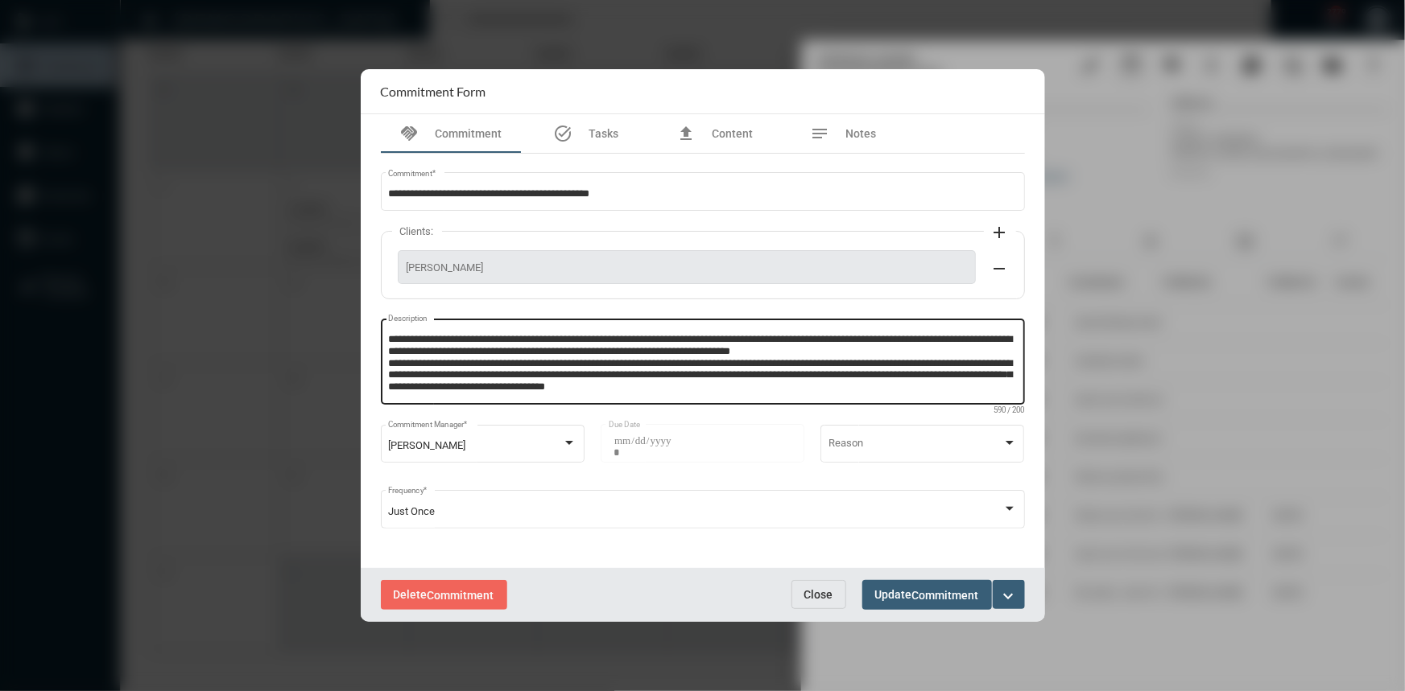
click at [788, 390] on textarea "**********" at bounding box center [702, 364] width 629 height 64
paste textarea "**********"
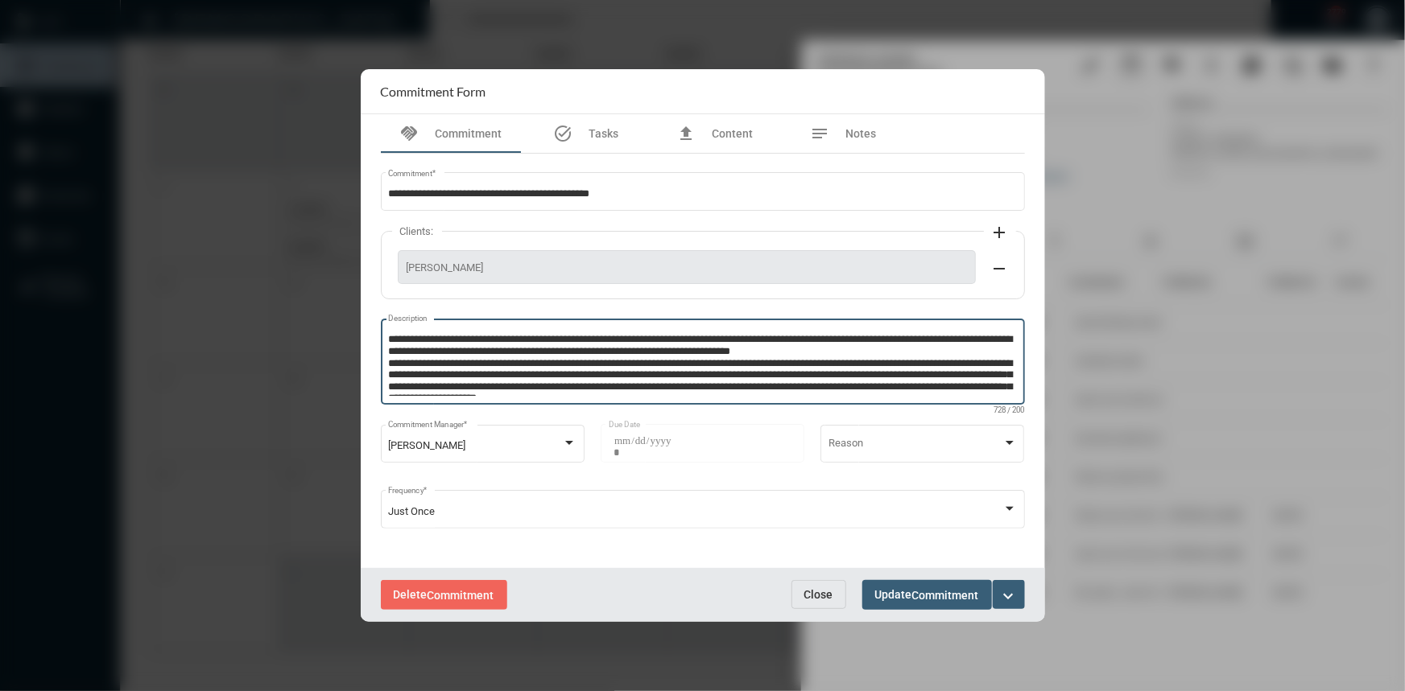
scroll to position [9, 0]
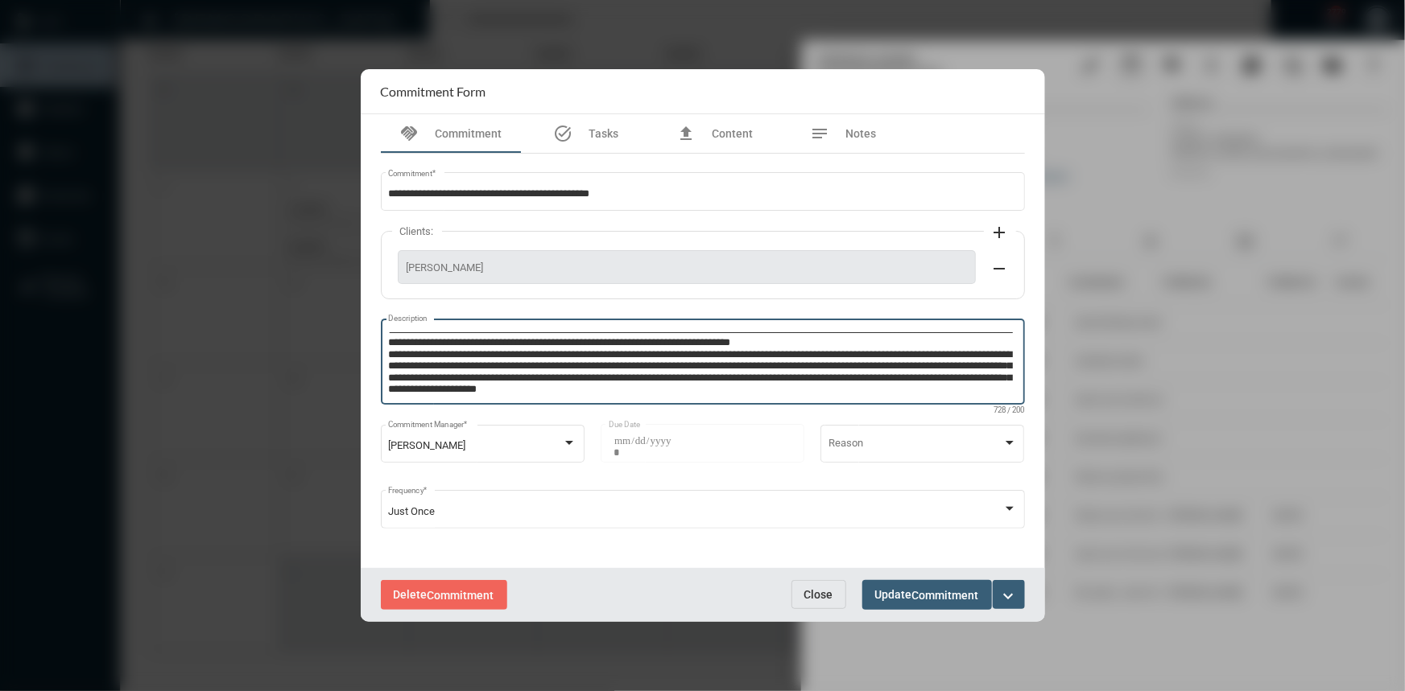
type textarea "**********"
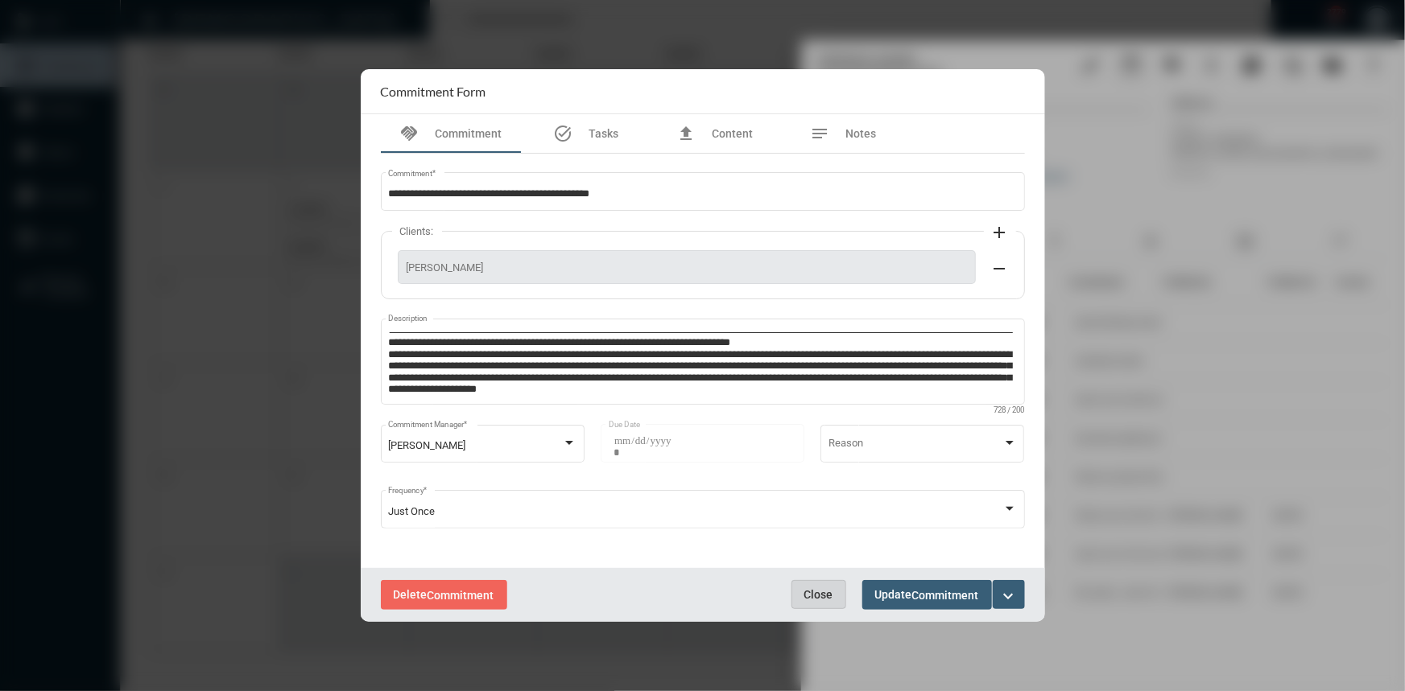
click at [816, 591] on span "Close" at bounding box center [818, 594] width 29 height 13
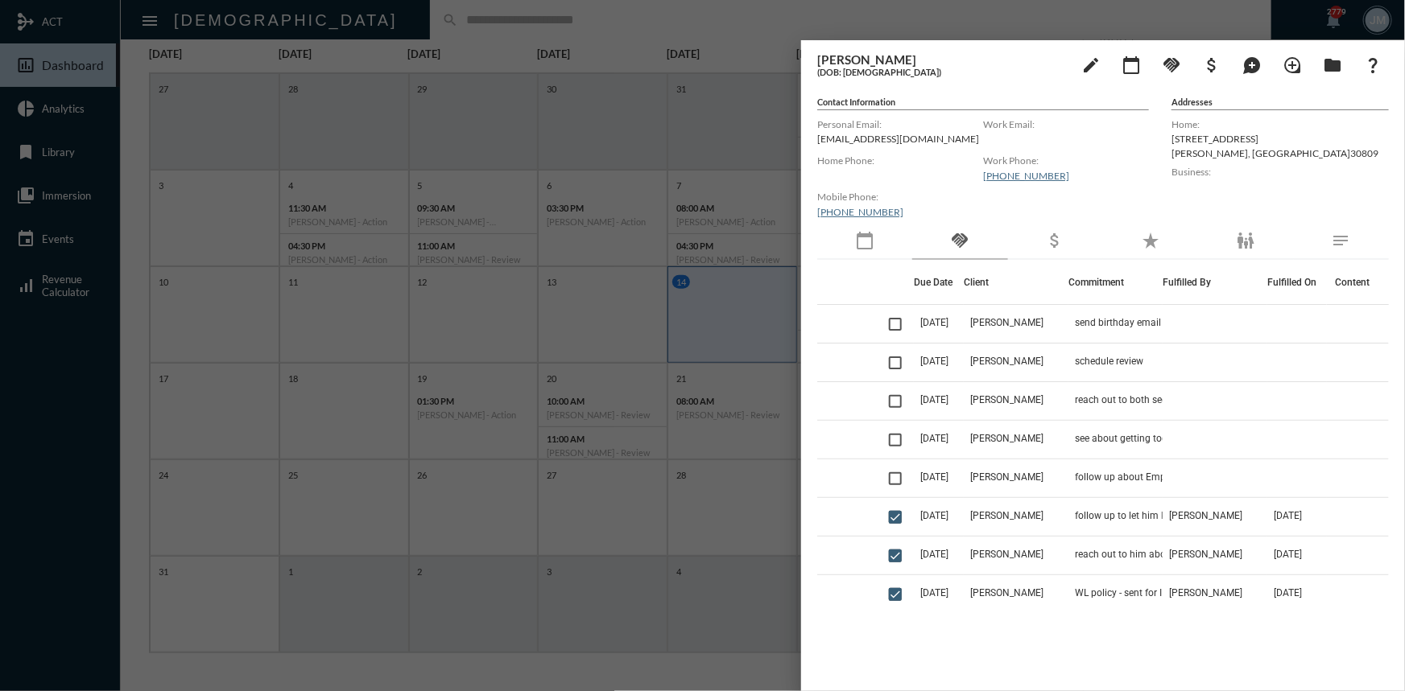
click at [765, 94] on div at bounding box center [702, 345] width 1405 height 691
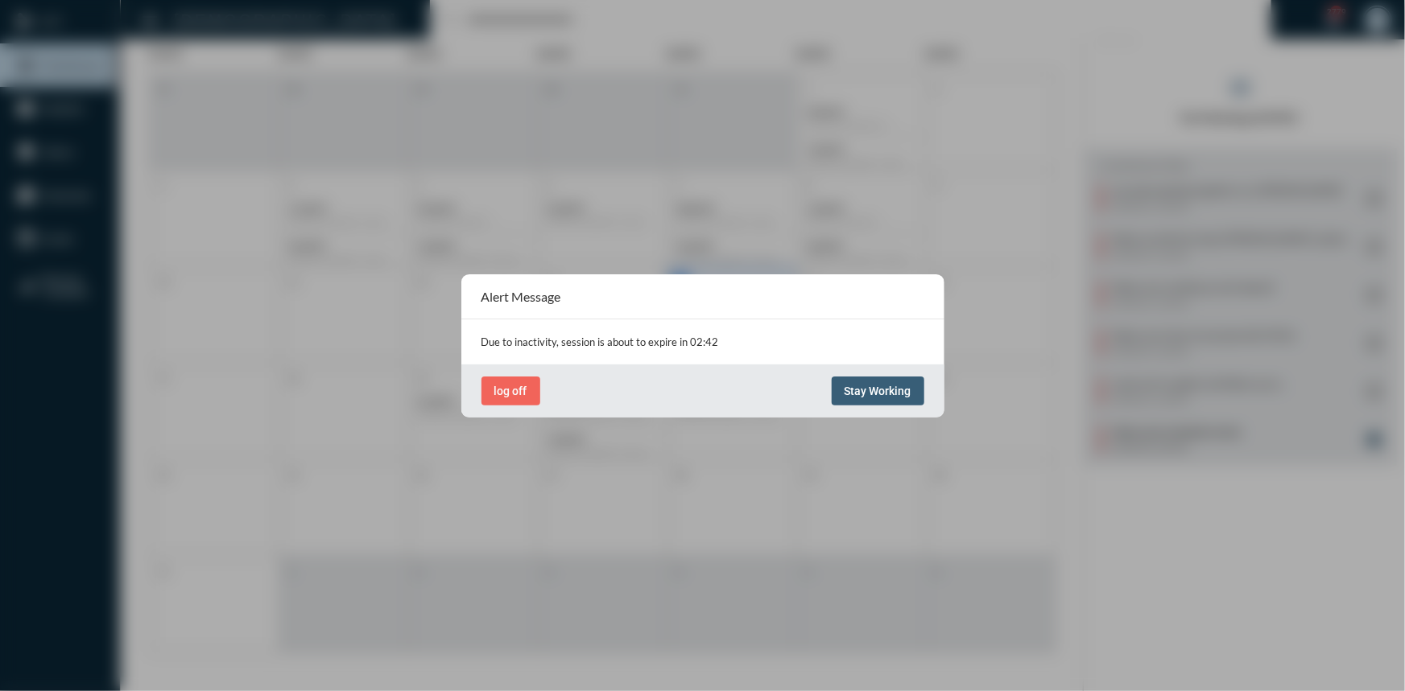
click at [873, 390] on span "Stay Working" at bounding box center [877, 391] width 67 height 13
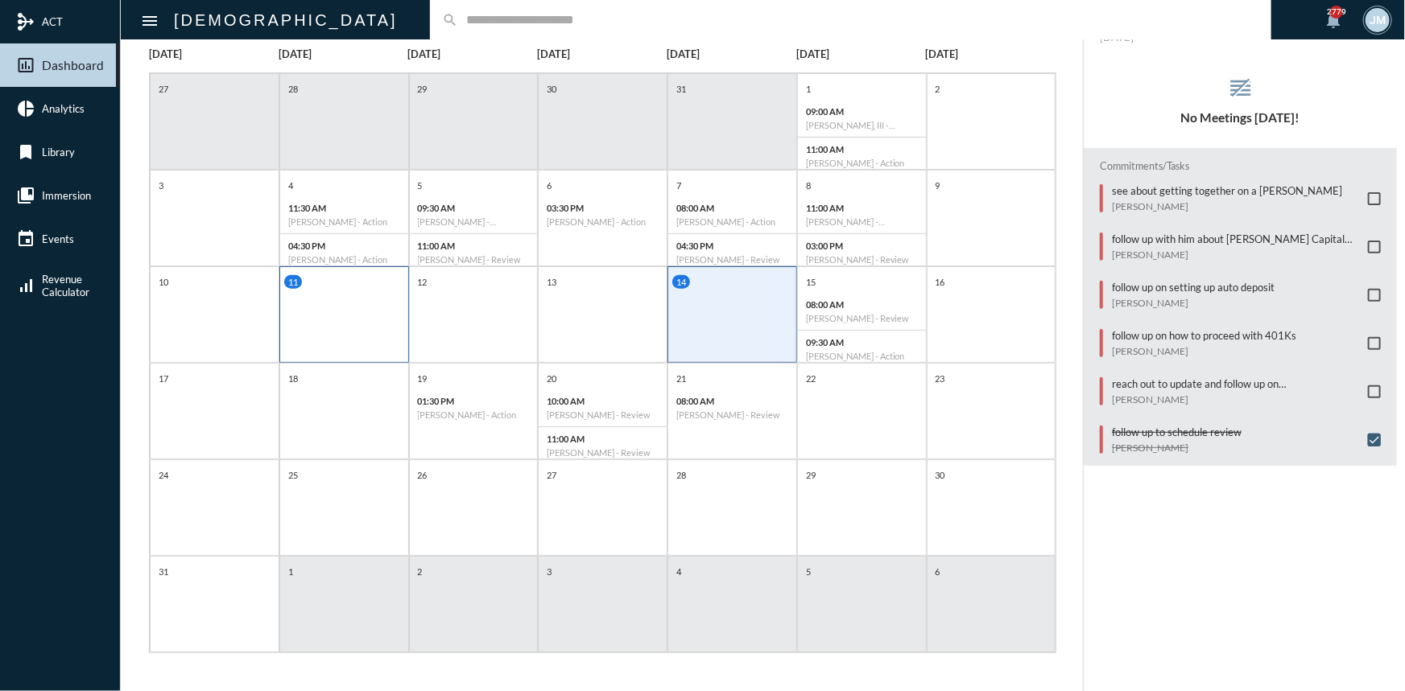
click at [324, 302] on div "11" at bounding box center [344, 314] width 130 height 97
